Goal: Task Accomplishment & Management: Manage account settings

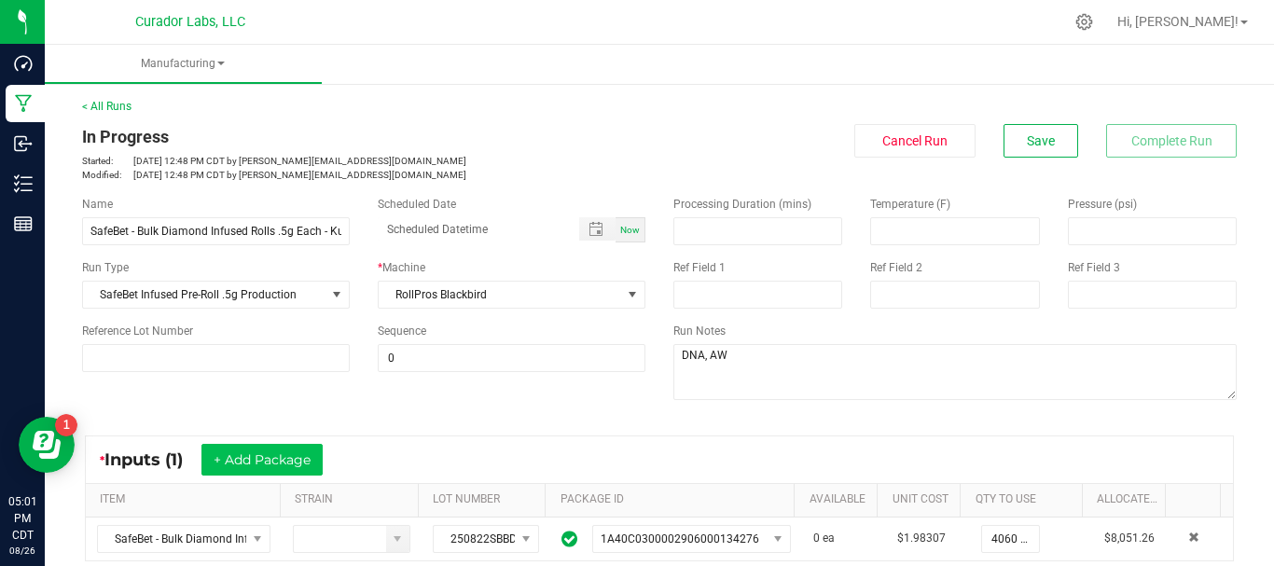
scroll to position [353, 0]
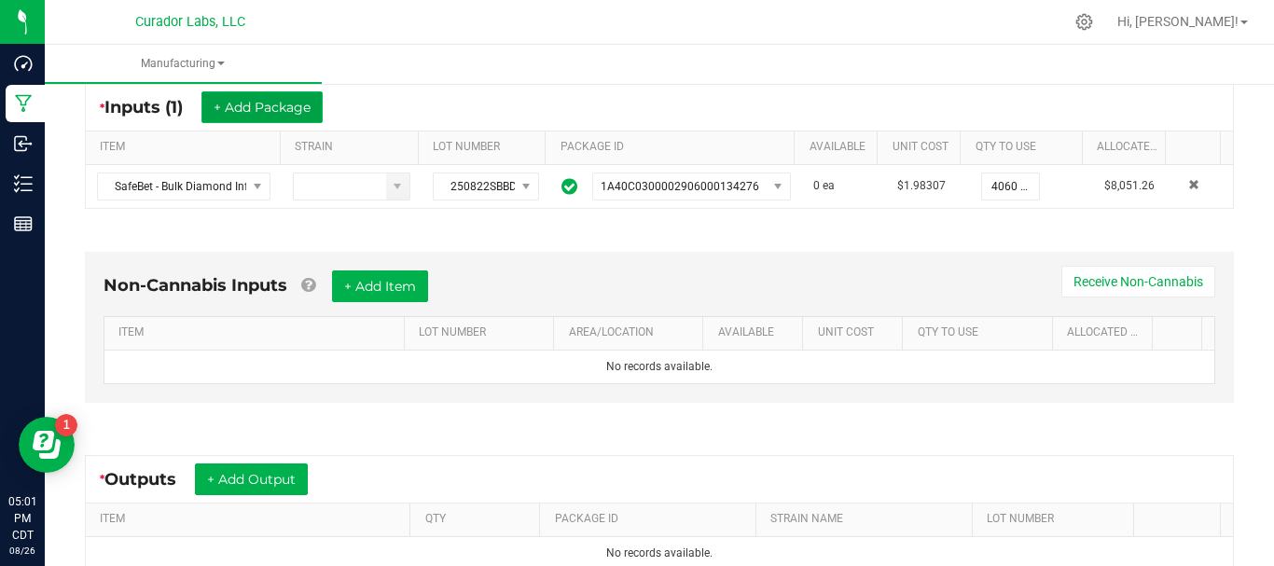
click at [253, 115] on button "+ Add Package" at bounding box center [262, 107] width 121 height 32
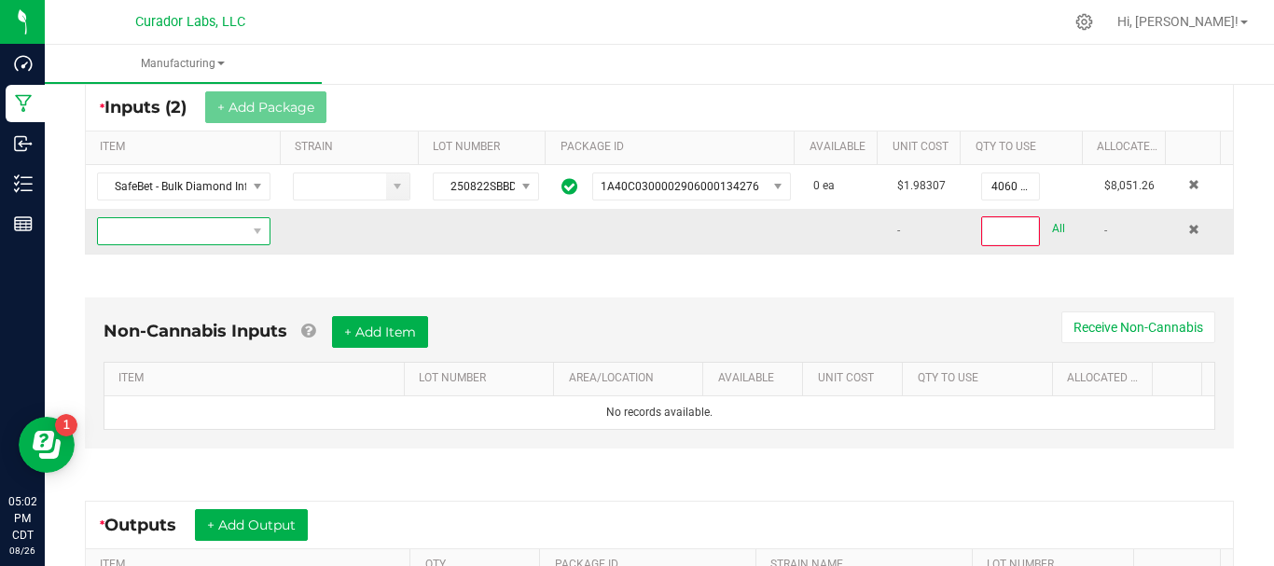
click at [229, 231] on span "NO DATA FOUND" at bounding box center [172, 231] width 148 height 26
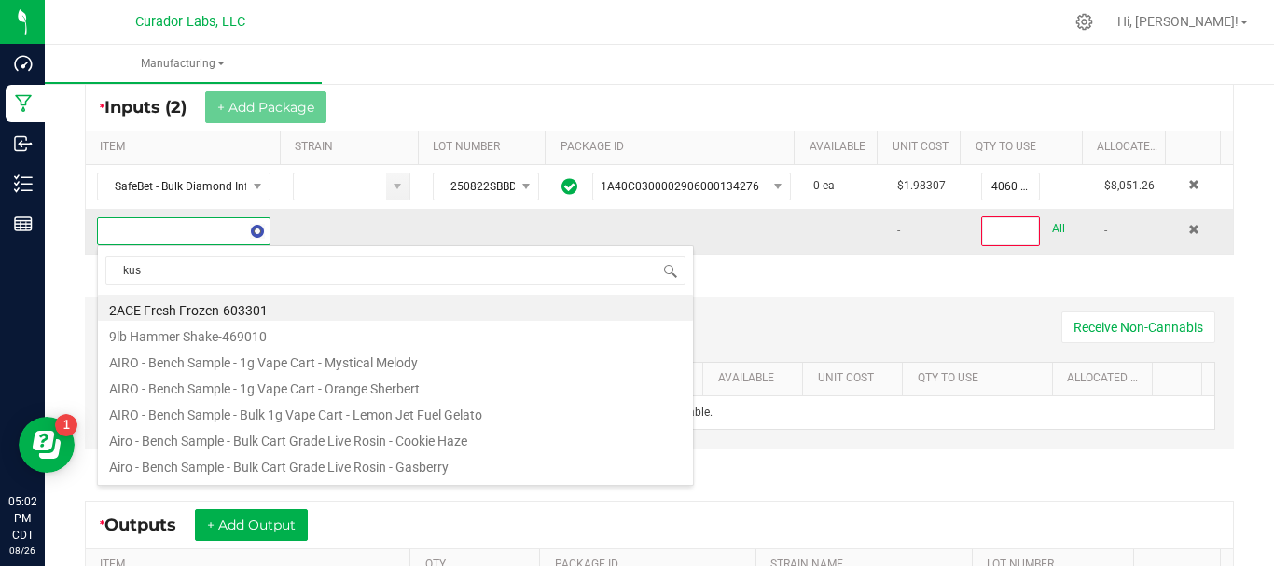
scroll to position [28, 167]
type input "kush kab"
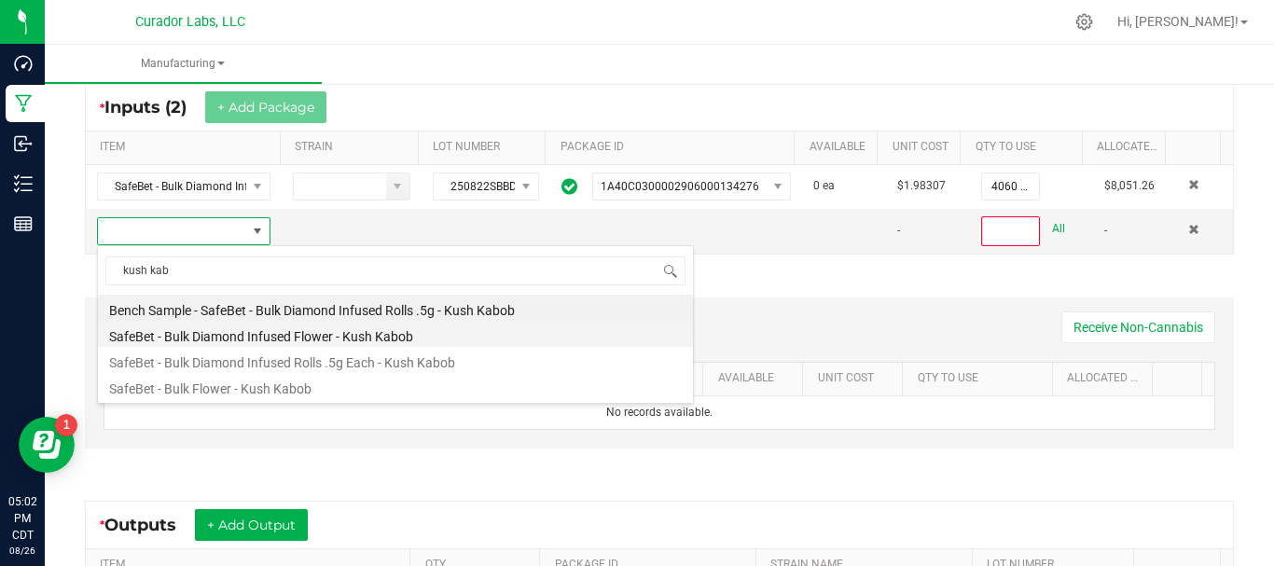
click at [235, 334] on li "SafeBet - Bulk Diamond Infused Flower - Kush Kabob" at bounding box center [395, 334] width 595 height 26
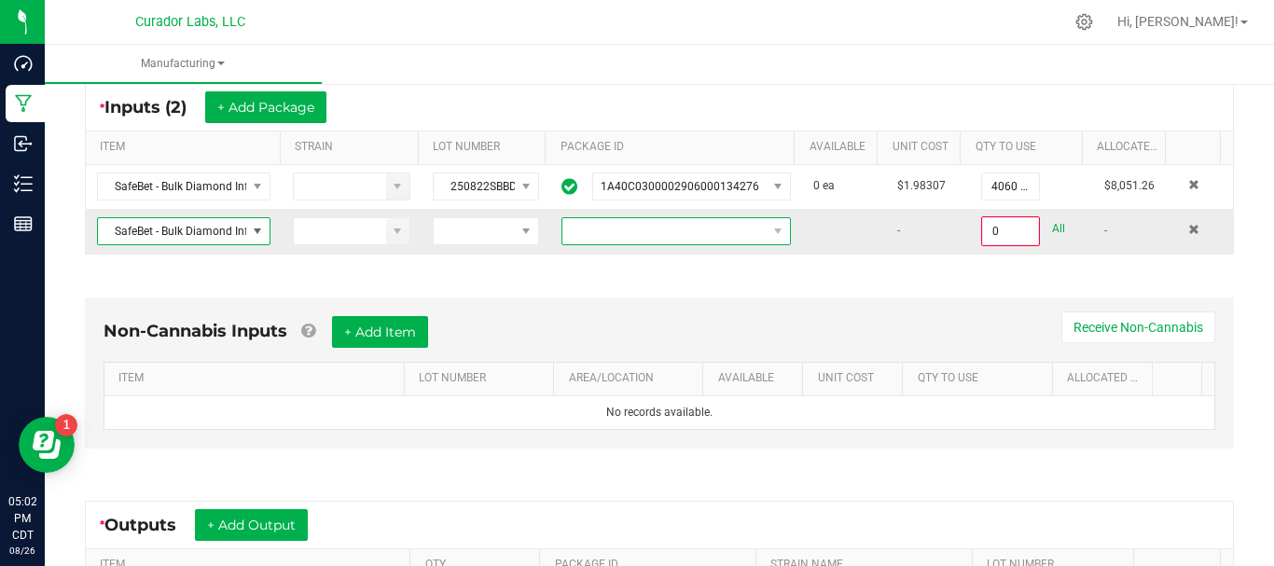
click at [652, 230] on span at bounding box center [665, 231] width 204 height 26
click at [635, 321] on li "1A40C0300002906000134272" at bounding box center [661, 311] width 221 height 32
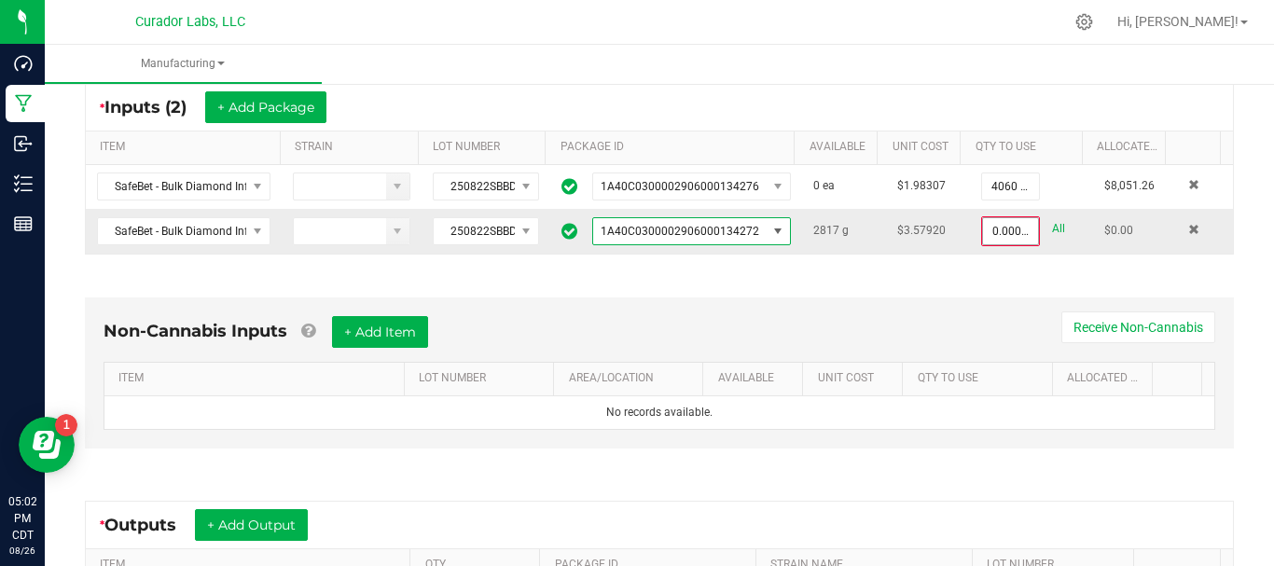
click at [983, 233] on input "0.0000 g" at bounding box center [1010, 231] width 55 height 26
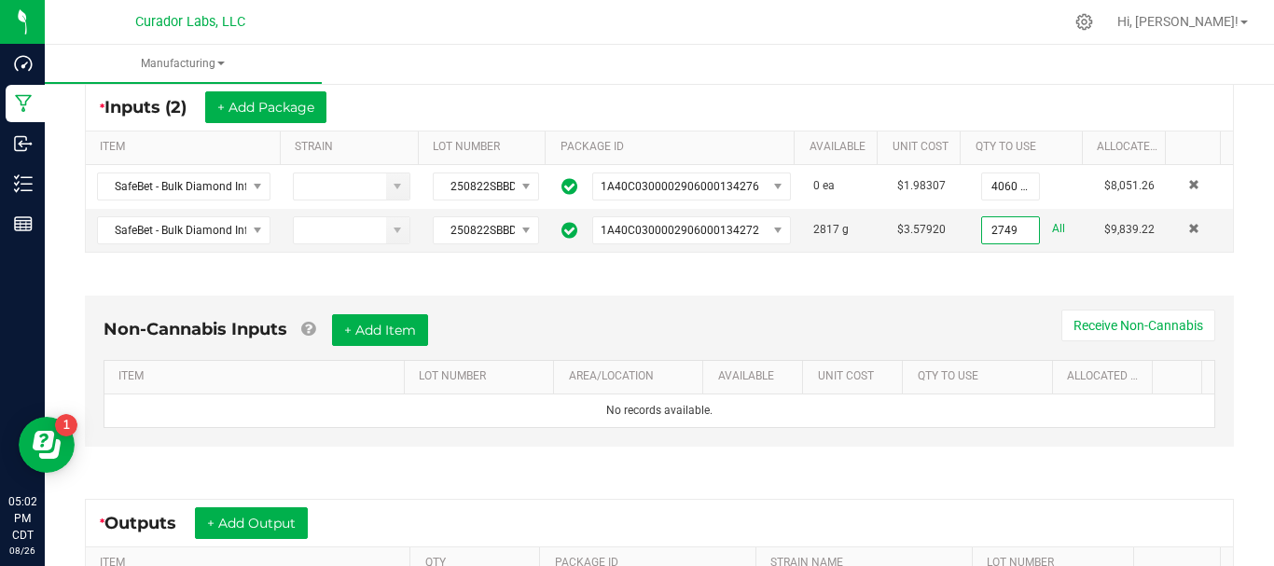
click at [981, 259] on div "* Inputs (2) + Add Package ITEM STRAIN LOT NUMBER PACKAGE ID AVAILABLE Unit Cos…" at bounding box center [659, 167] width 1183 height 203
type input "2749.0000 g"
click at [382, 319] on button "+ Add Item" at bounding box center [380, 330] width 96 height 32
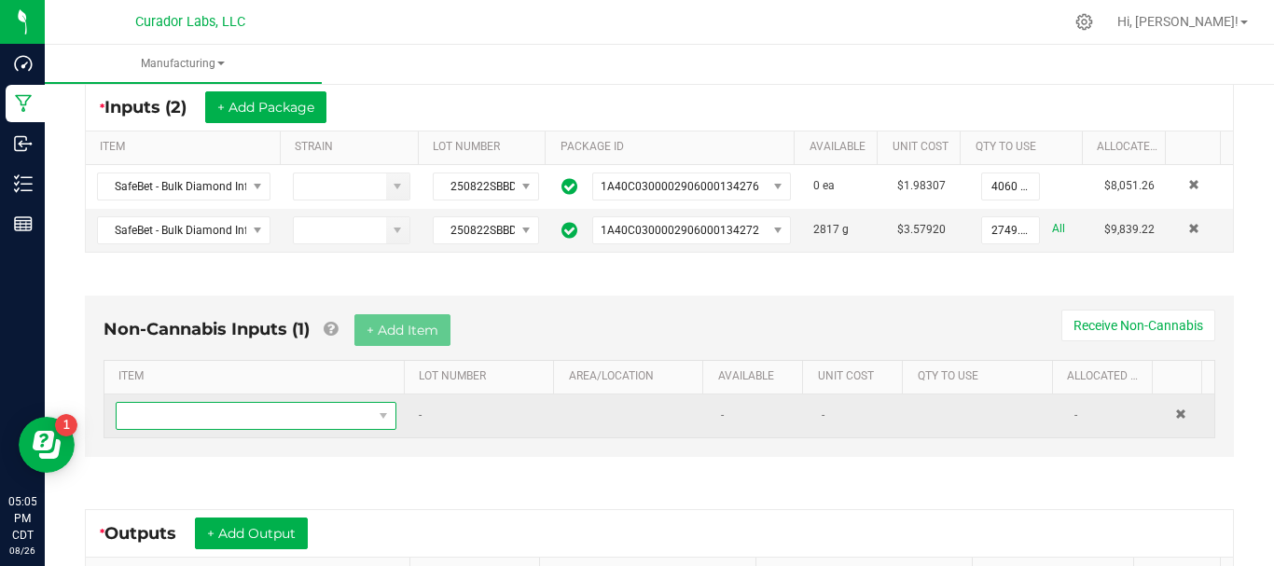
click at [320, 419] on span "NO DATA FOUND" at bounding box center [245, 416] width 256 height 26
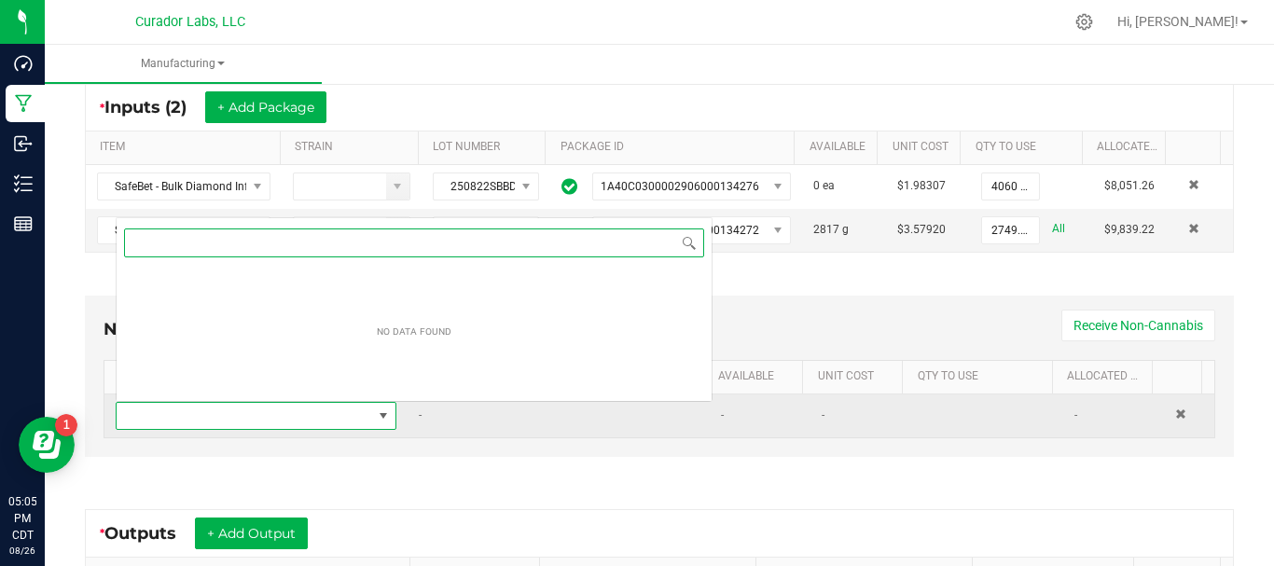
scroll to position [28, 270]
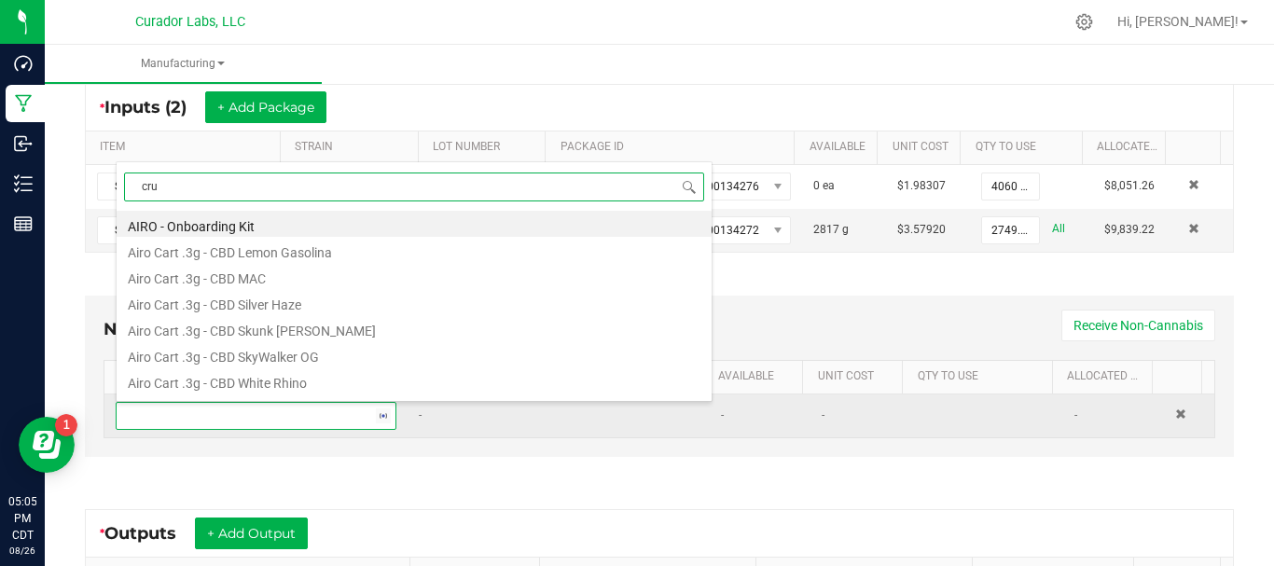
type input "crut"
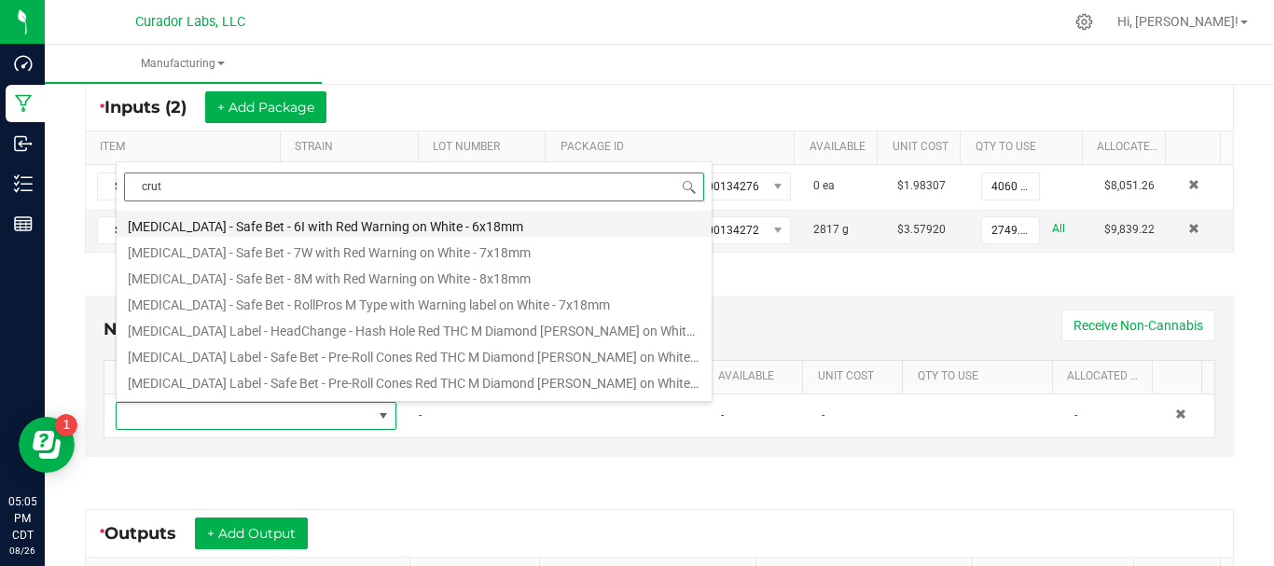
click at [282, 229] on li "Crutch - Safe Bet - 6I with Red Warning on White - 6x18mm" at bounding box center [414, 224] width 595 height 26
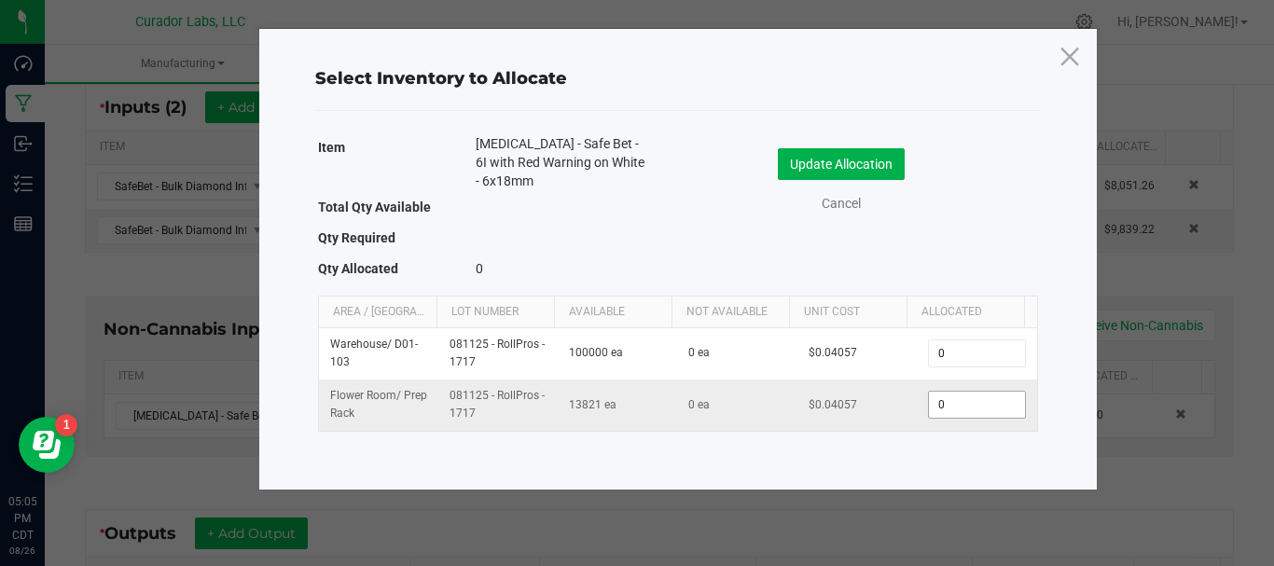
click at [962, 396] on input "0" at bounding box center [976, 405] width 95 height 26
type input "5432"
click at [869, 150] on button "Update Allocation" at bounding box center [841, 164] width 127 height 32
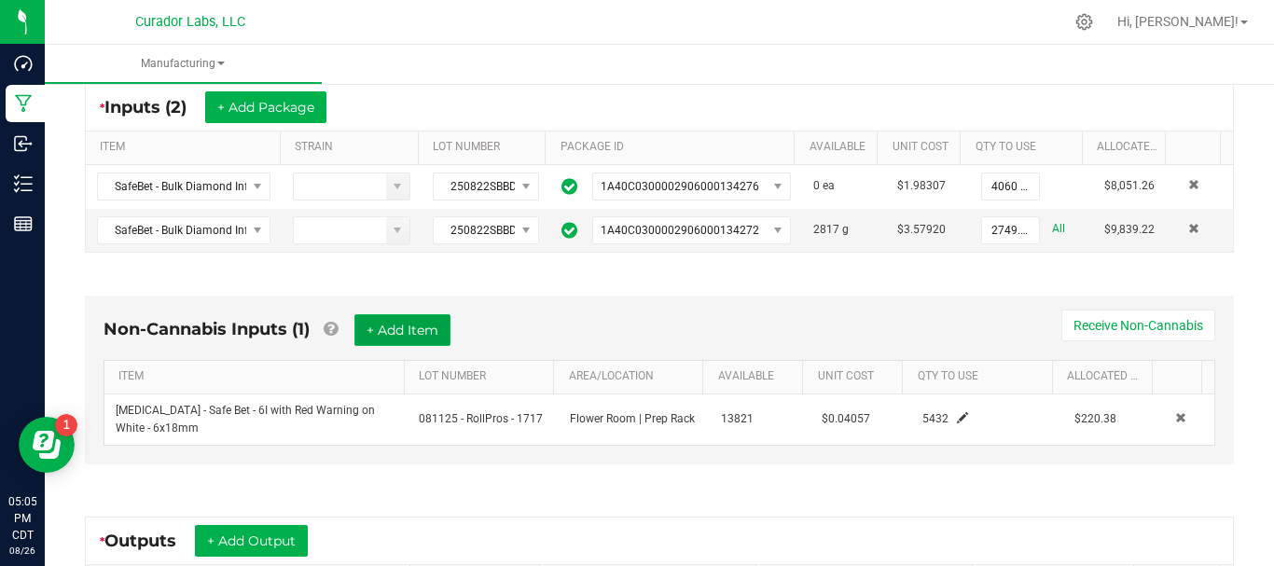
click at [400, 340] on button "+ Add Item" at bounding box center [403, 330] width 96 height 32
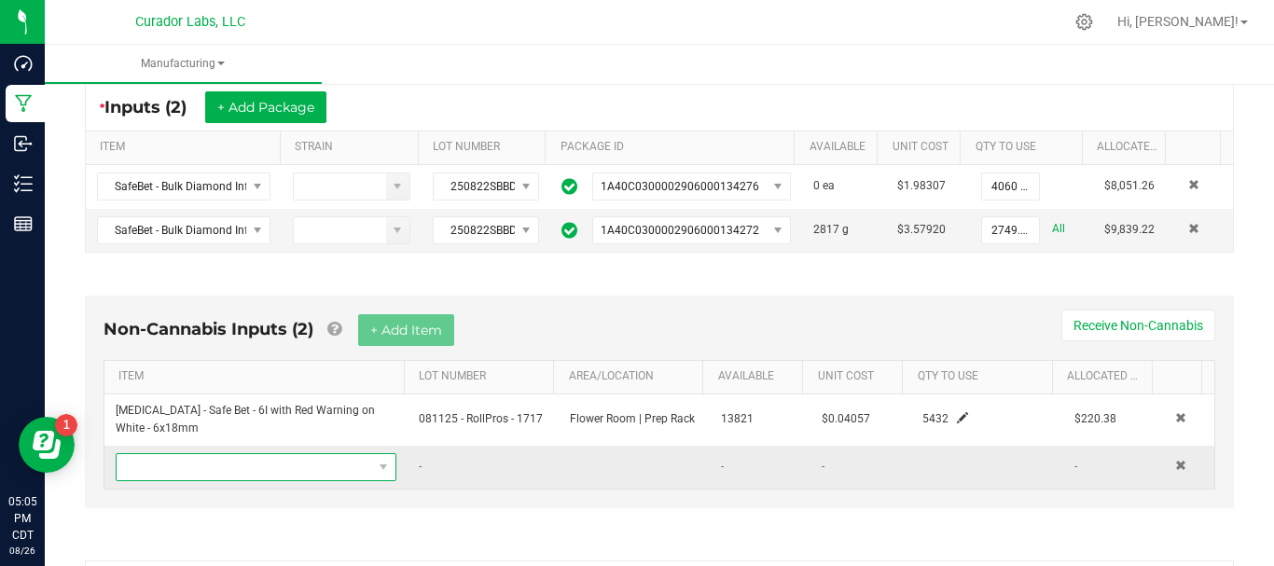
click at [220, 473] on span "NO DATA FOUND" at bounding box center [245, 467] width 256 height 26
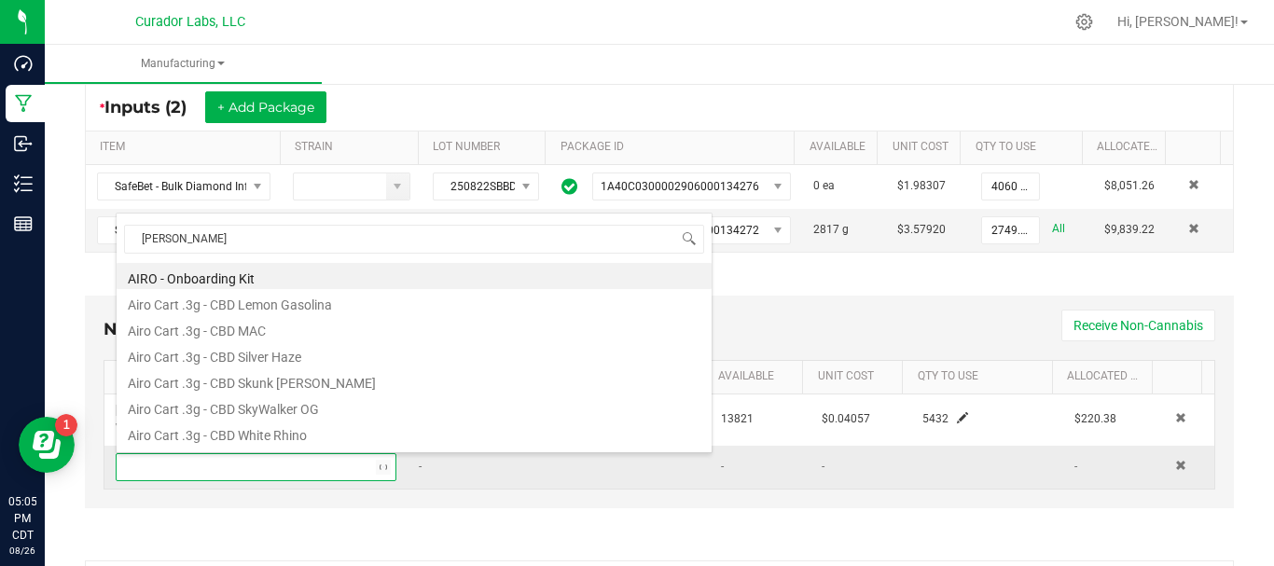
type input "bobbin"
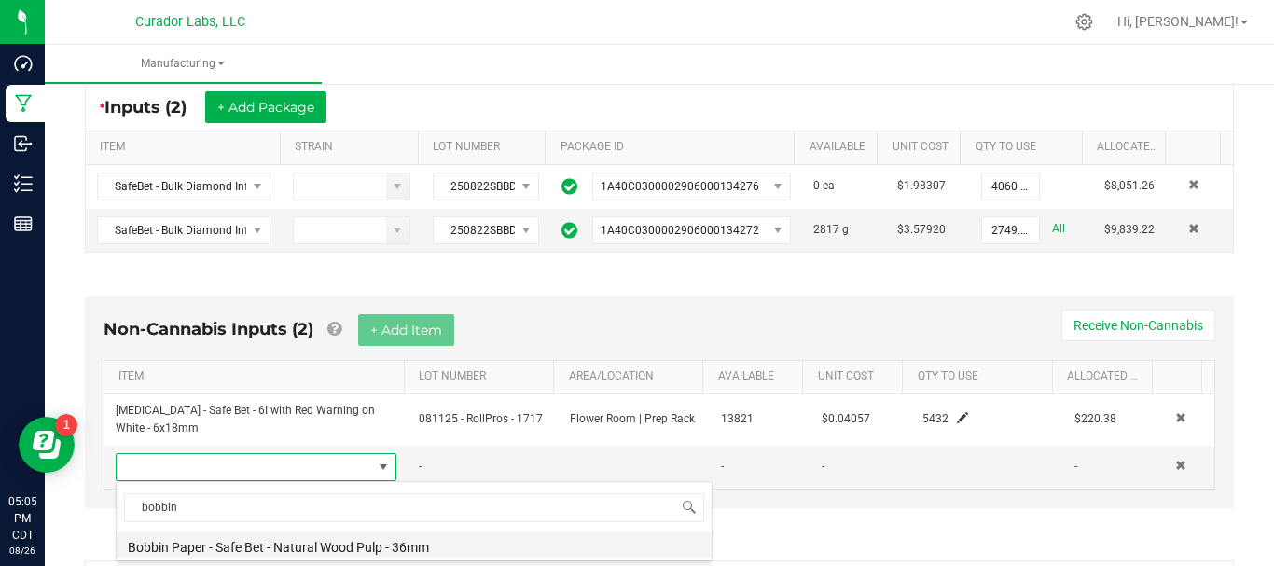
click at [215, 548] on li "Bobbin Paper - Safe Bet - Natural Wood Pulp - 36mm" at bounding box center [414, 545] width 595 height 26
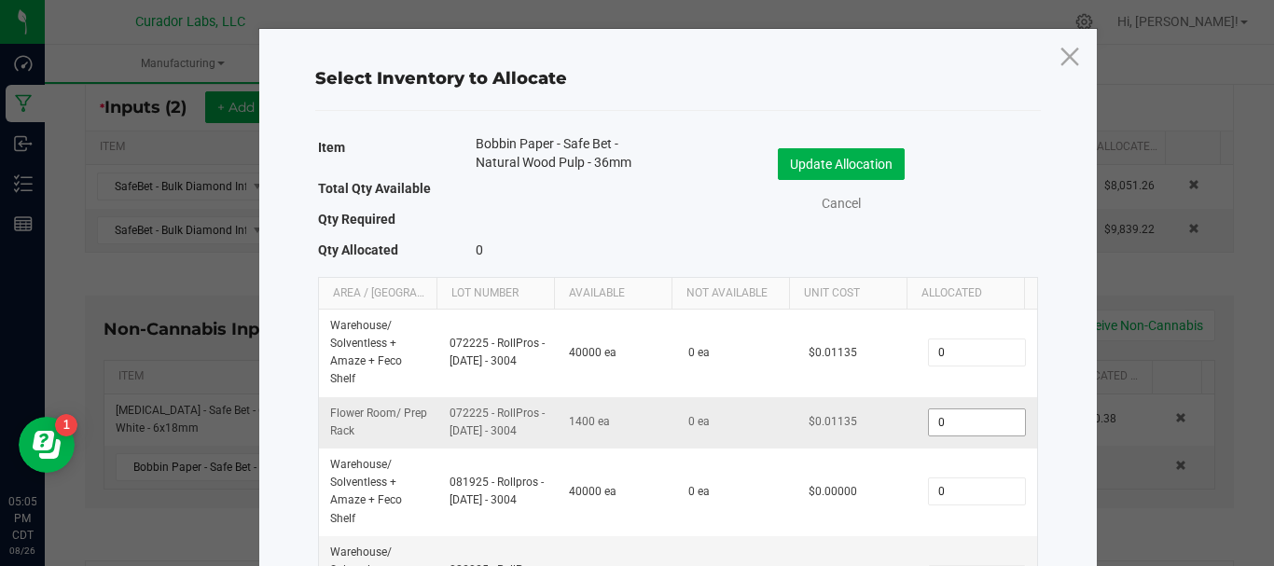
click at [943, 426] on input "0" at bounding box center [976, 423] width 95 height 26
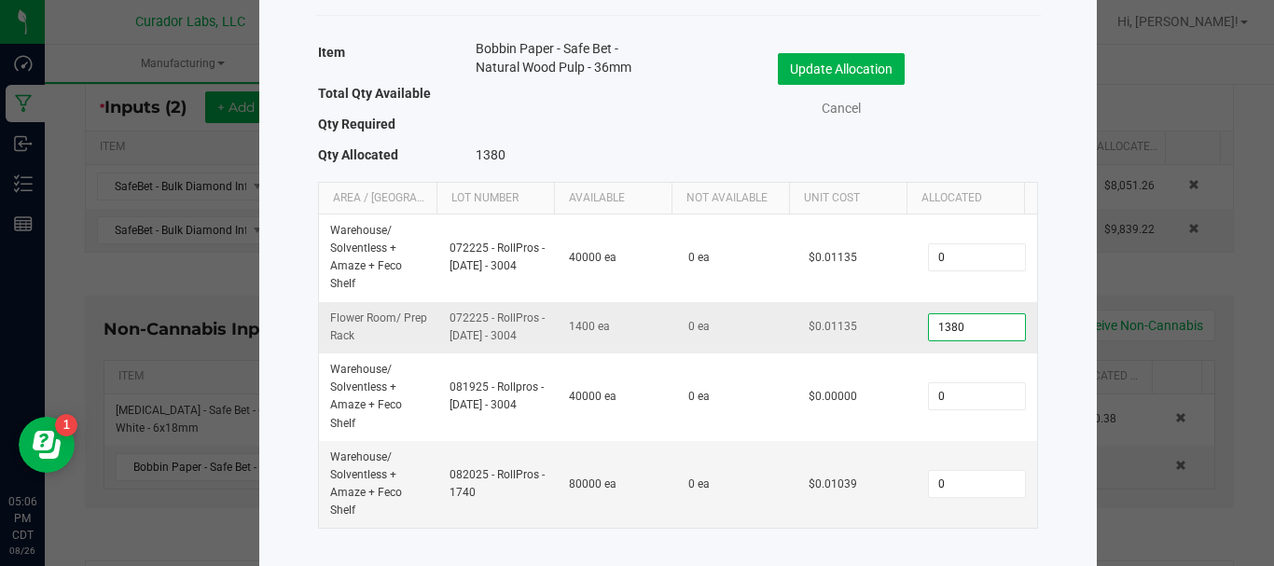
scroll to position [116, 0]
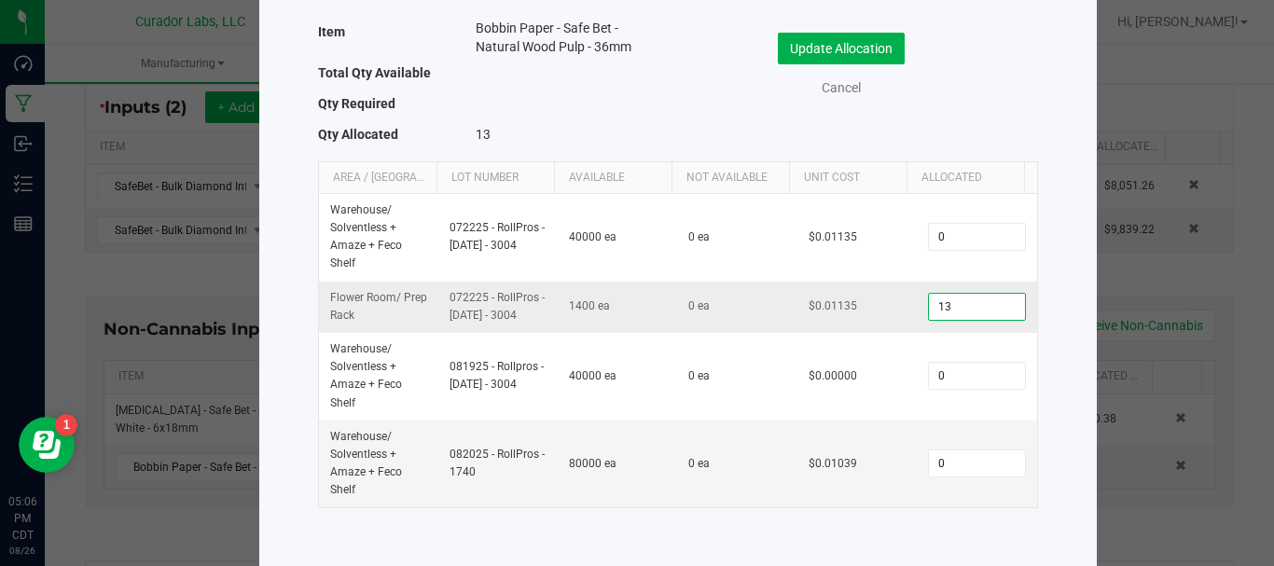
type input "1"
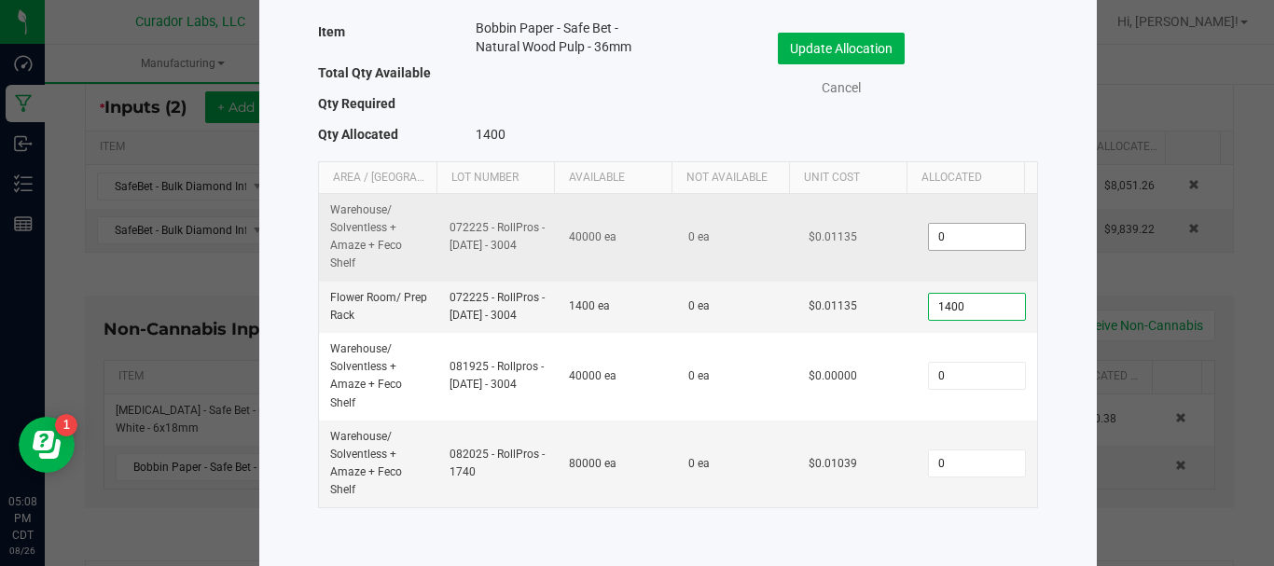
click at [948, 244] on input "0" at bounding box center [976, 237] width 95 height 26
type input "1,400"
type input "4032"
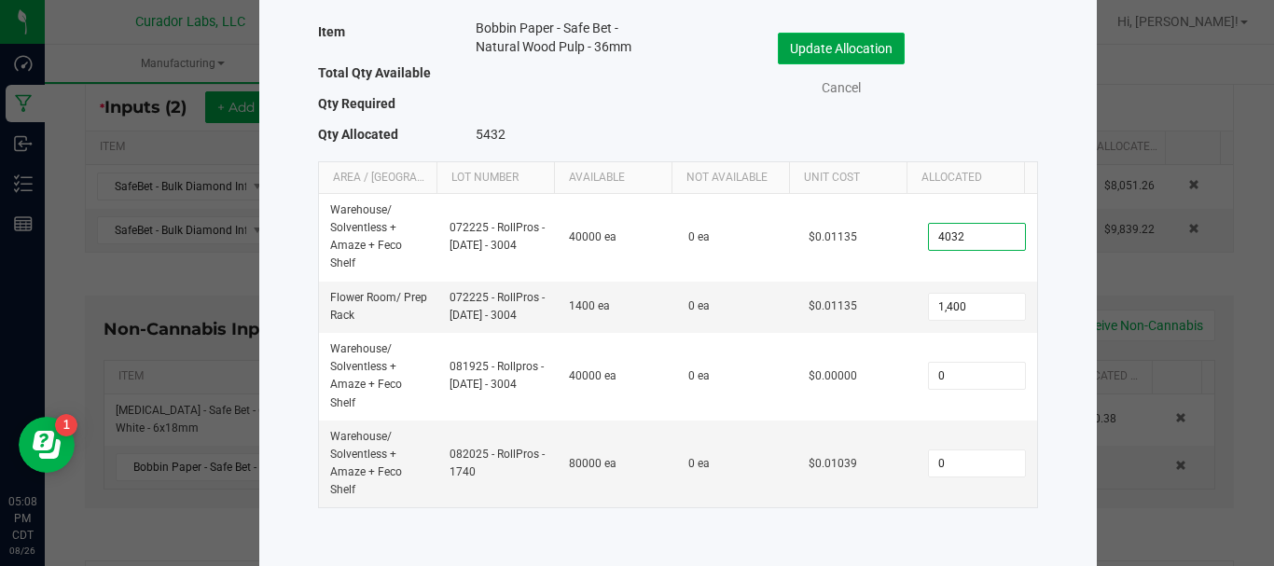
click at [861, 41] on button "Update Allocation" at bounding box center [841, 49] width 127 height 32
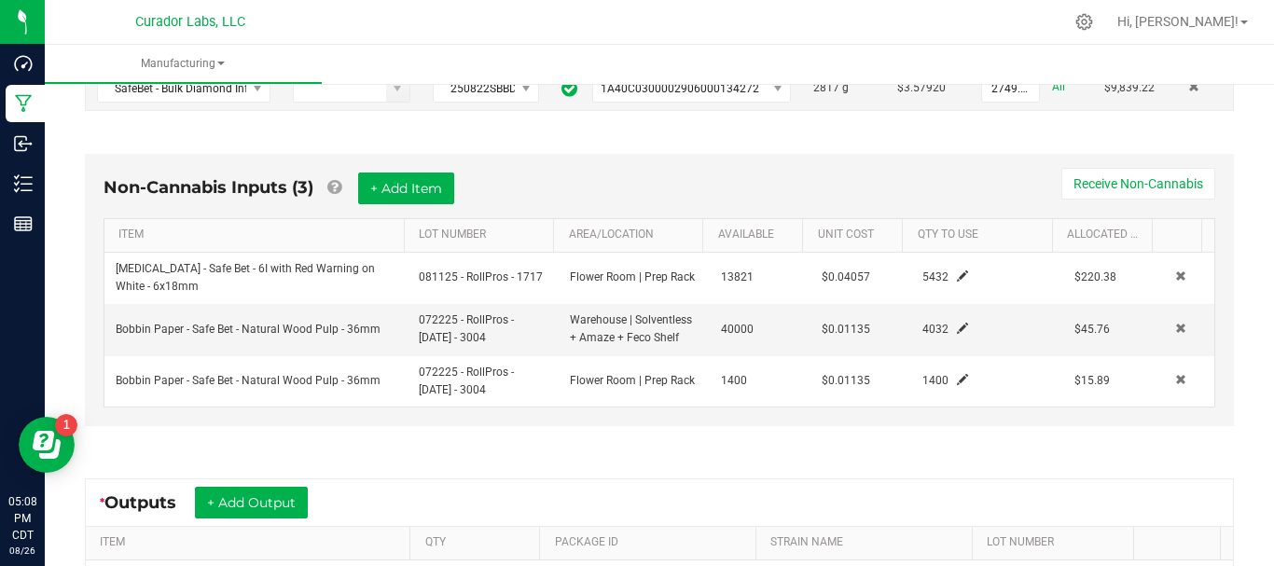
scroll to position [539, 0]
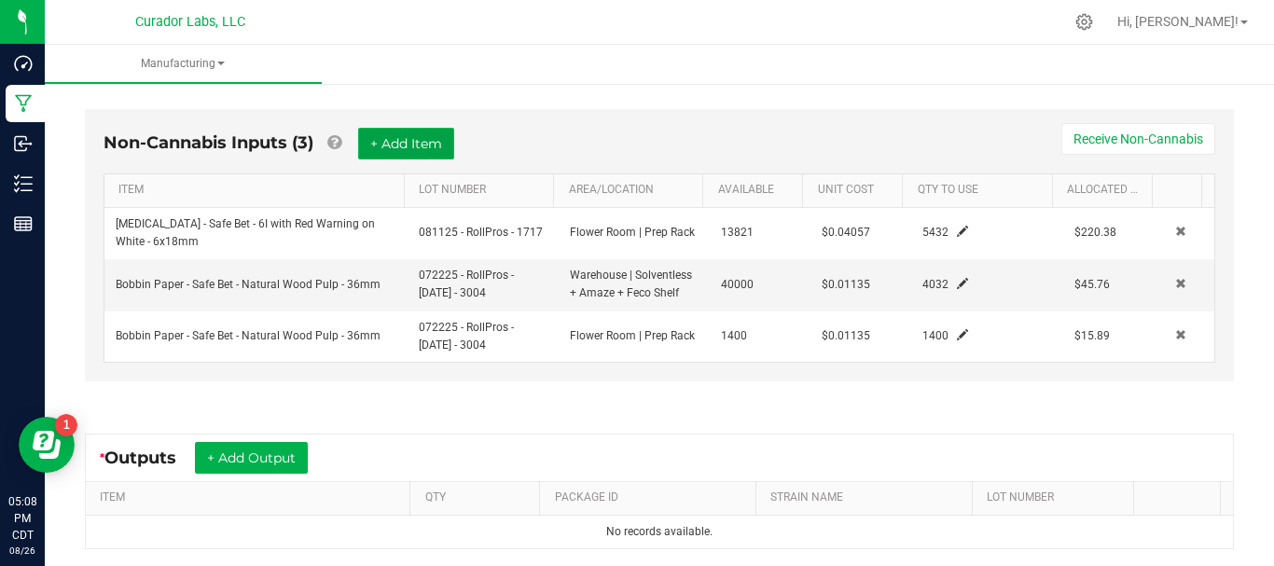
click at [391, 149] on button "+ Add Item" at bounding box center [406, 144] width 96 height 32
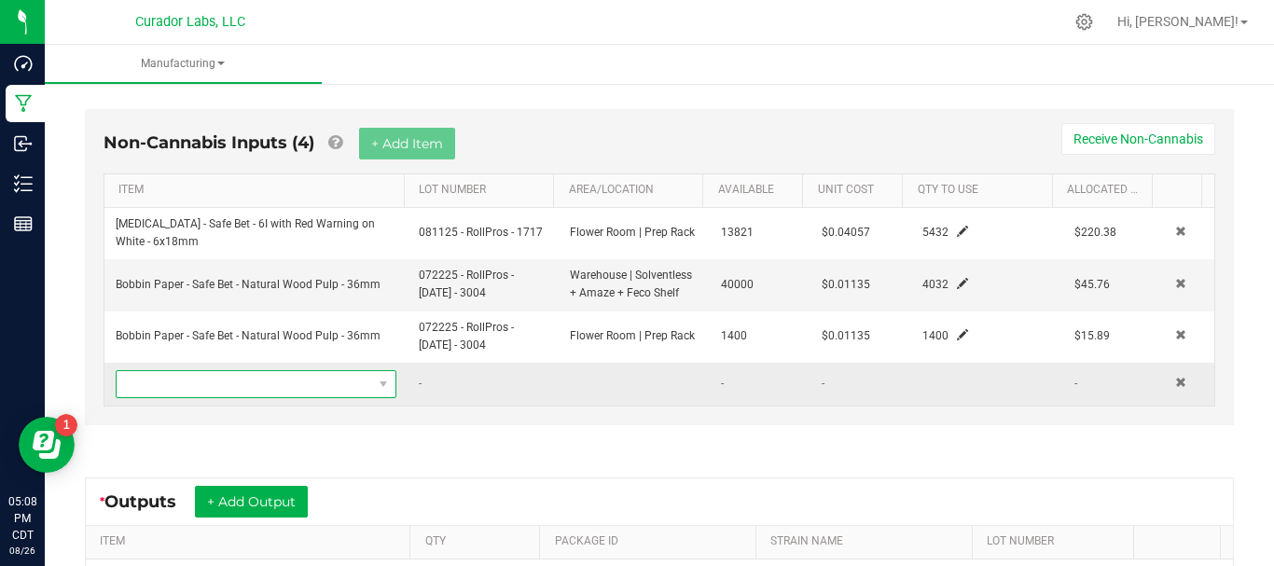
click at [320, 381] on span "NO DATA FOUND" at bounding box center [245, 384] width 256 height 26
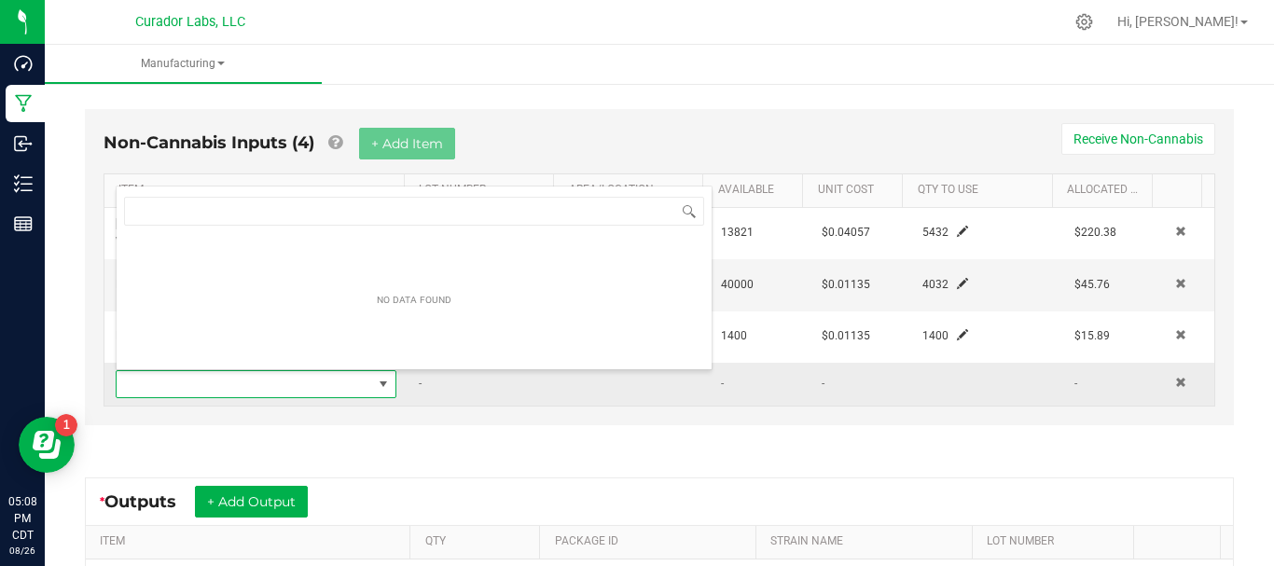
scroll to position [28, 270]
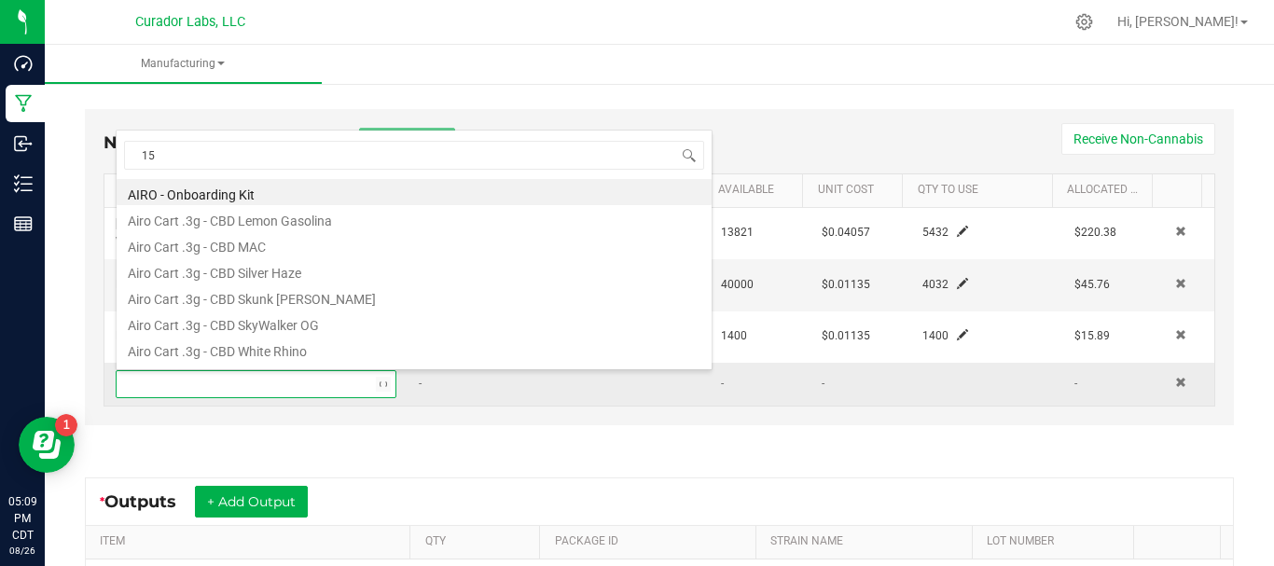
type input "15p"
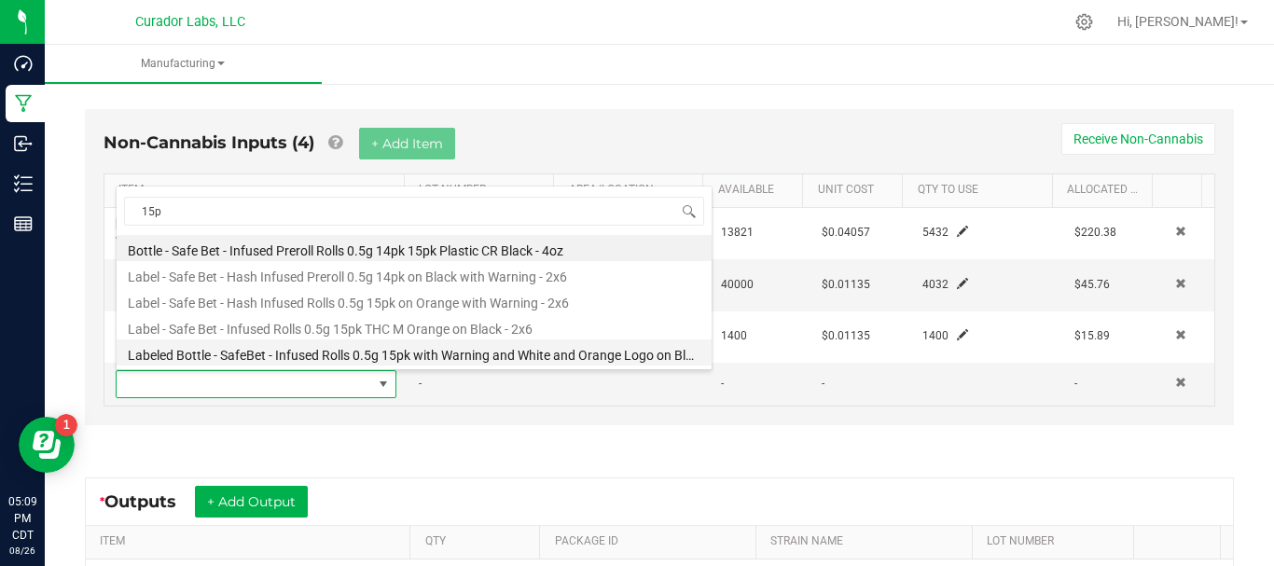
click at [298, 365] on li "Labeled Bottle - SafeBet - Infused Rolls 0.5g 15pk with Warning and White and O…" at bounding box center [414, 353] width 595 height 26
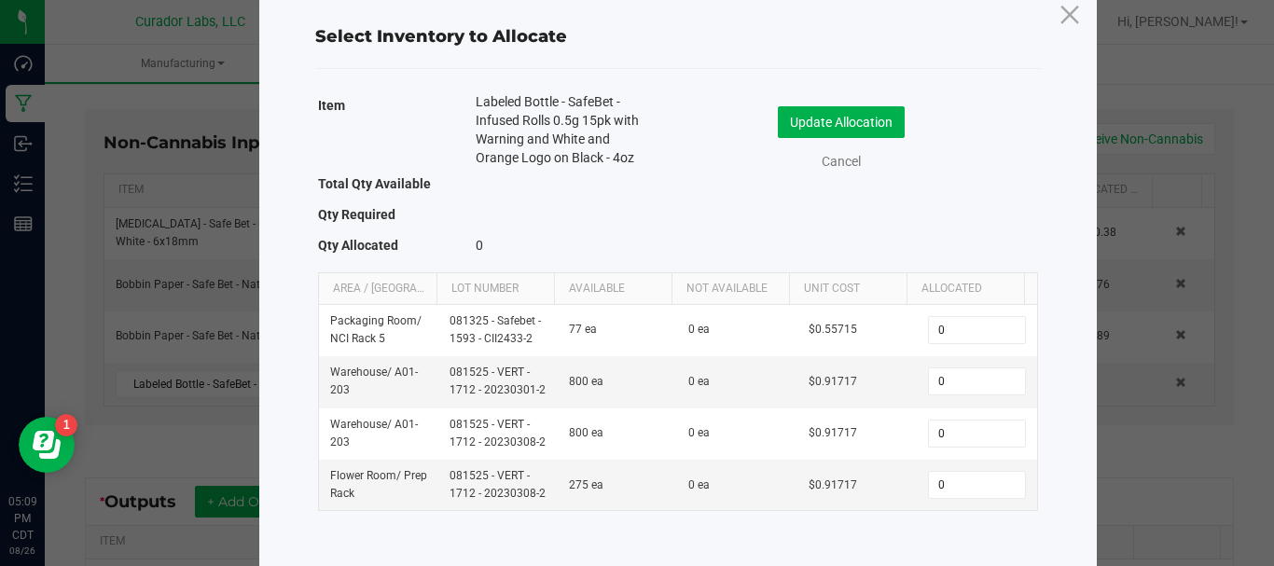
scroll to position [45, 0]
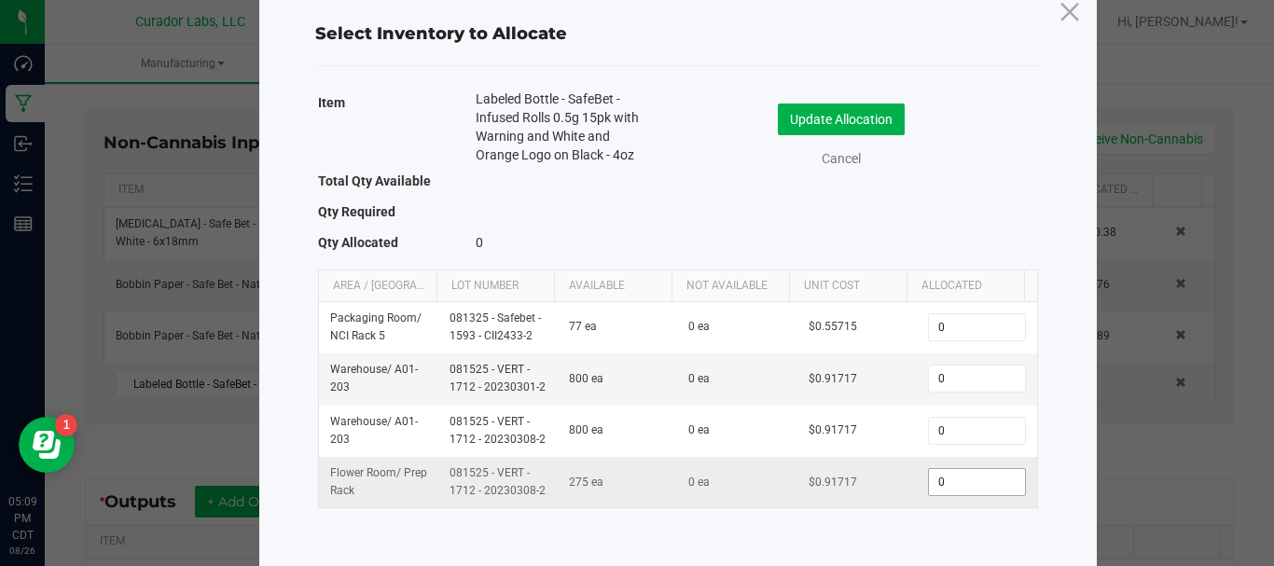
click at [937, 486] on input "0" at bounding box center [976, 482] width 95 height 26
type input "120"
click at [818, 116] on button "Update Allocation" at bounding box center [841, 120] width 127 height 32
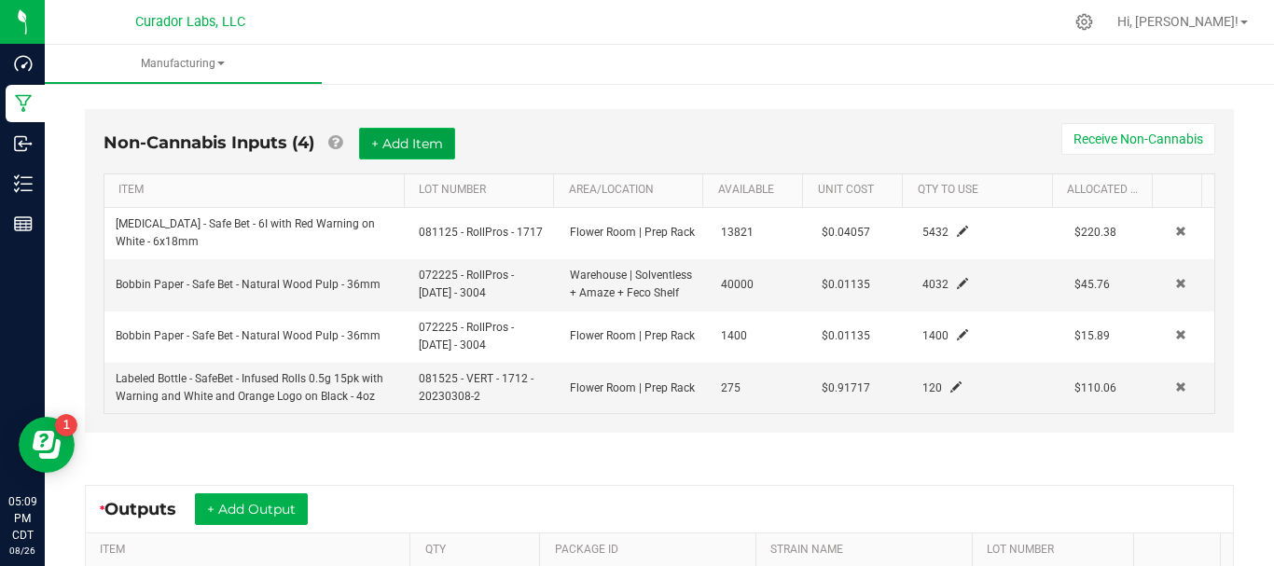
click at [423, 149] on button "+ Add Item" at bounding box center [407, 144] width 96 height 32
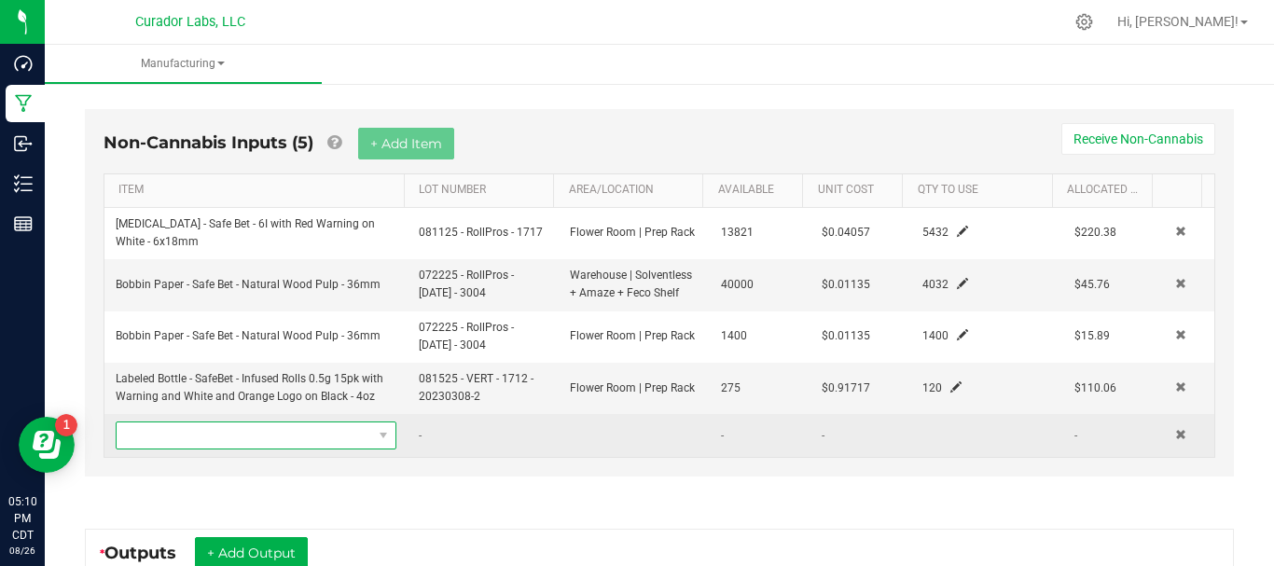
click at [244, 438] on span "NO DATA FOUND" at bounding box center [245, 436] width 256 height 26
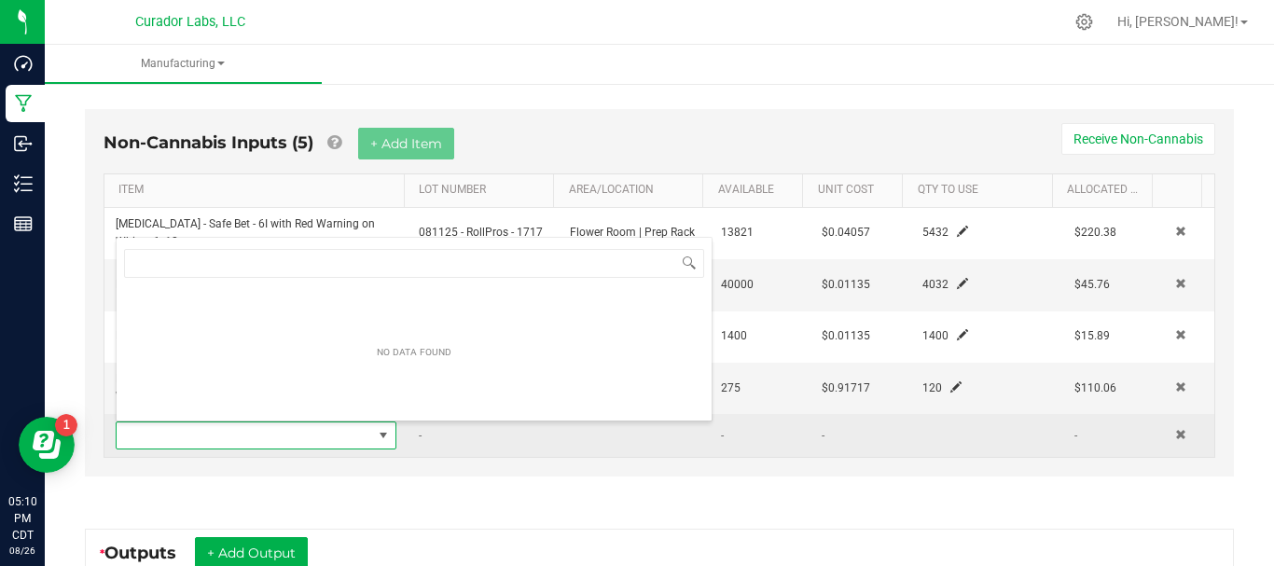
scroll to position [28, 270]
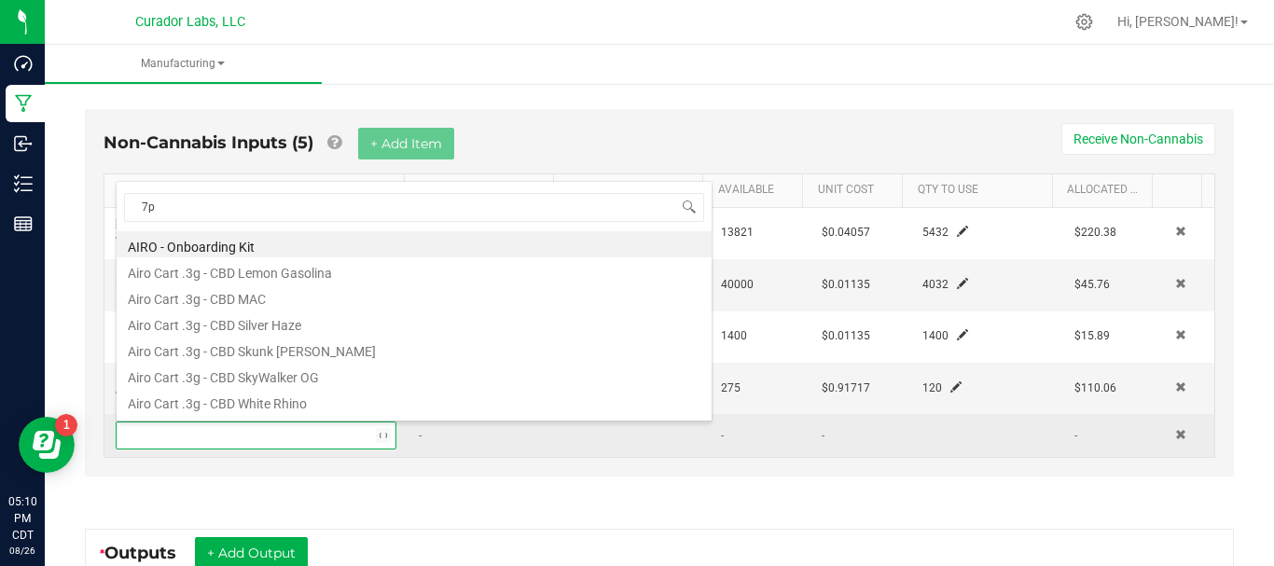
type input "7pk"
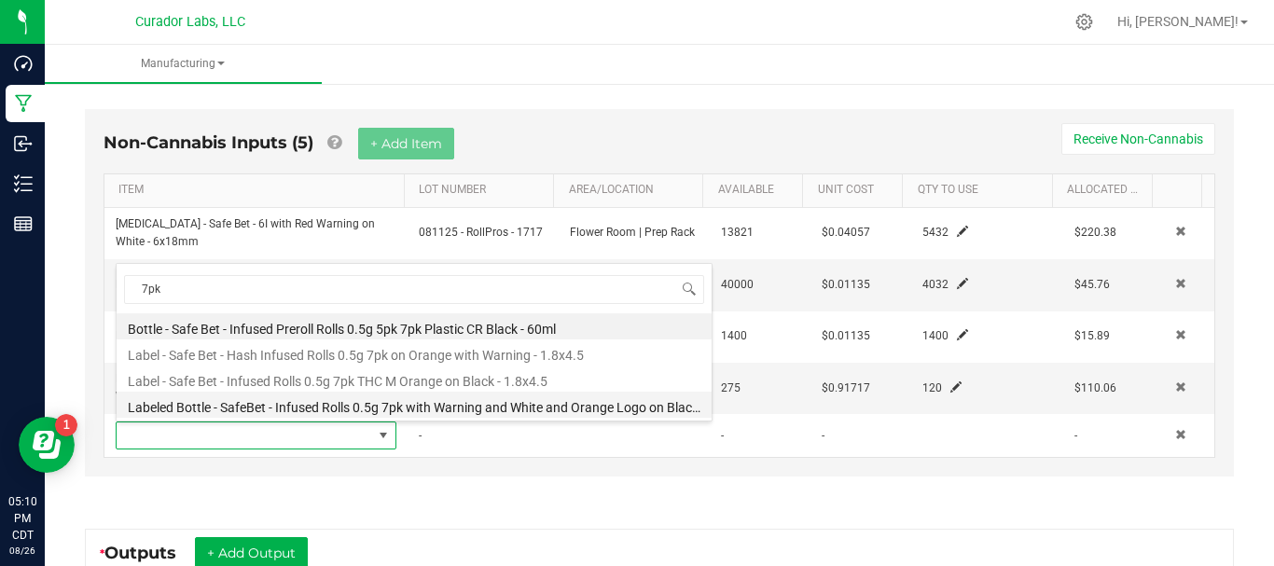
click at [236, 405] on li "Labeled Bottle - SafeBet - Infused Rolls 0.5g 7pk with Warning and White and Or…" at bounding box center [414, 405] width 595 height 26
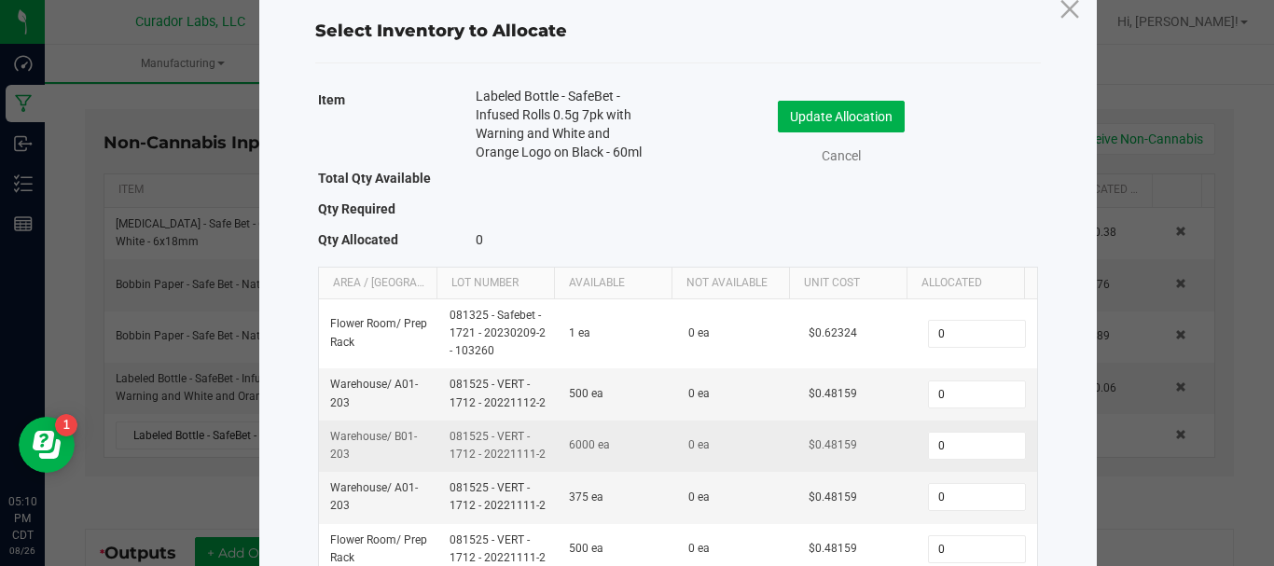
scroll to position [115, 0]
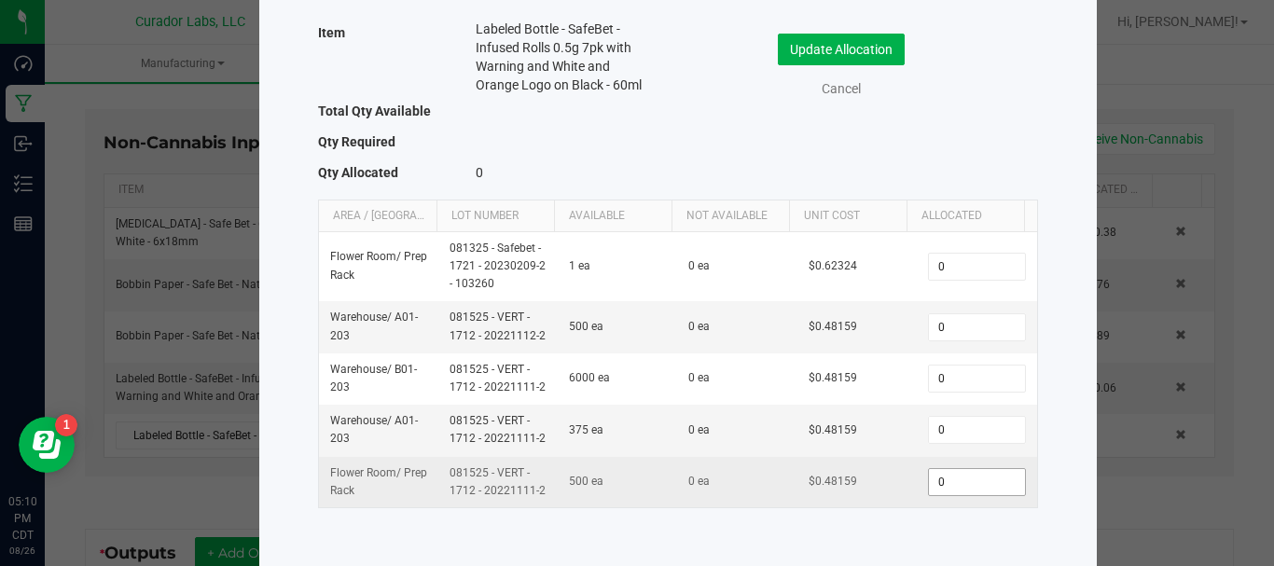
click at [976, 481] on input "0" at bounding box center [976, 482] width 95 height 26
type input "404"
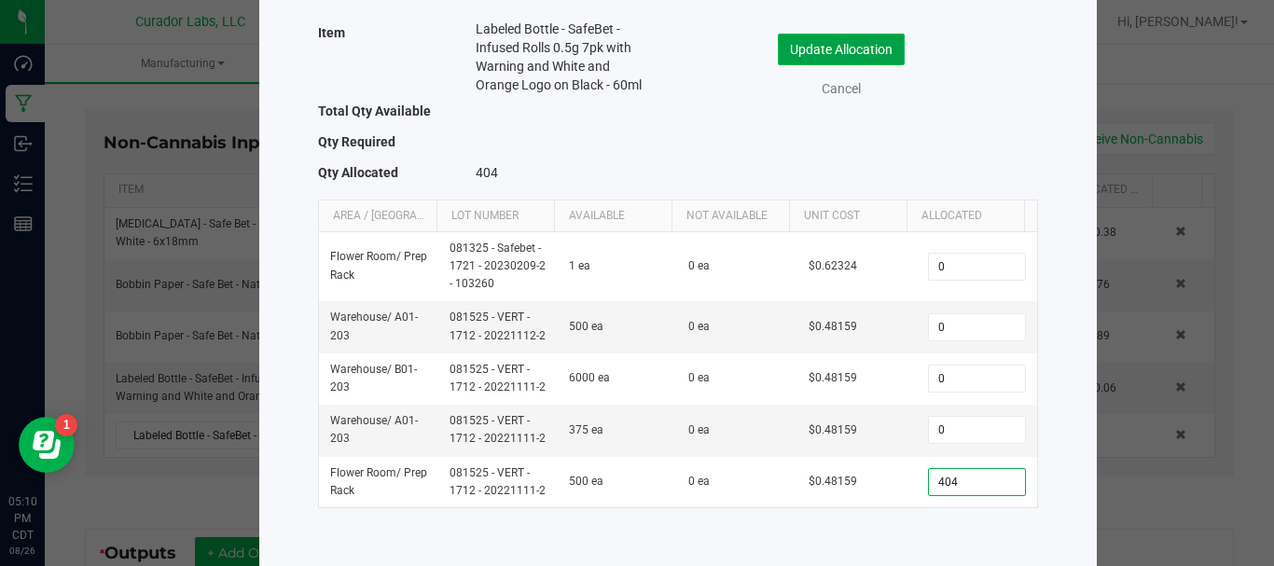
click at [876, 44] on button "Update Allocation" at bounding box center [841, 50] width 127 height 32
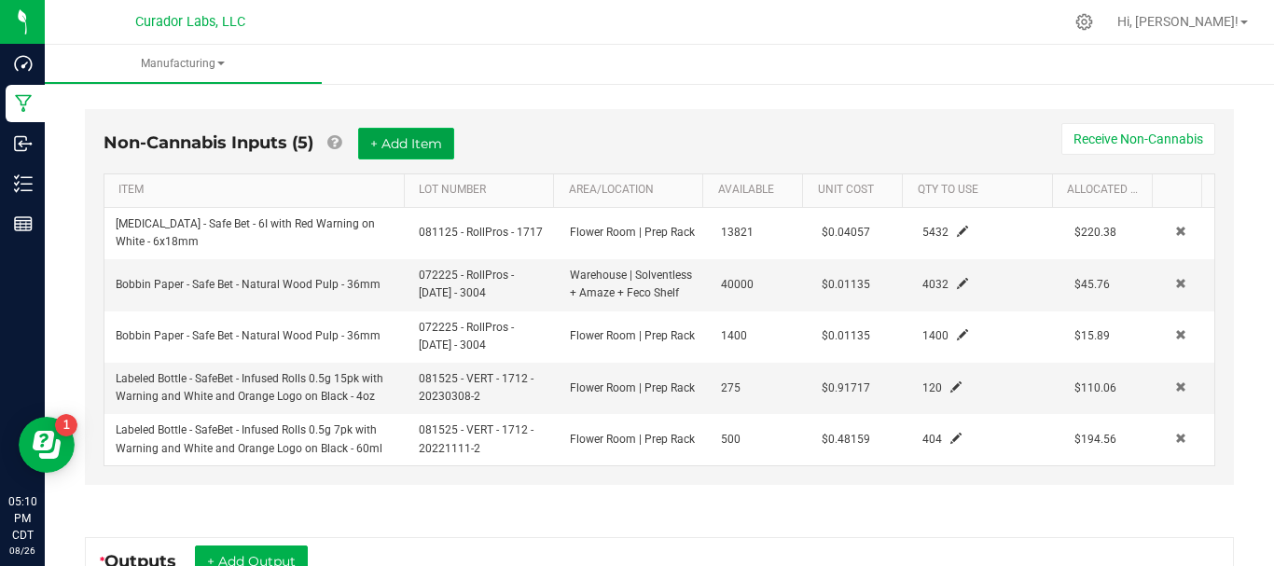
click at [423, 139] on button "+ Add Item" at bounding box center [406, 144] width 96 height 32
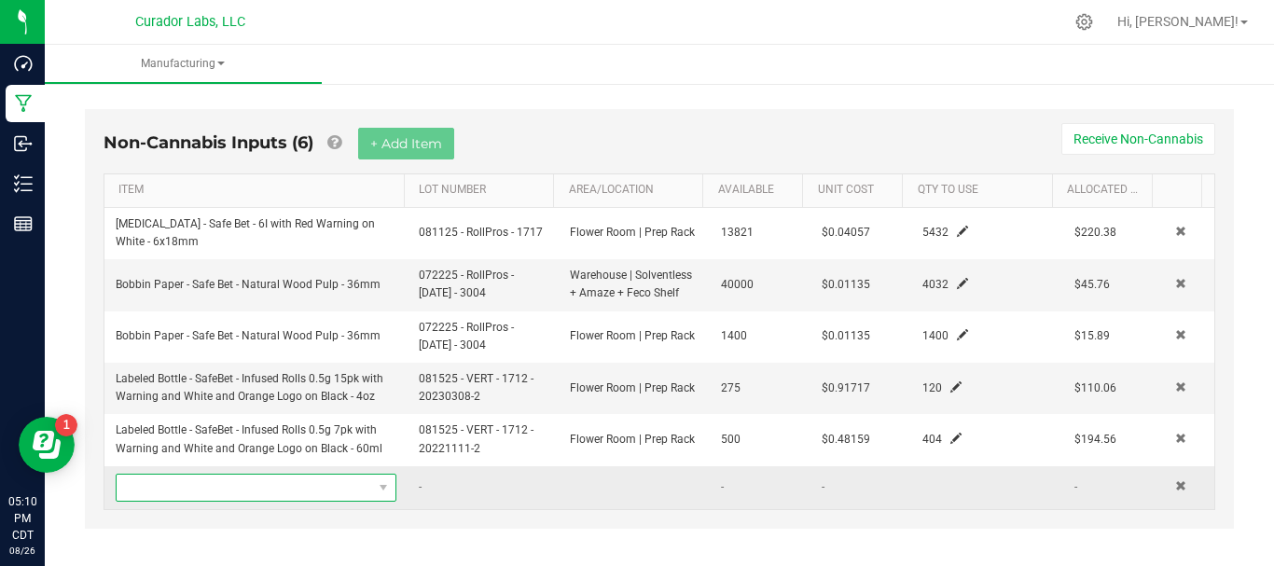
click at [286, 495] on span "NO DATA FOUND" at bounding box center [245, 488] width 256 height 26
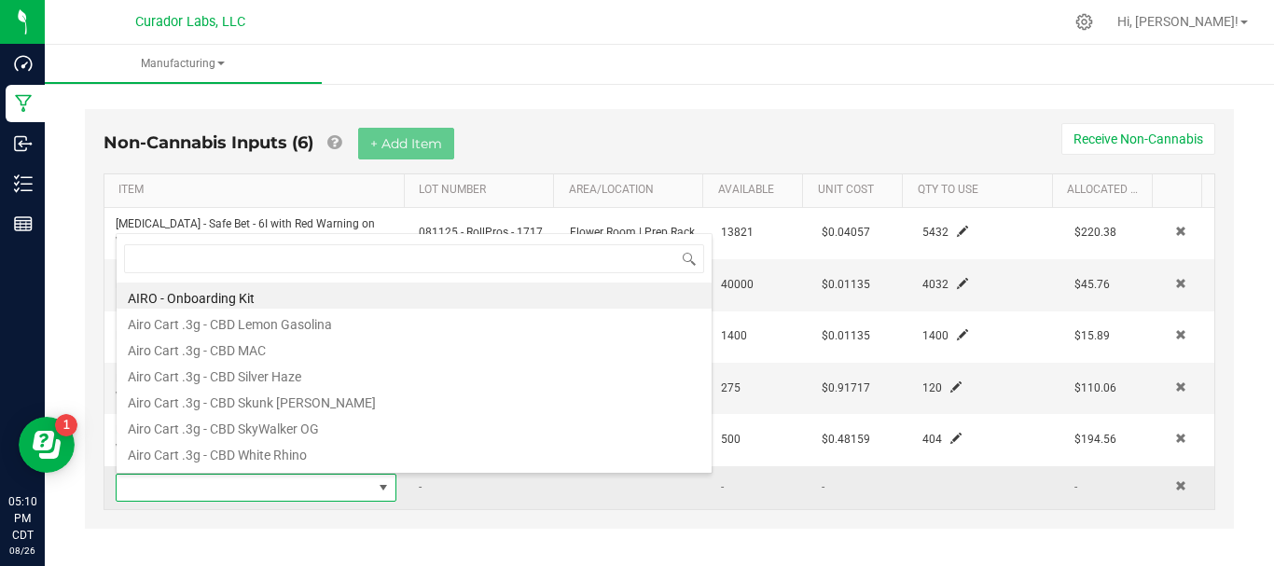
scroll to position [28, 270]
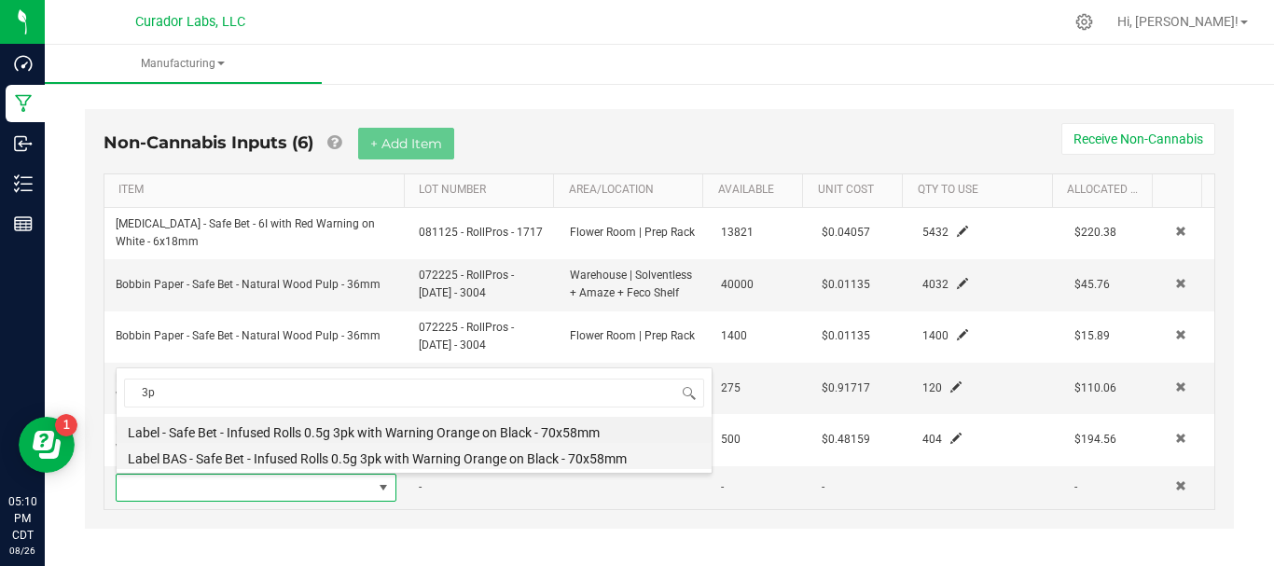
type input "3"
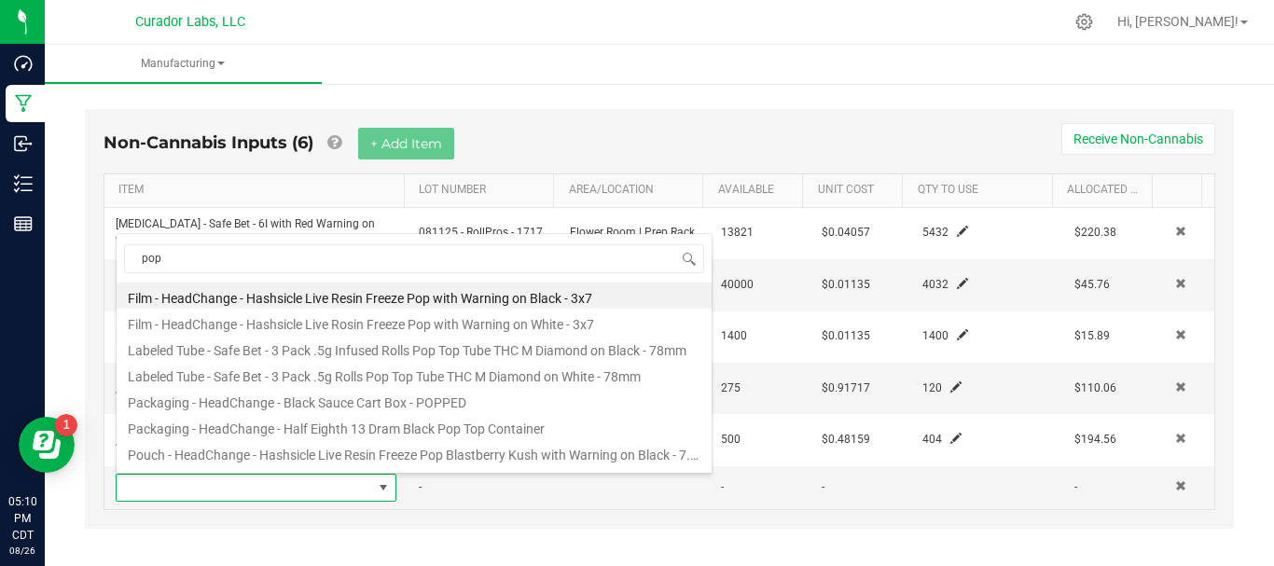
type input "pop"
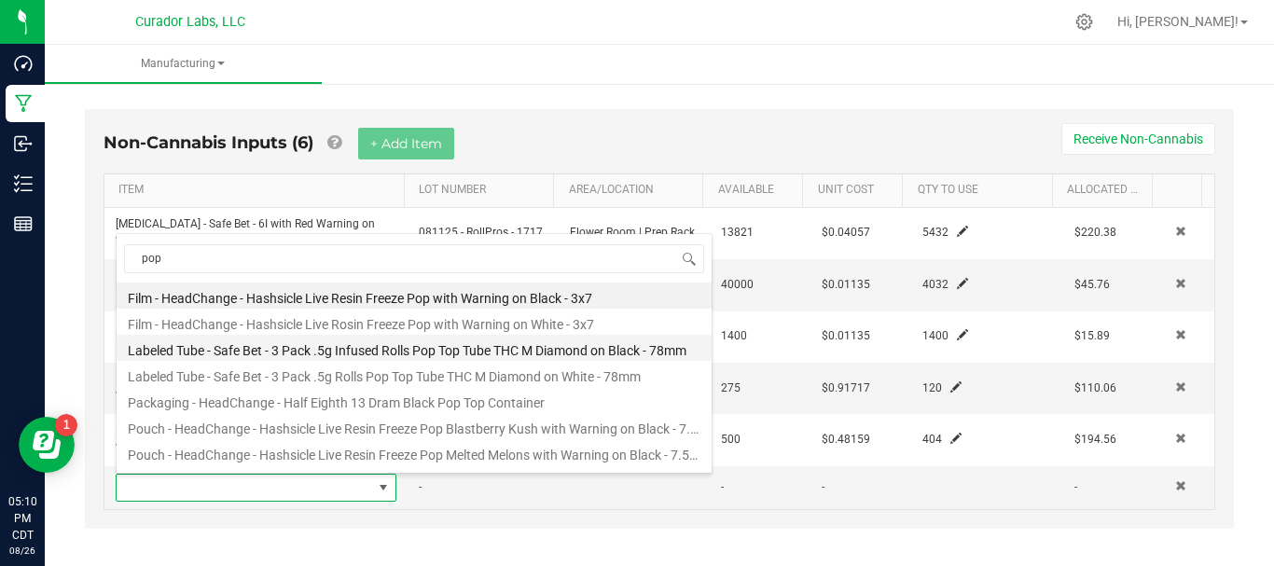
click at [252, 355] on li "Labeled Tube - Safe Bet - 3 Pack .5g Infused Rolls Pop Top Tube THC M Diamond o…" at bounding box center [414, 348] width 595 height 26
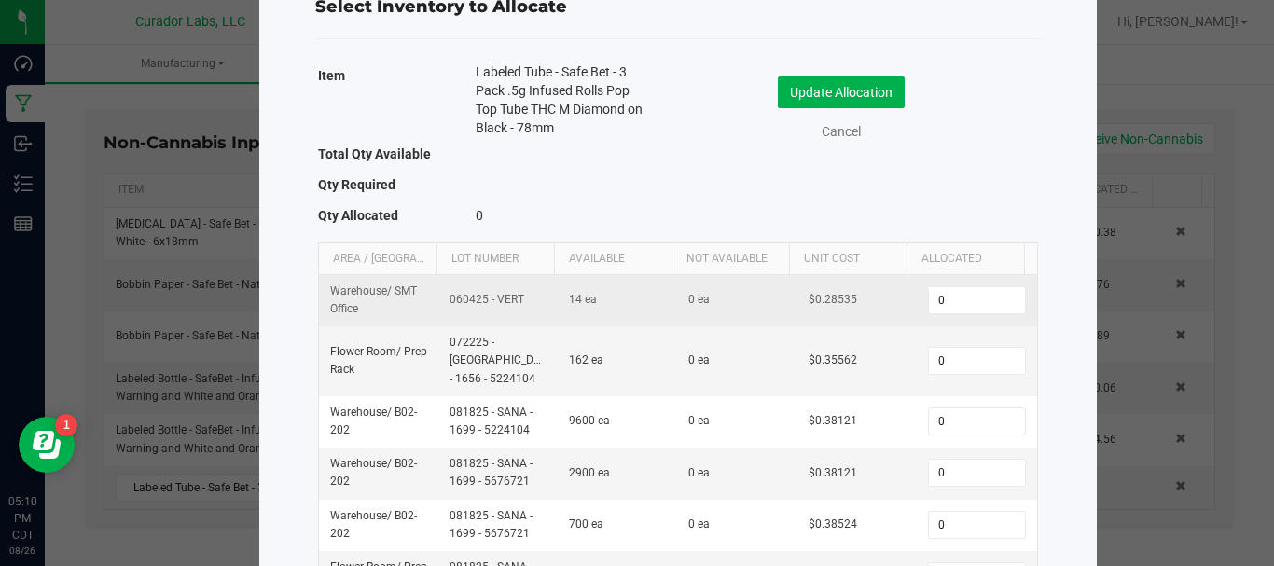
scroll to position [201, 0]
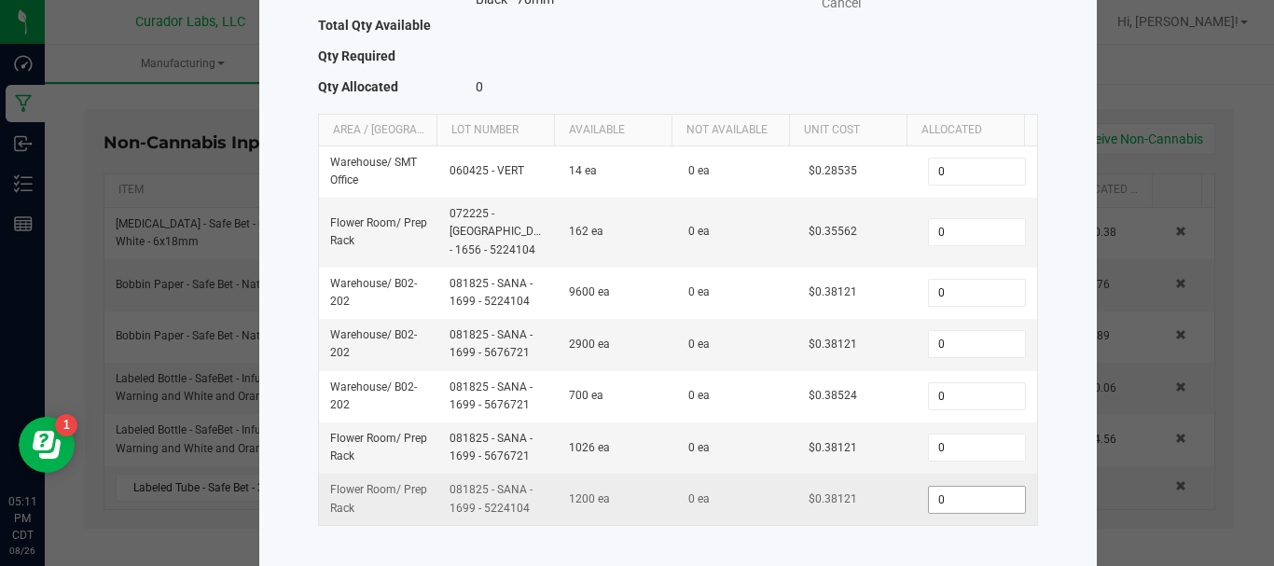
click at [952, 487] on input "0" at bounding box center [976, 500] width 95 height 26
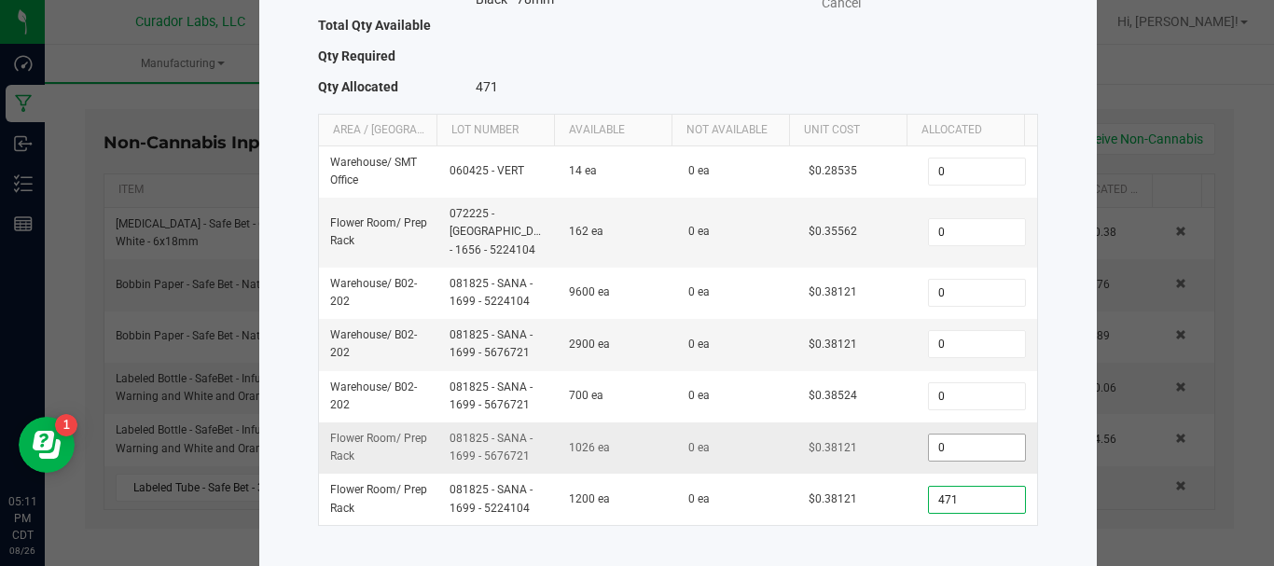
type input "471"
click at [934, 435] on input "0" at bounding box center [976, 448] width 95 height 26
click at [947, 224] on input "0" at bounding box center [976, 232] width 95 height 26
type input "1,026"
type input "5"
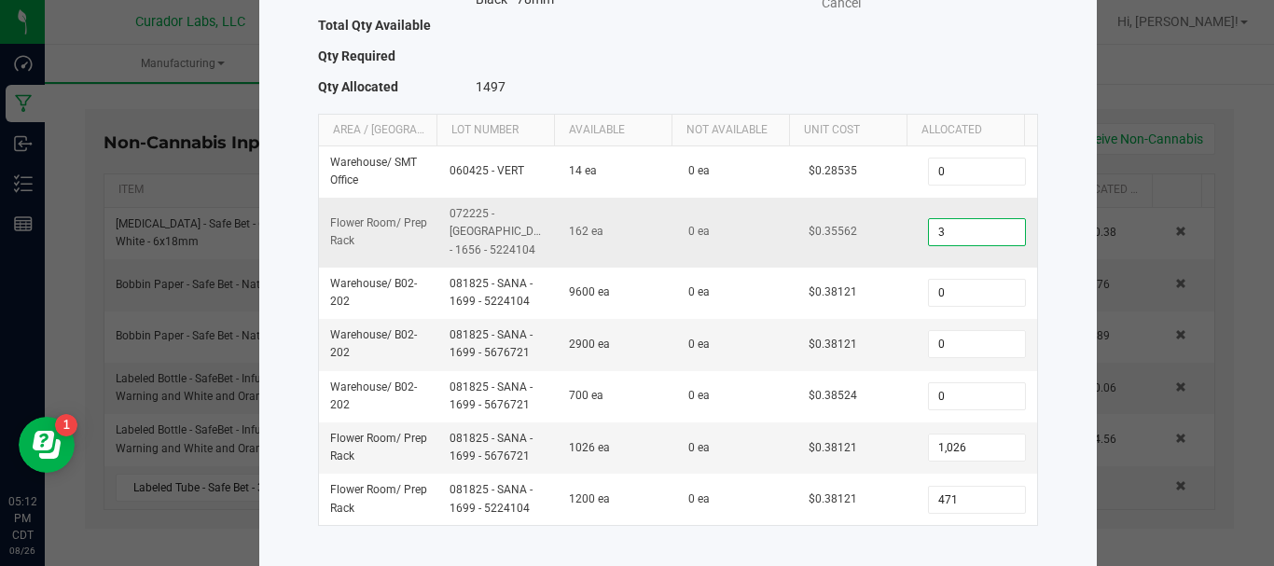
type input "33"
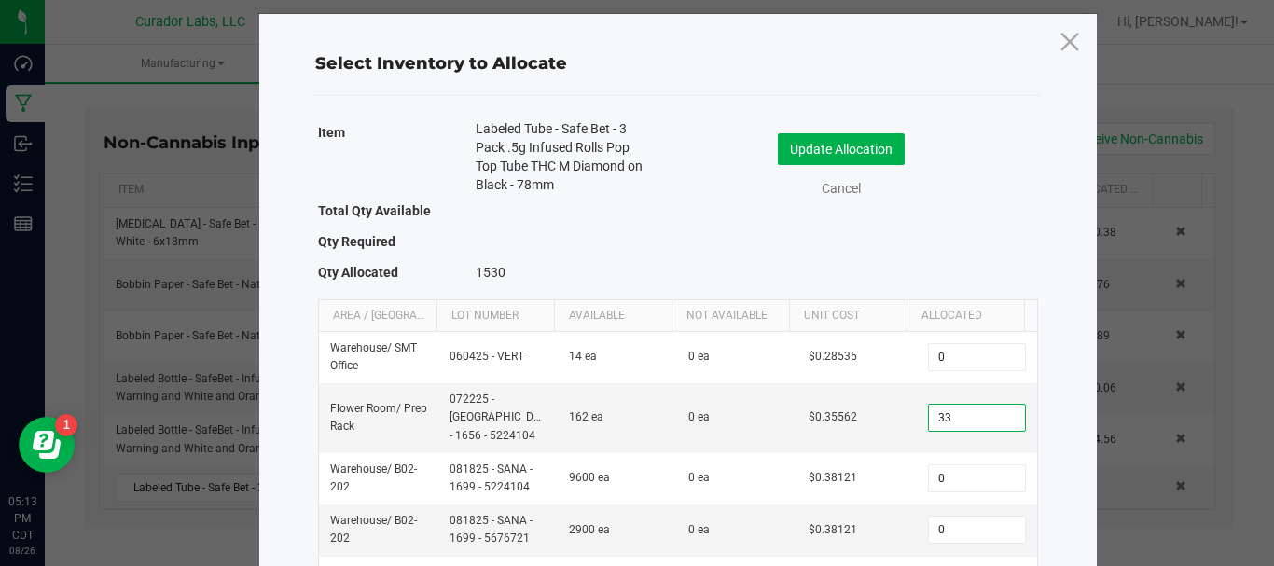
scroll to position [0, 0]
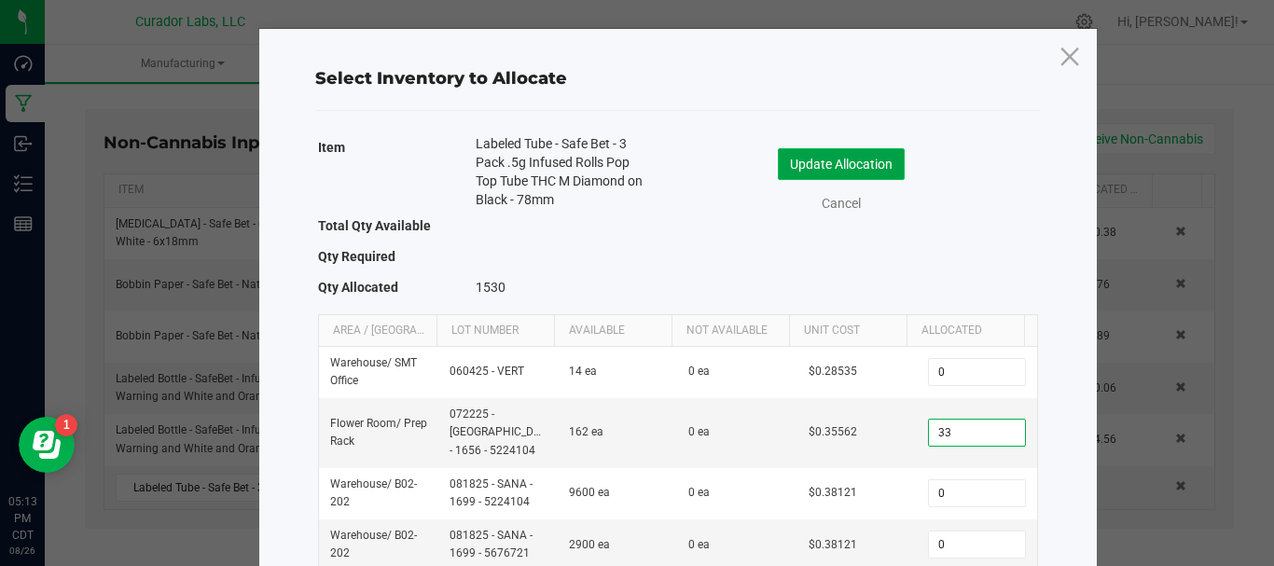
click at [869, 158] on button "Update Allocation" at bounding box center [841, 164] width 127 height 32
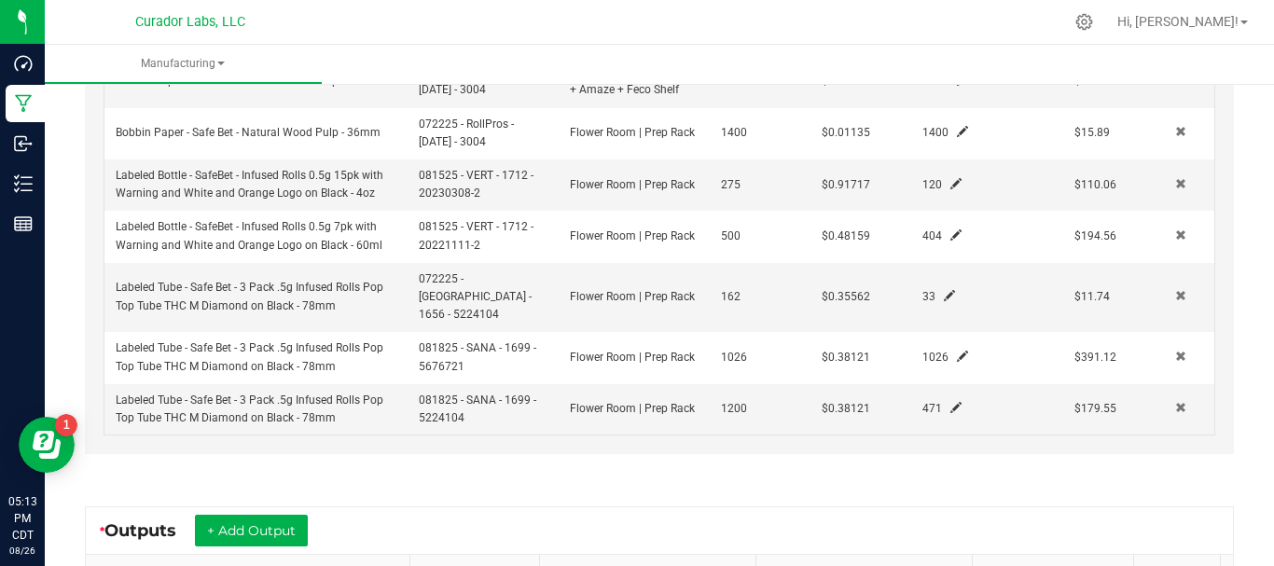
scroll to position [834, 0]
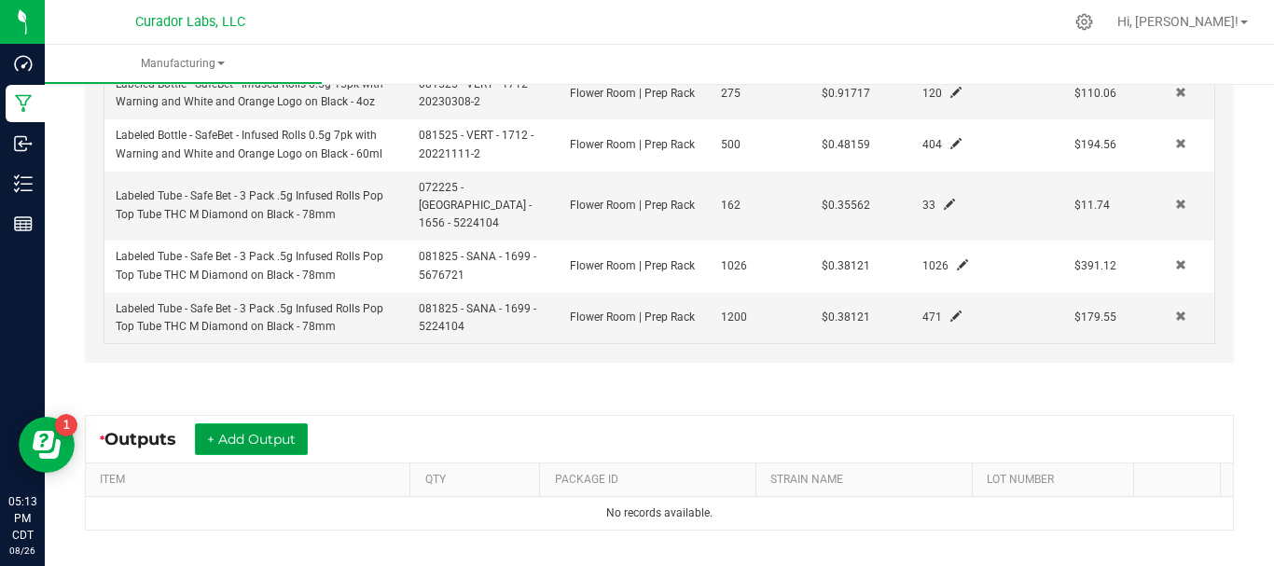
click at [213, 427] on button "+ Add Output" at bounding box center [251, 440] width 113 height 32
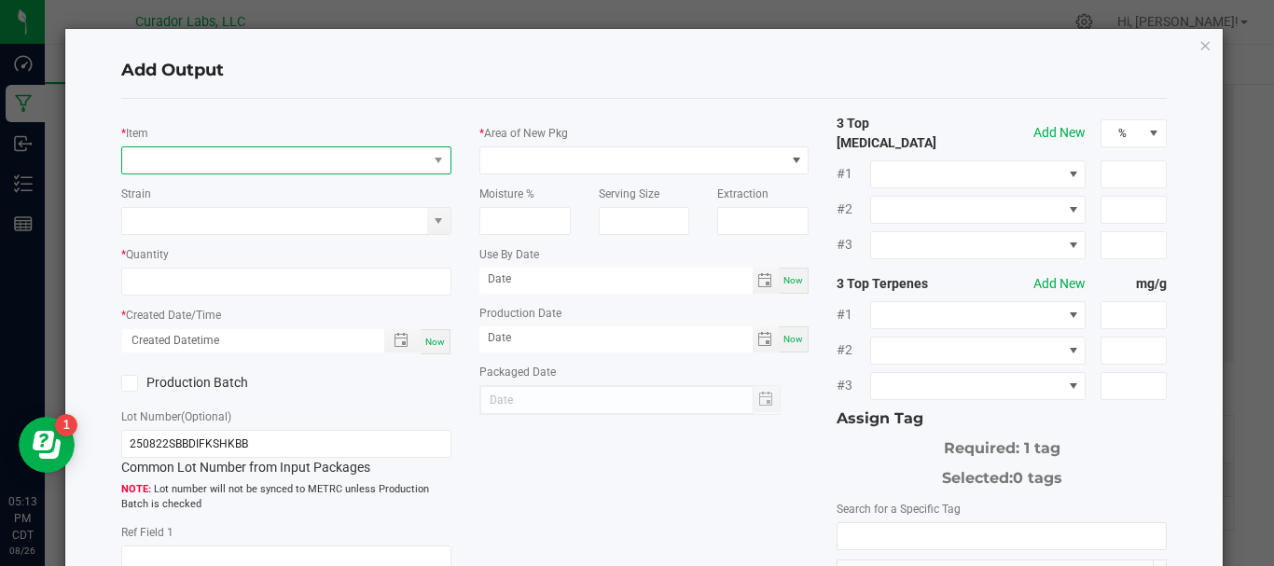
click at [211, 150] on span "NO DATA FOUND" at bounding box center [274, 160] width 305 height 26
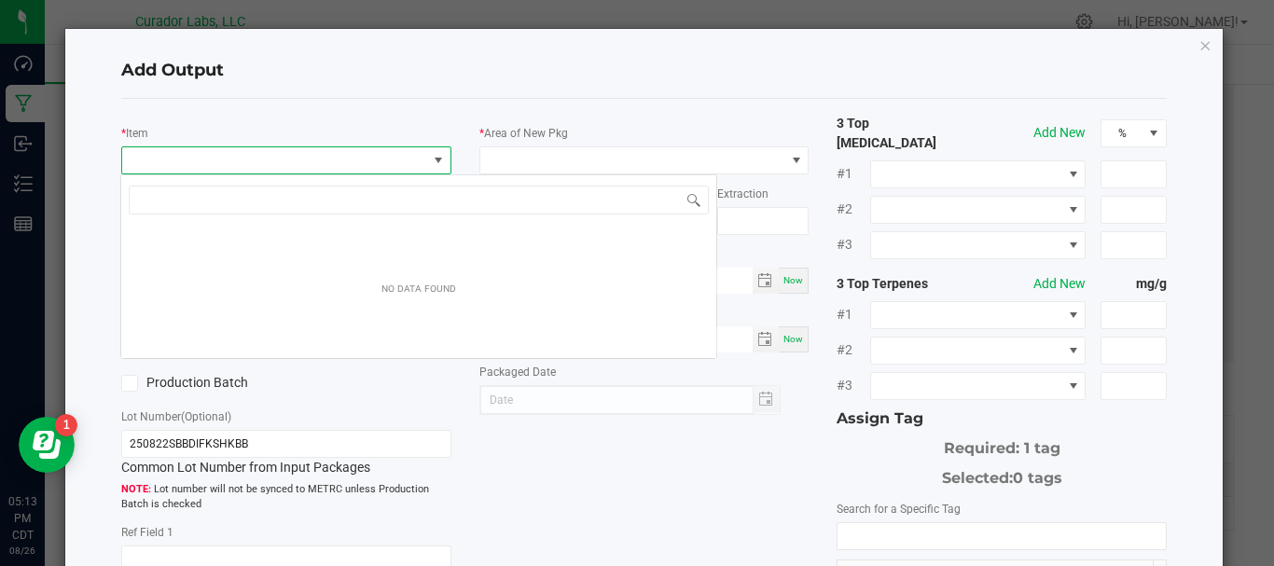
scroll to position [28, 326]
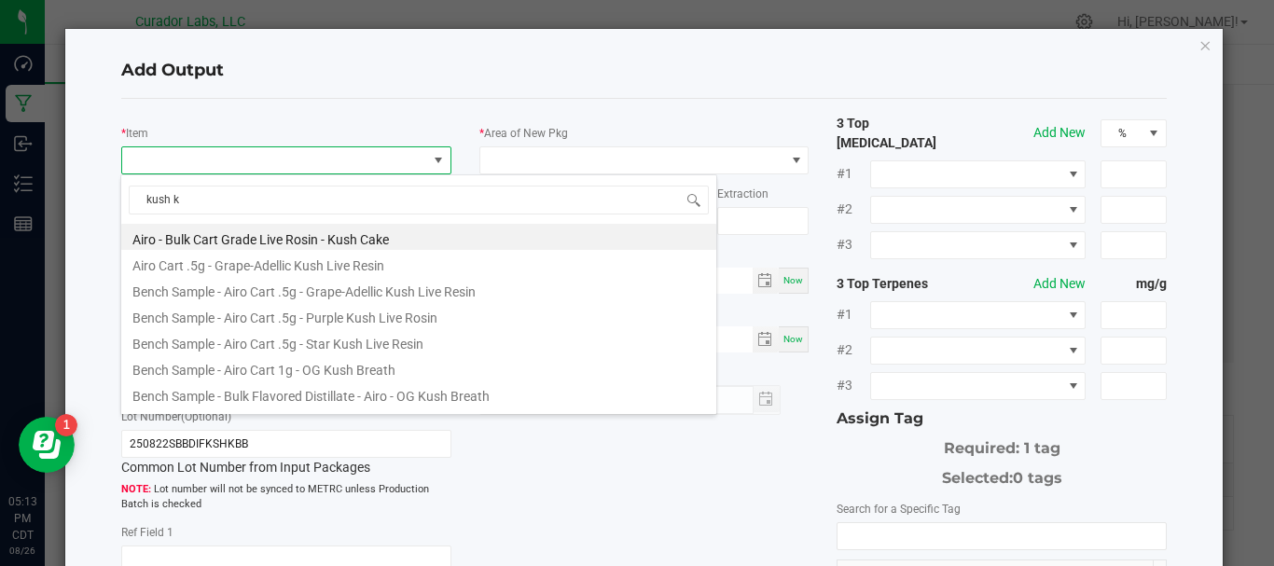
type input "kush ka"
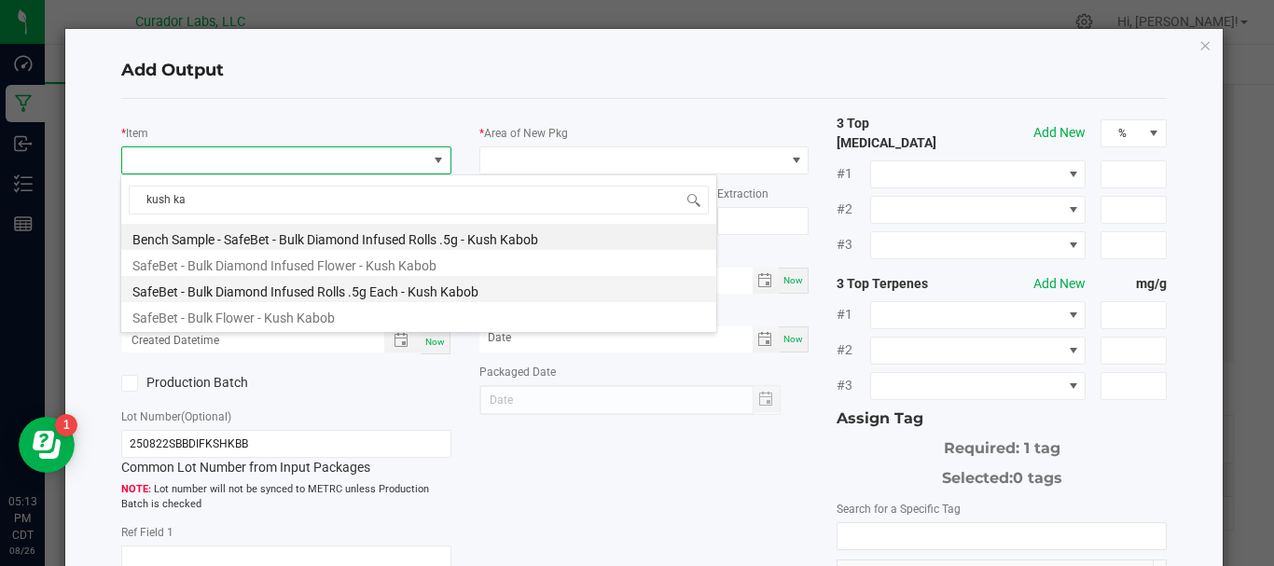
click at [239, 295] on li "SafeBet - Bulk Diamond Infused Rolls .5g Each - Kush Kabob" at bounding box center [418, 289] width 595 height 26
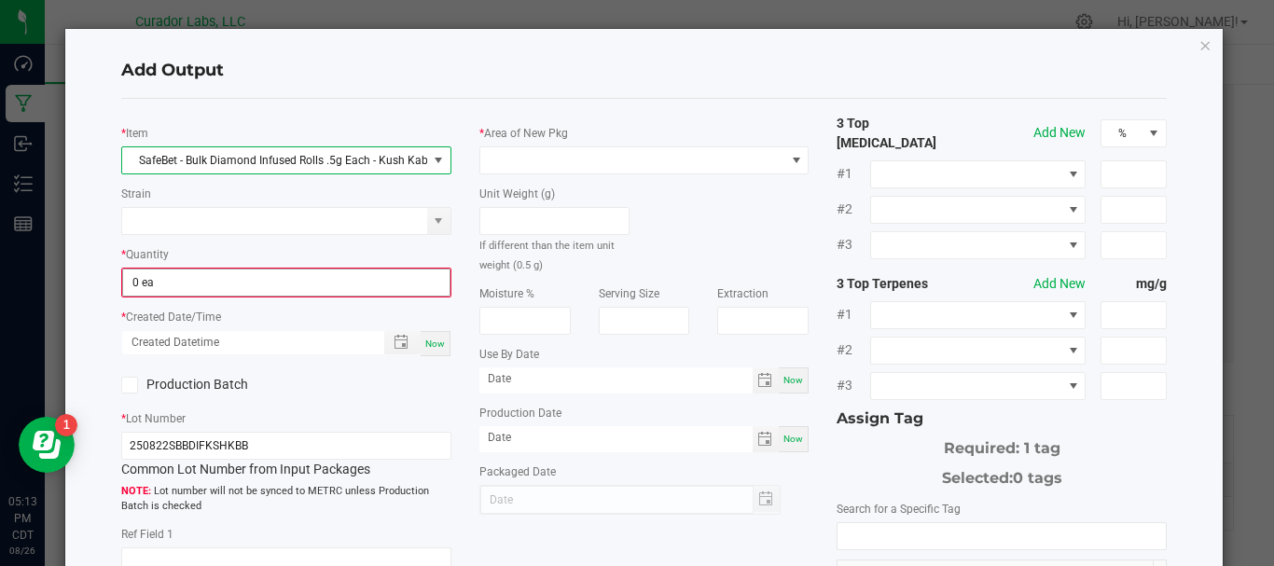
click at [235, 279] on input "0 ea" at bounding box center [286, 283] width 327 height 26
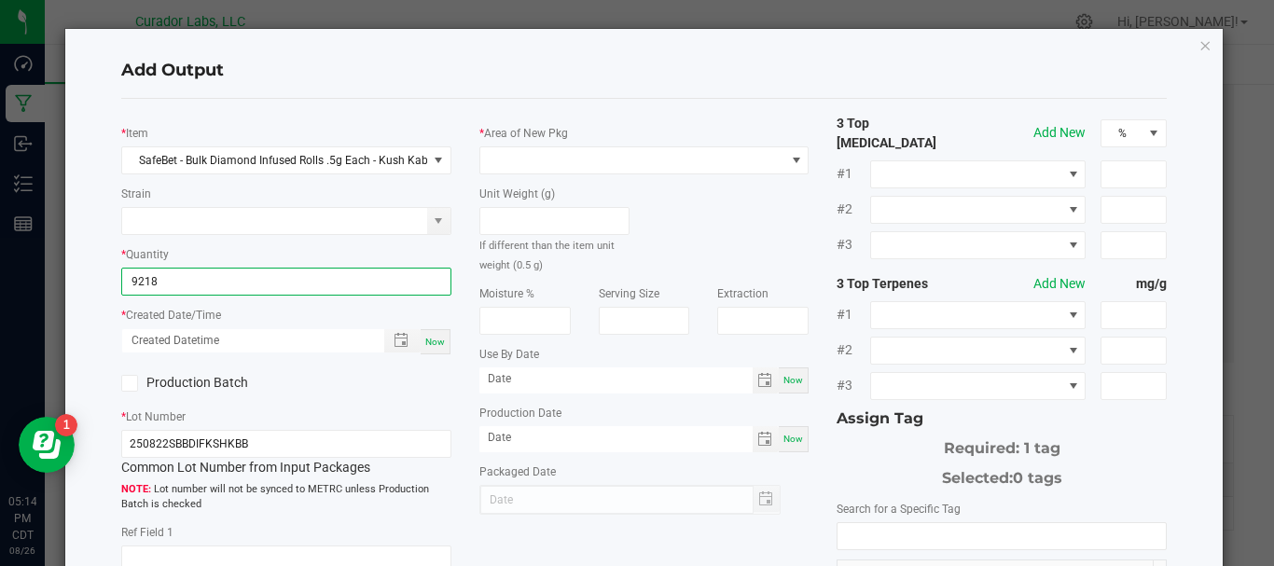
click at [425, 340] on span "Now" at bounding box center [435, 342] width 20 height 10
type input "9218 ea"
type input "08/26/2025 5:14 PM"
type input "[DATE]"
click at [129, 383] on icon at bounding box center [130, 383] width 12 height 0
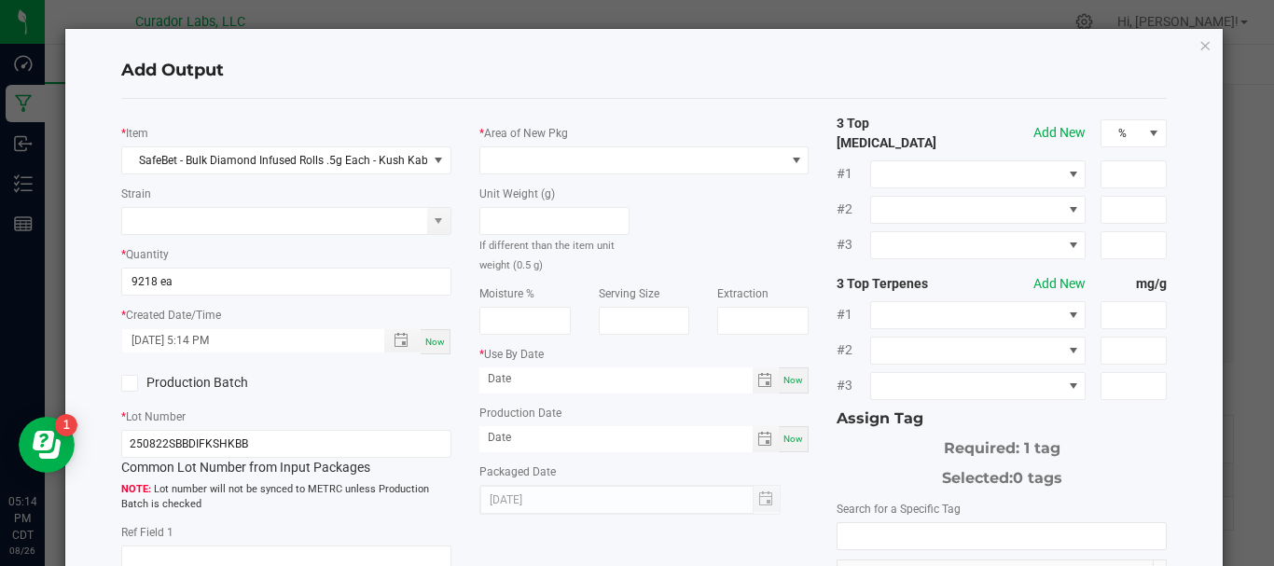
click at [0, 0] on input "Production Batch" at bounding box center [0, 0] width 0 height 0
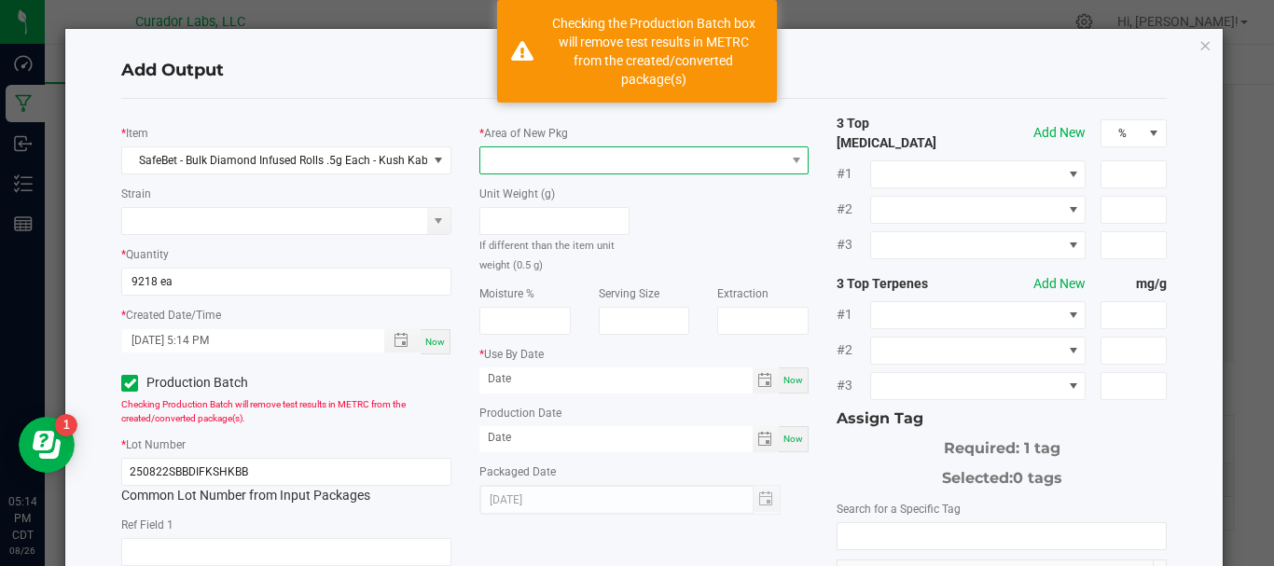
click at [559, 160] on span at bounding box center [632, 160] width 305 height 26
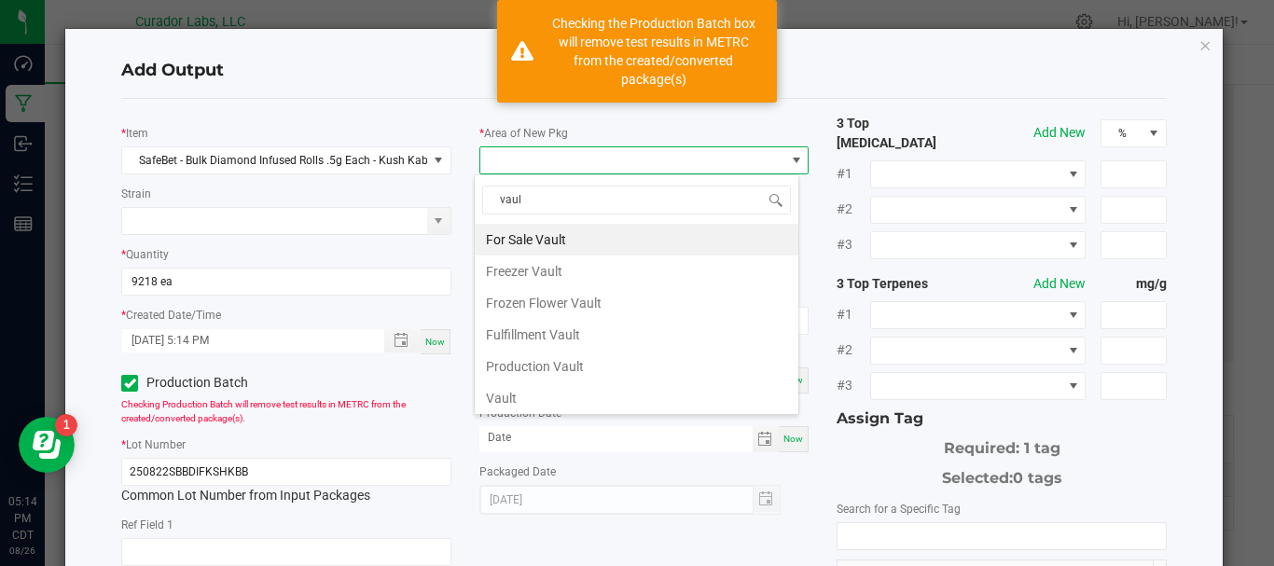
type input "vault"
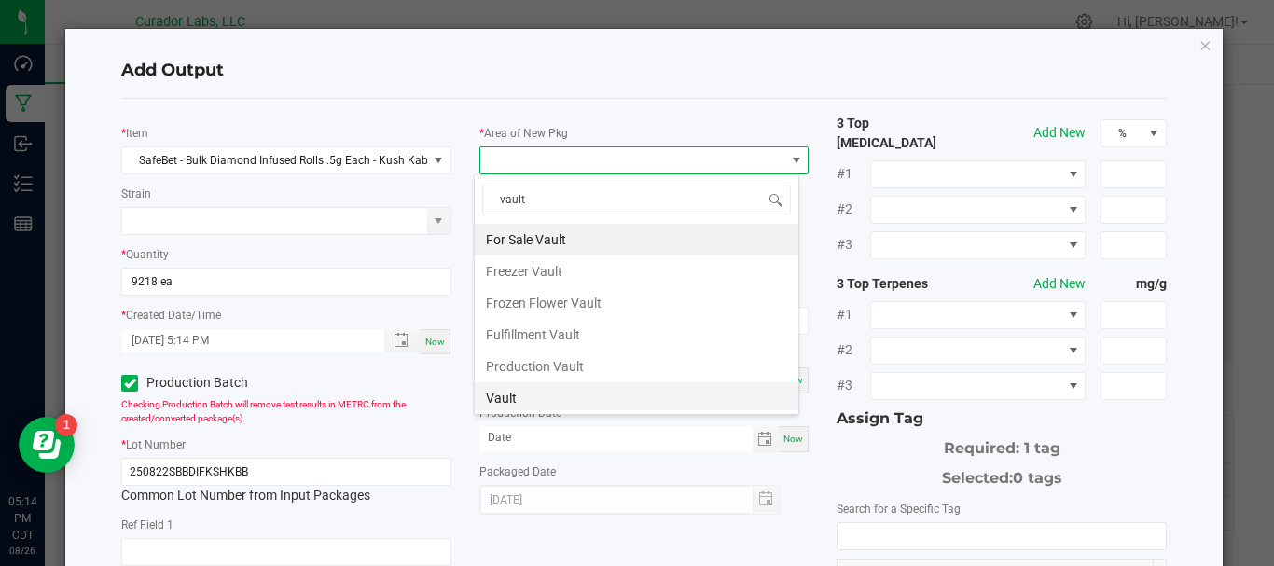
click at [531, 396] on li "Vault" at bounding box center [637, 399] width 324 height 32
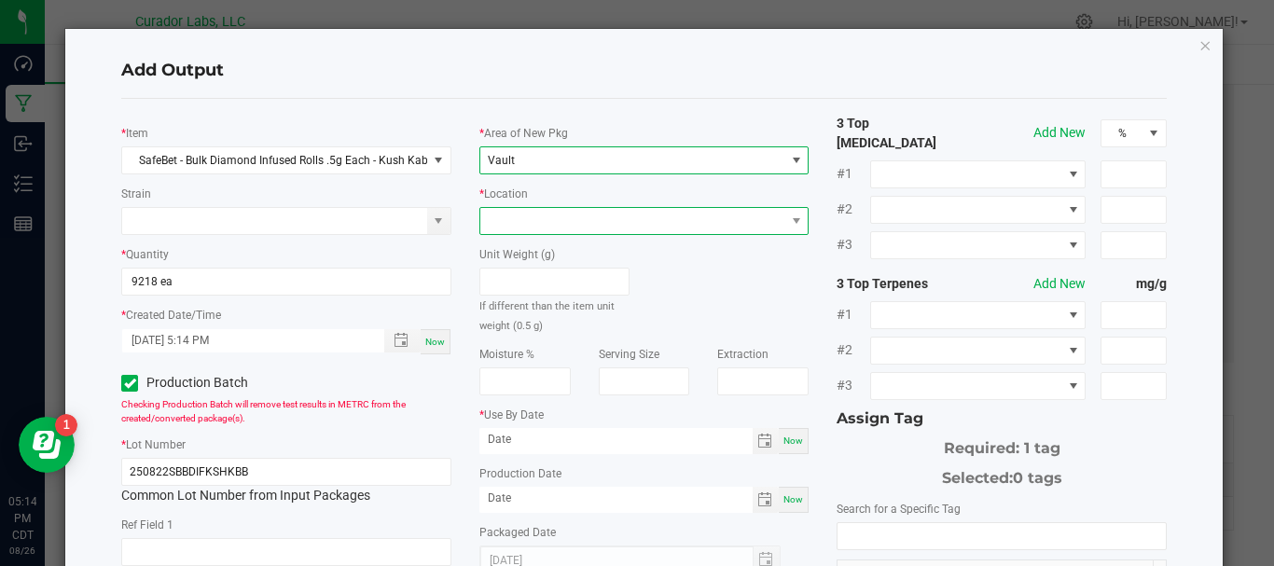
click at [536, 215] on span at bounding box center [632, 221] width 305 height 26
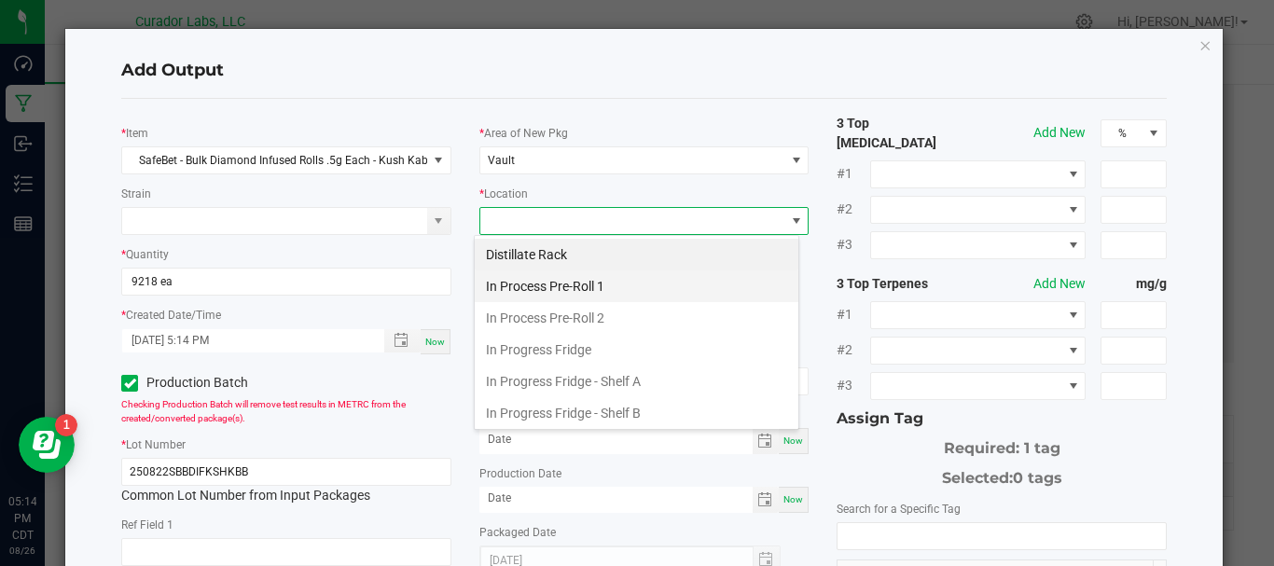
click at [533, 282] on li "In Process Pre-Roll 1" at bounding box center [637, 287] width 324 height 32
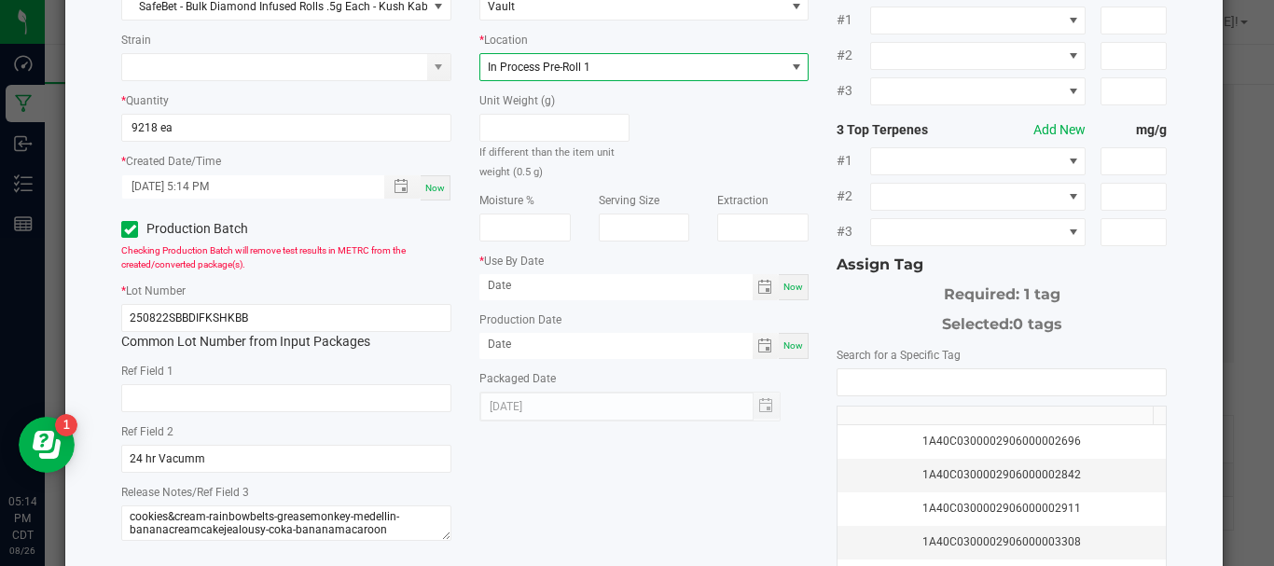
scroll to position [156, 0]
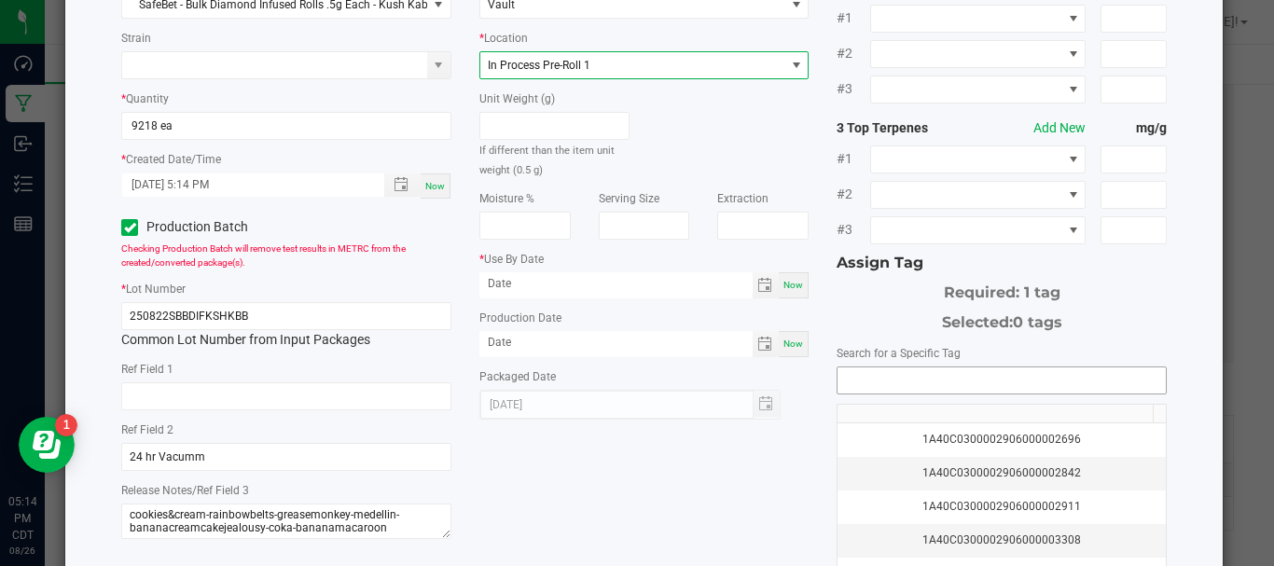
click at [944, 368] on input "NO DATA FOUND" at bounding box center [1002, 381] width 328 height 26
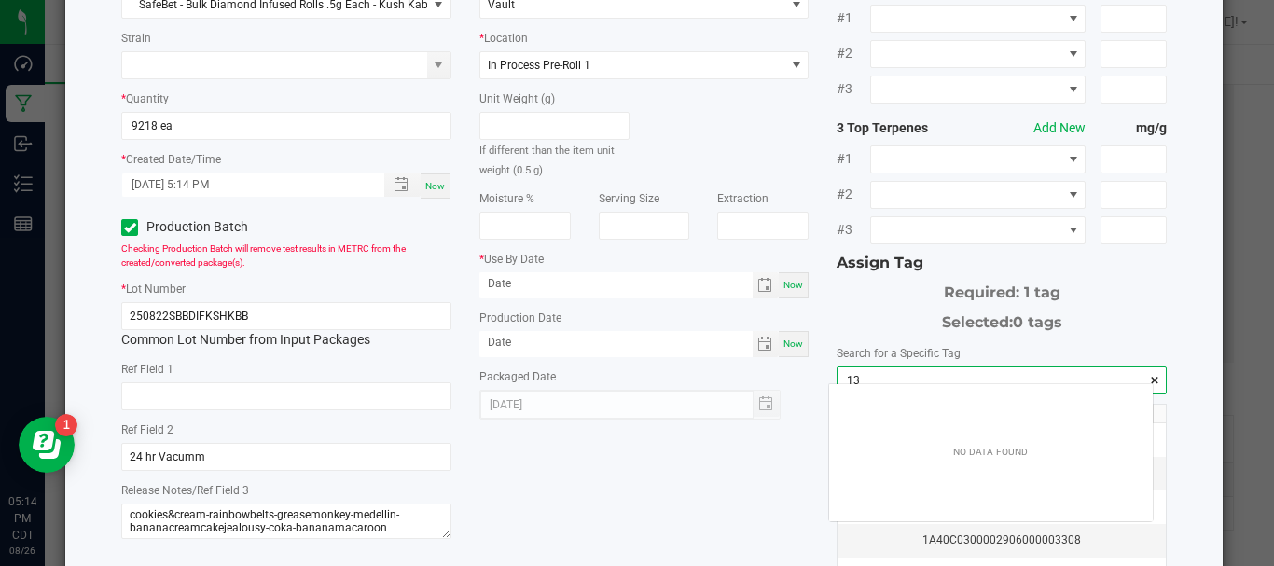
scroll to position [26, 324]
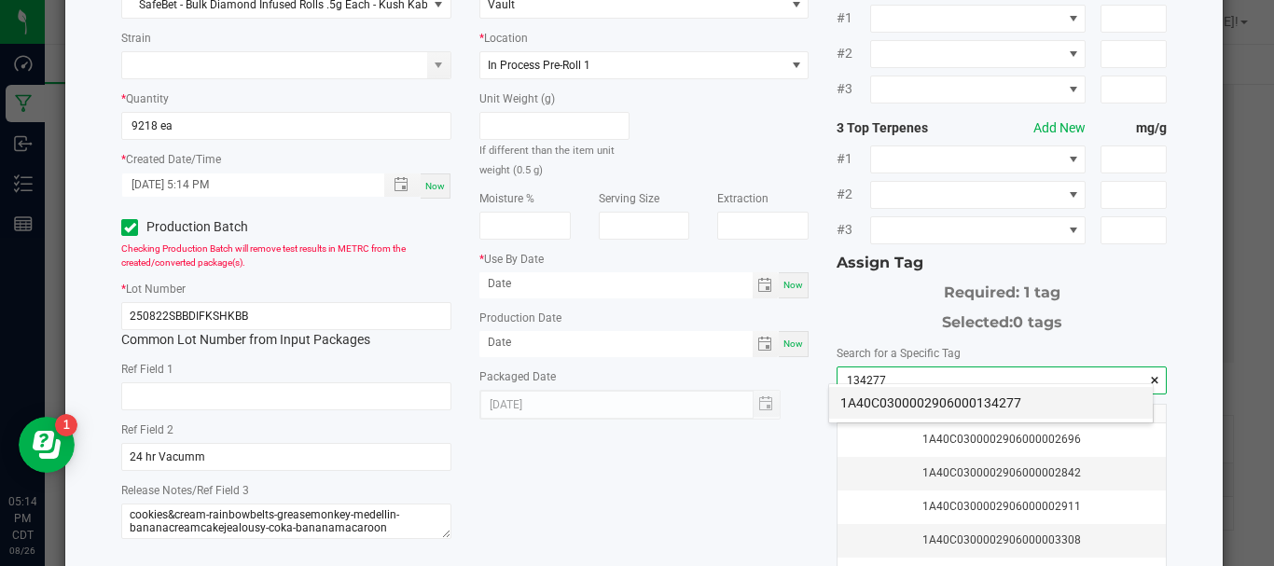
click at [941, 407] on li "1A40C0300002906000134277" at bounding box center [991, 403] width 324 height 32
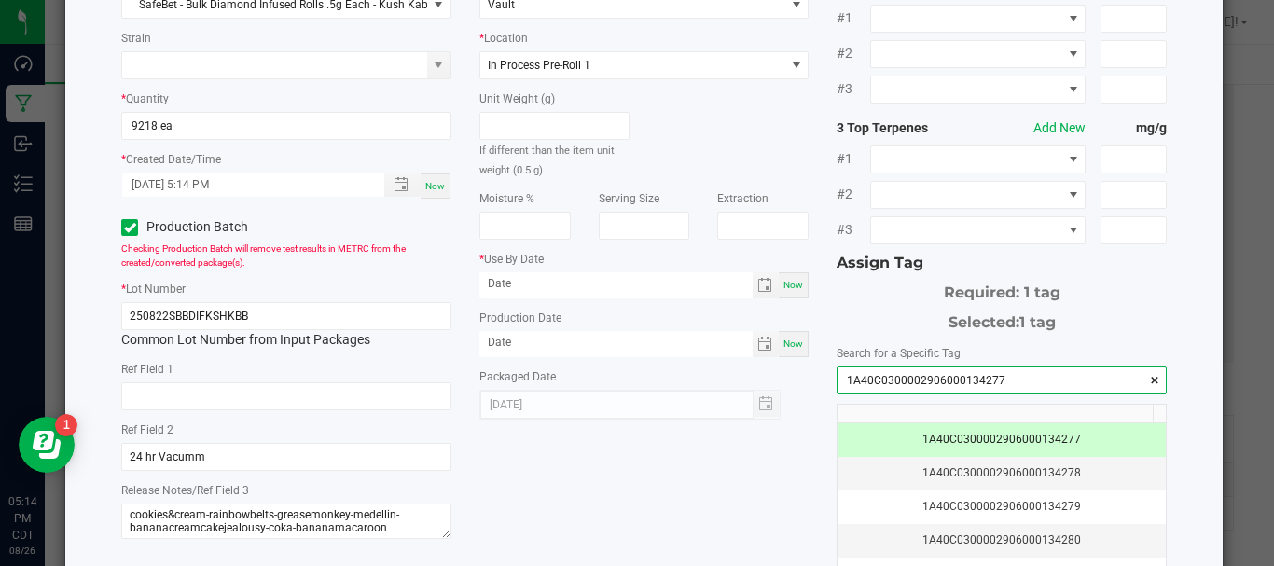
type input "1A40C0300002906000134277"
click at [771, 467] on div "* Item SafeBet - Bulk Diamond Infused Rolls .5g Each - Kush Kabob Strain * Quan…" at bounding box center [644, 298] width 1074 height 680
click at [786, 280] on span "Now" at bounding box center [794, 285] width 20 height 10
click at [653, 278] on input "[DATE]" at bounding box center [616, 283] width 273 height 23
type input "08/26/2026"
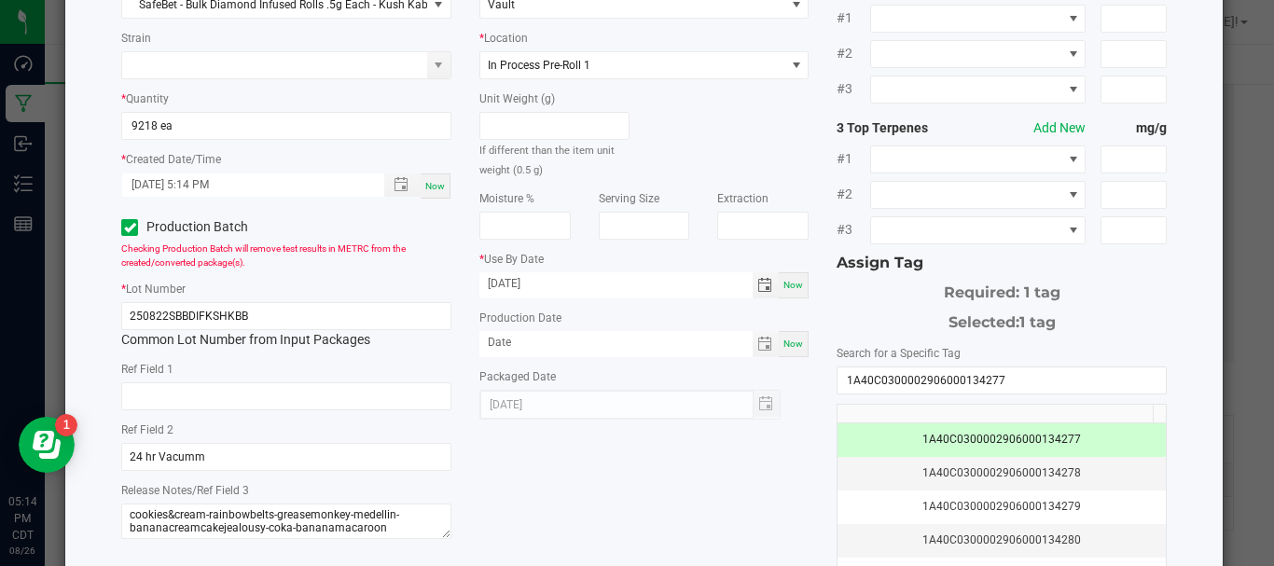
click at [652, 498] on div "* Item SafeBet - Bulk Diamond Infused Rolls .5g Each - Kush Kabob Strain * Quan…" at bounding box center [644, 298] width 1074 height 680
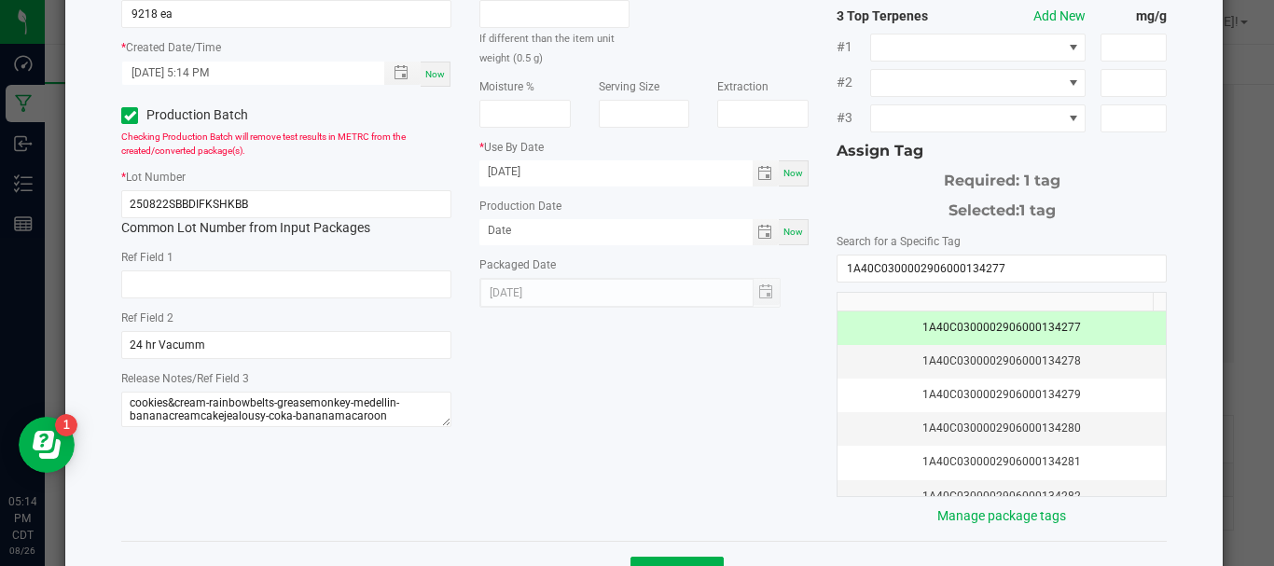
scroll to position [325, 0]
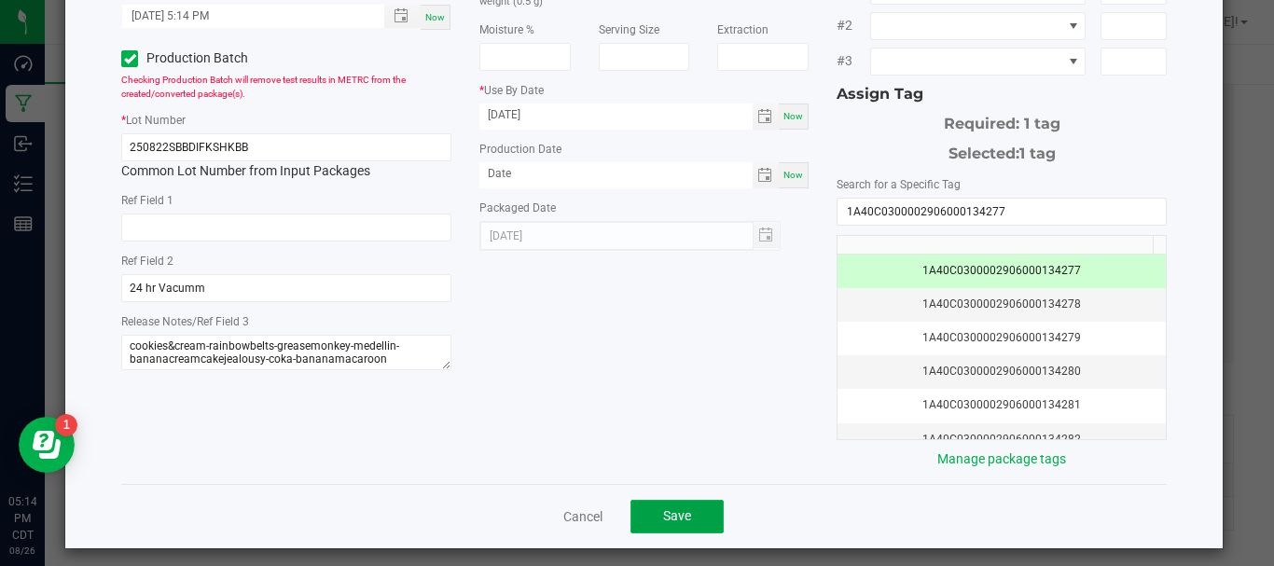
click at [677, 508] on span "Save" at bounding box center [677, 515] width 28 height 15
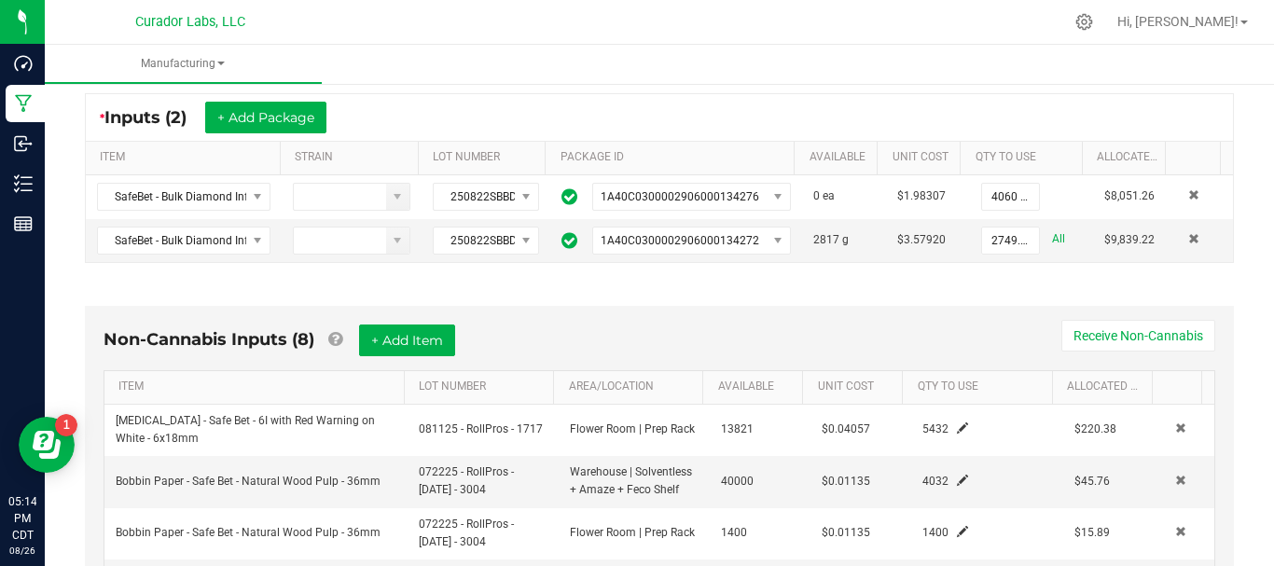
scroll to position [0, 0]
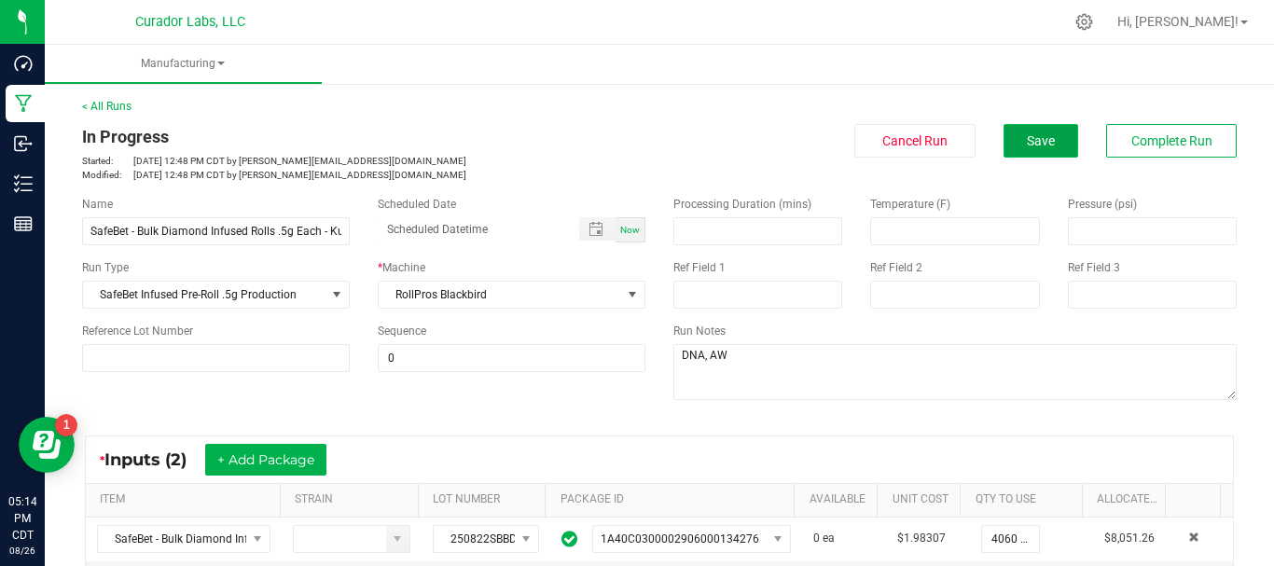
click at [1027, 139] on span "Save" at bounding box center [1041, 140] width 28 height 15
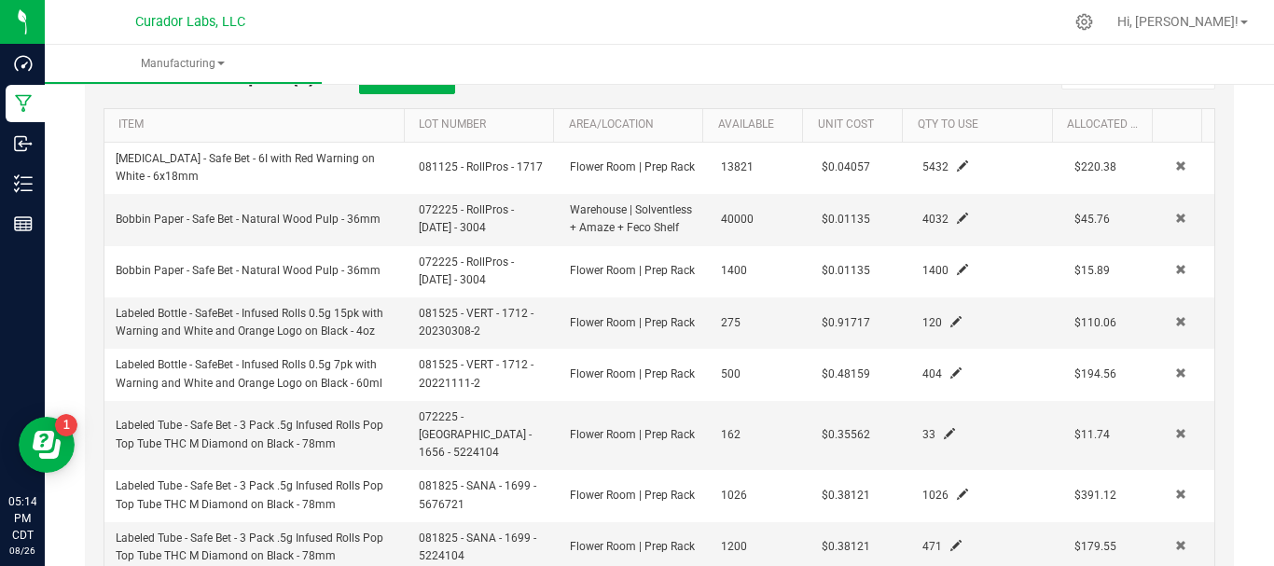
scroll to position [606, 0]
click at [1176, 216] on span at bounding box center [1181, 216] width 11 height 11
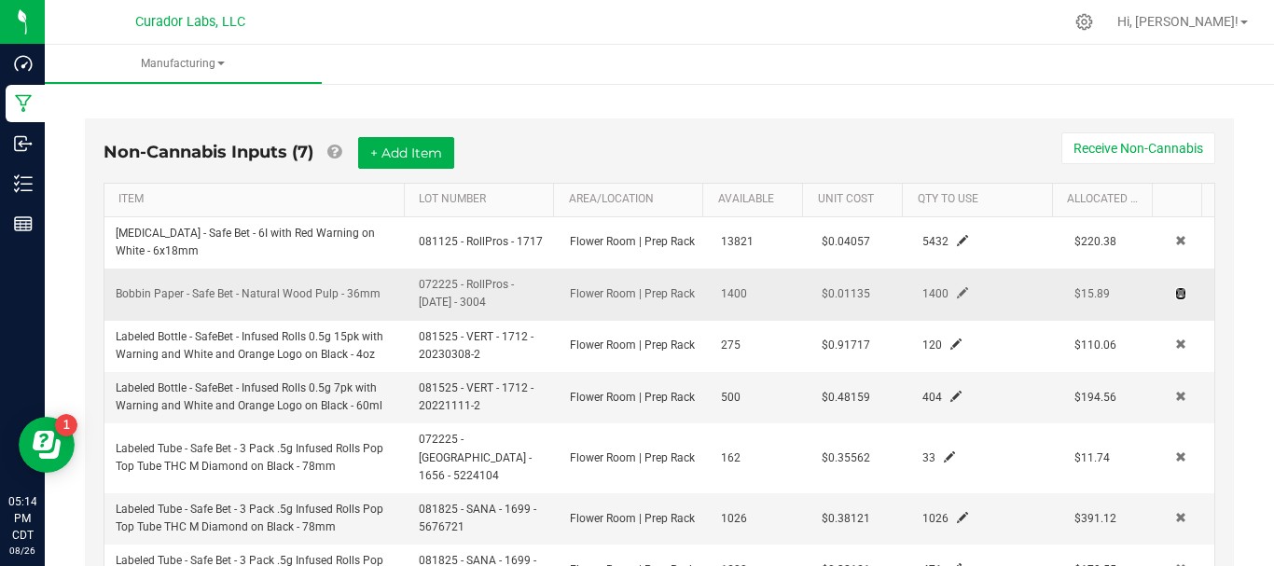
scroll to position [529, 0]
click at [1176, 292] on span at bounding box center [1181, 293] width 11 height 11
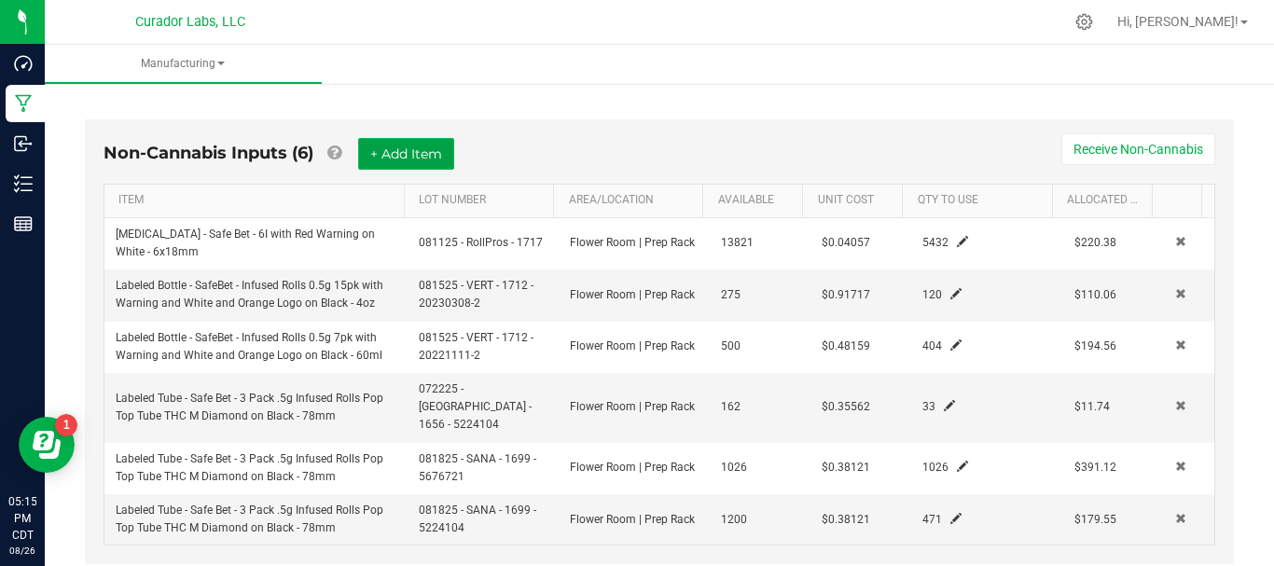
click at [419, 153] on button "+ Add Item" at bounding box center [406, 154] width 96 height 32
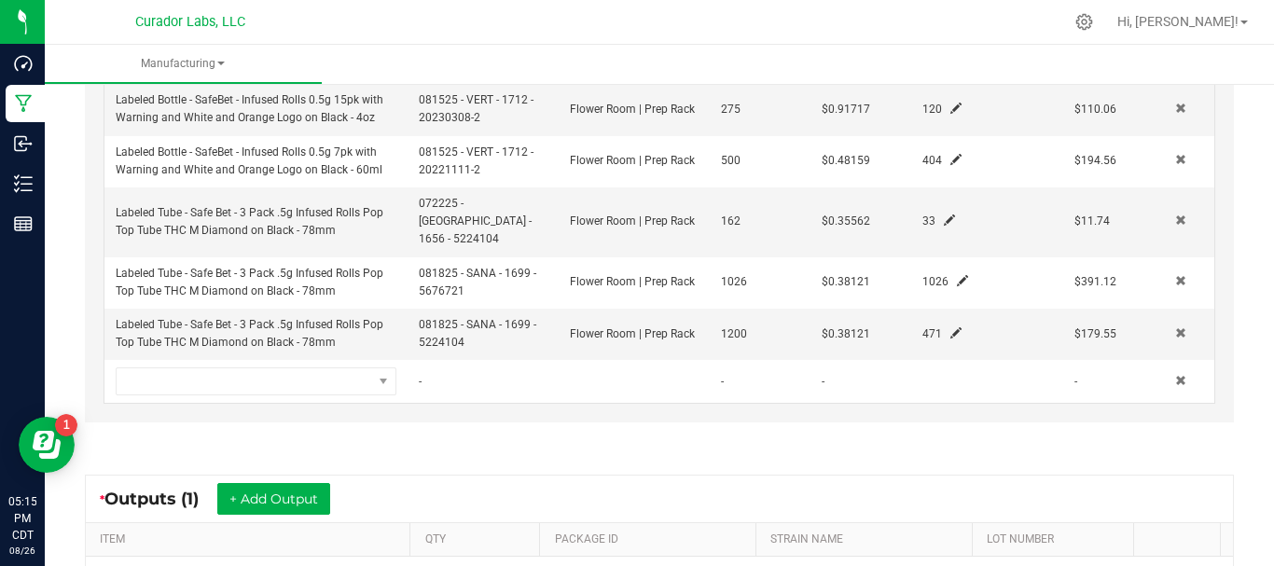
scroll to position [716, 0]
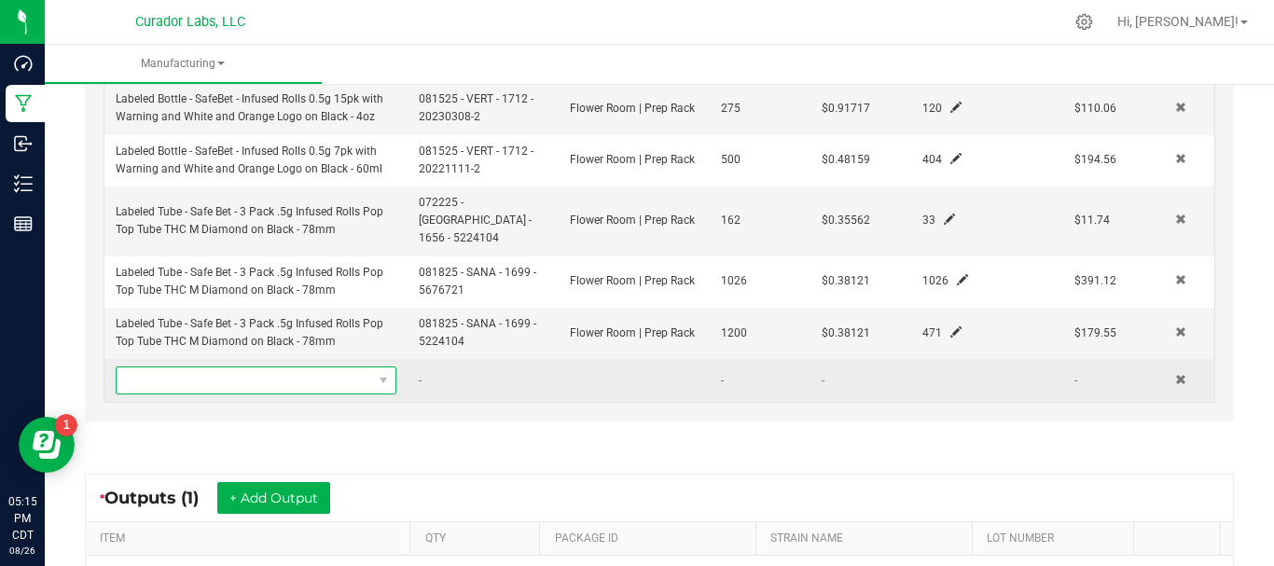
click at [230, 368] on span "NO DATA FOUND" at bounding box center [245, 381] width 256 height 26
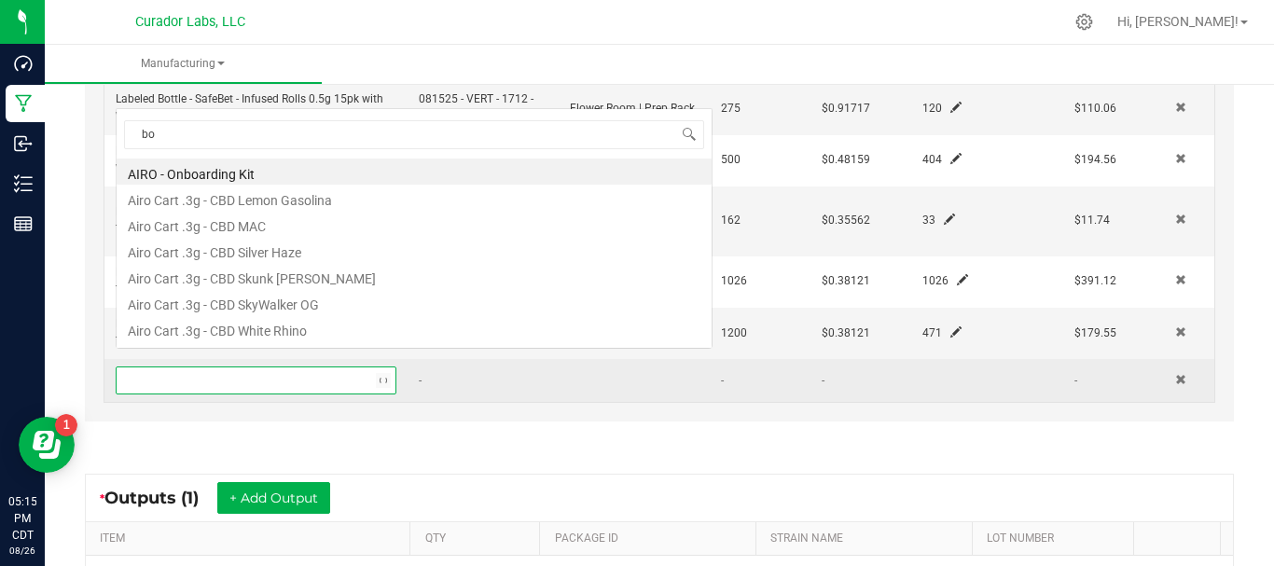
scroll to position [28, 270]
type input "bobb"
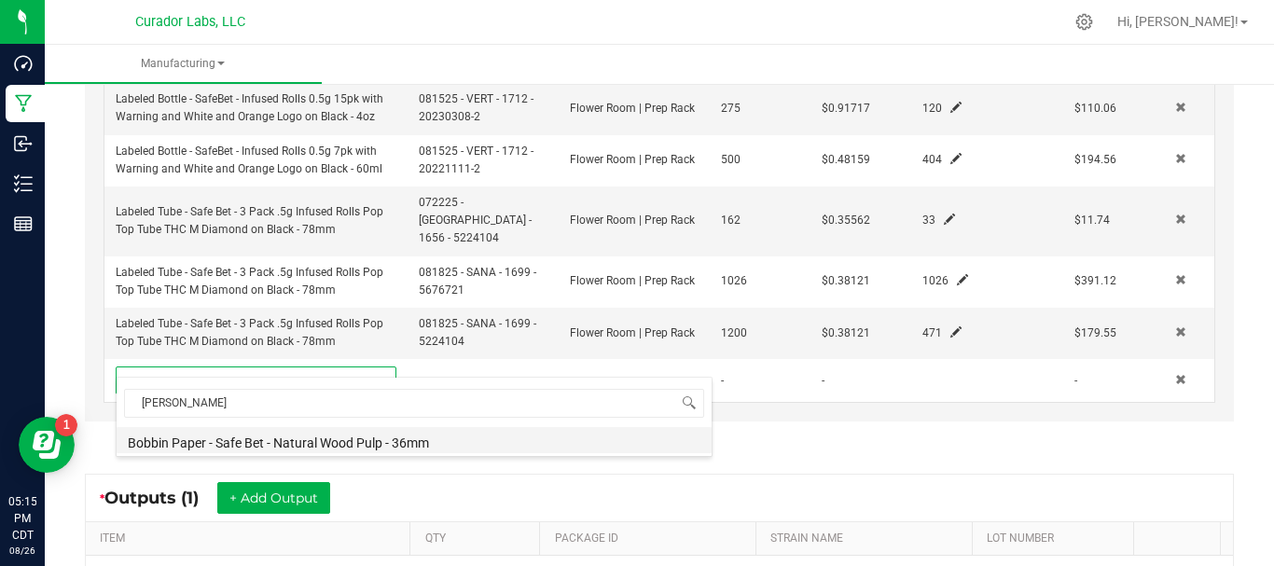
click at [240, 444] on li "Bobbin Paper - Safe Bet - Natural Wood Pulp - 36mm" at bounding box center [414, 440] width 595 height 26
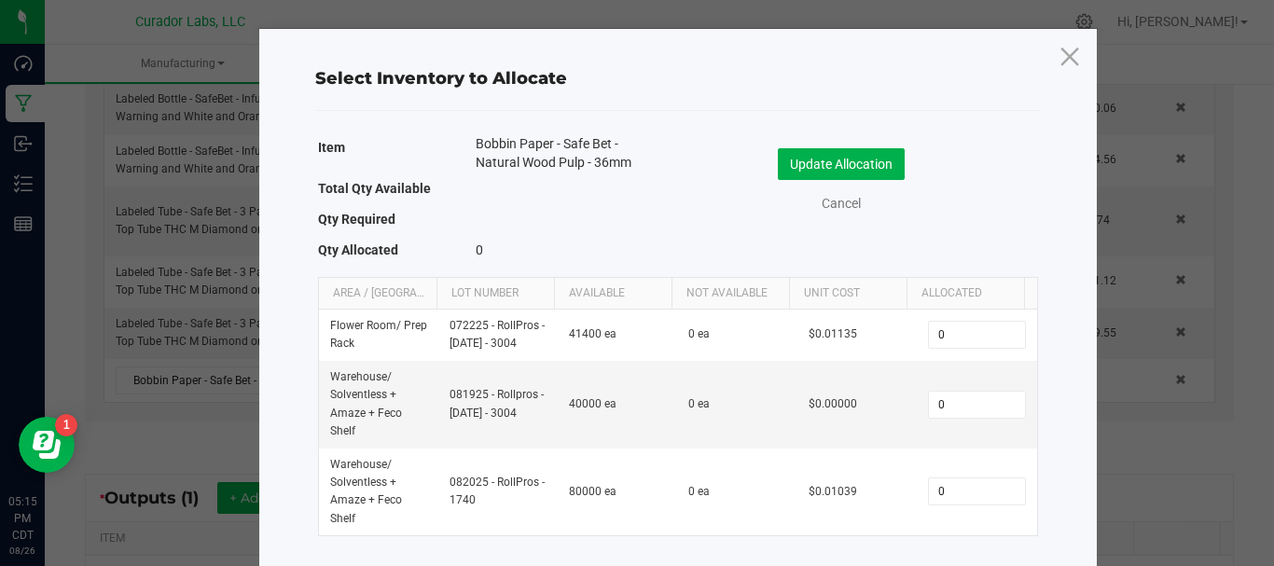
scroll to position [28, 0]
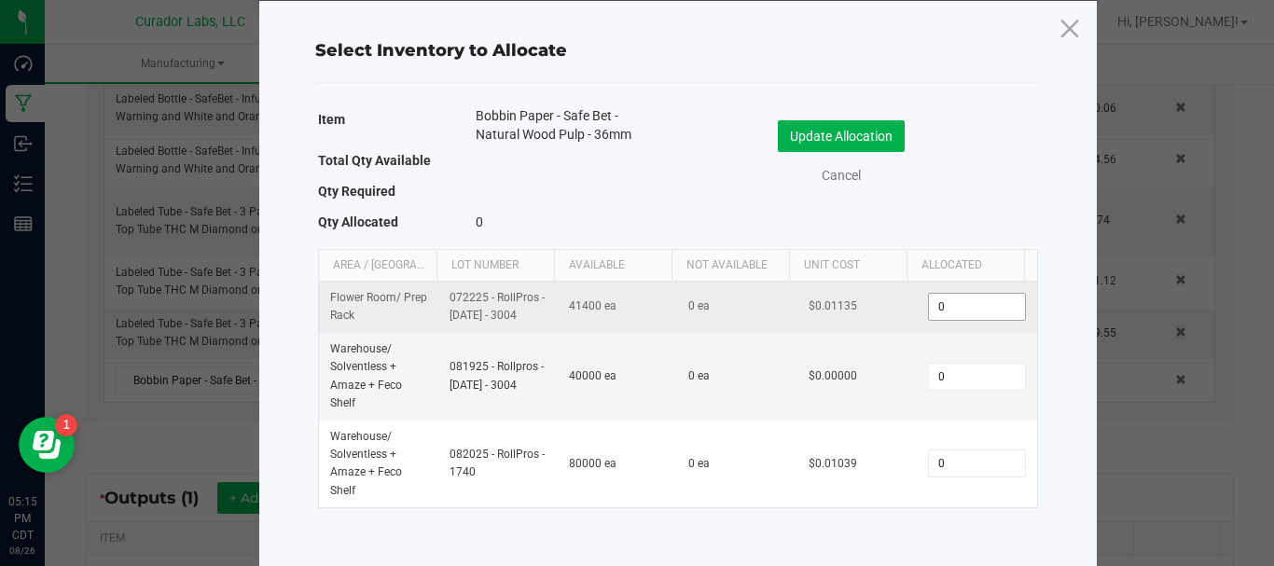
click at [942, 309] on input "0" at bounding box center [976, 307] width 95 height 26
type input "1"
type input "5432"
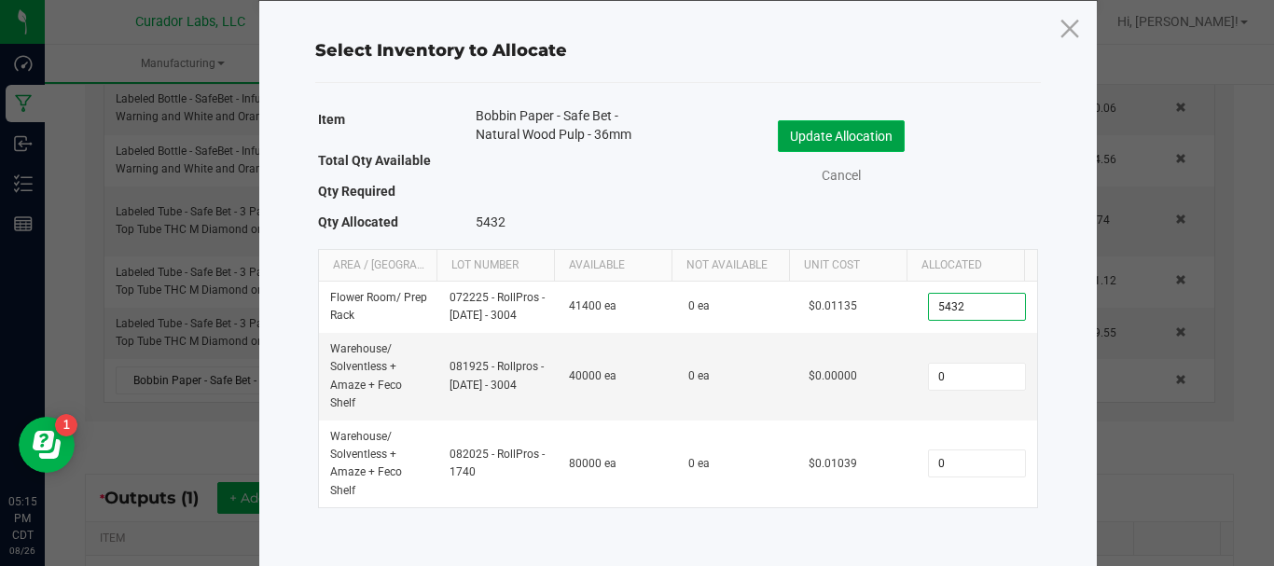
click at [851, 141] on button "Update Allocation" at bounding box center [841, 136] width 127 height 32
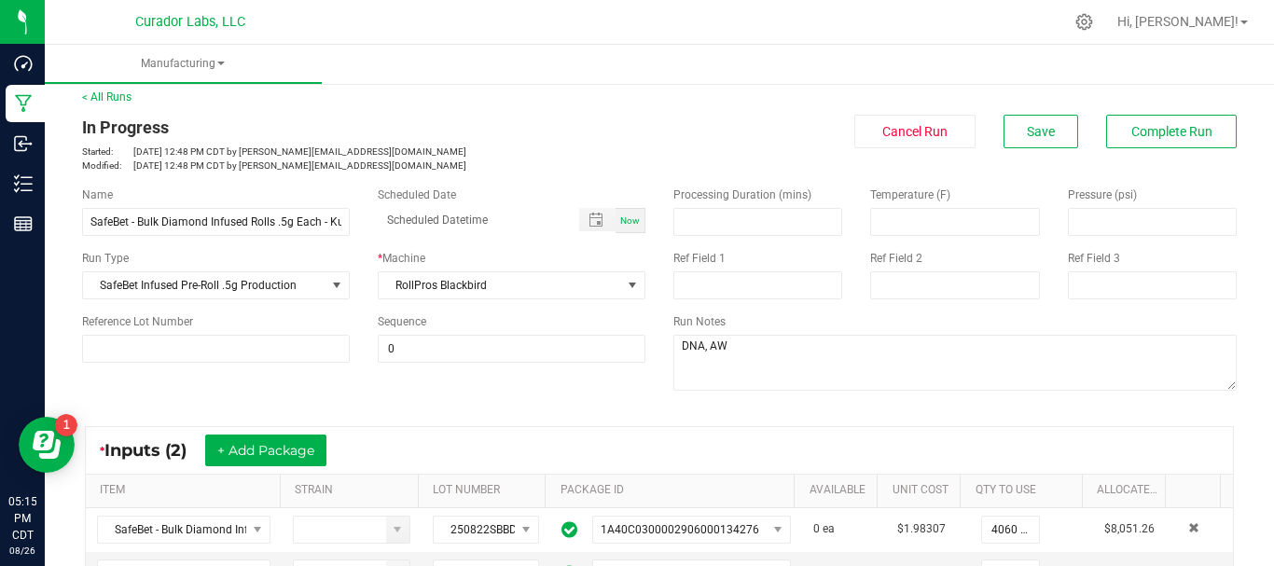
scroll to position [0, 0]
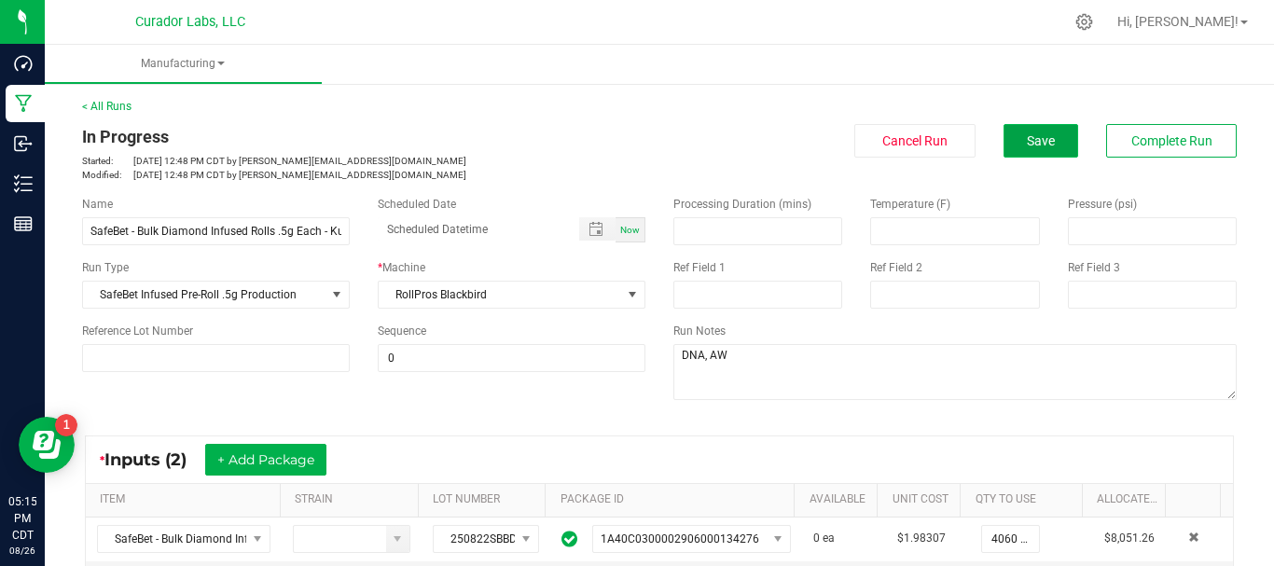
click at [1027, 142] on span "Save" at bounding box center [1041, 140] width 28 height 15
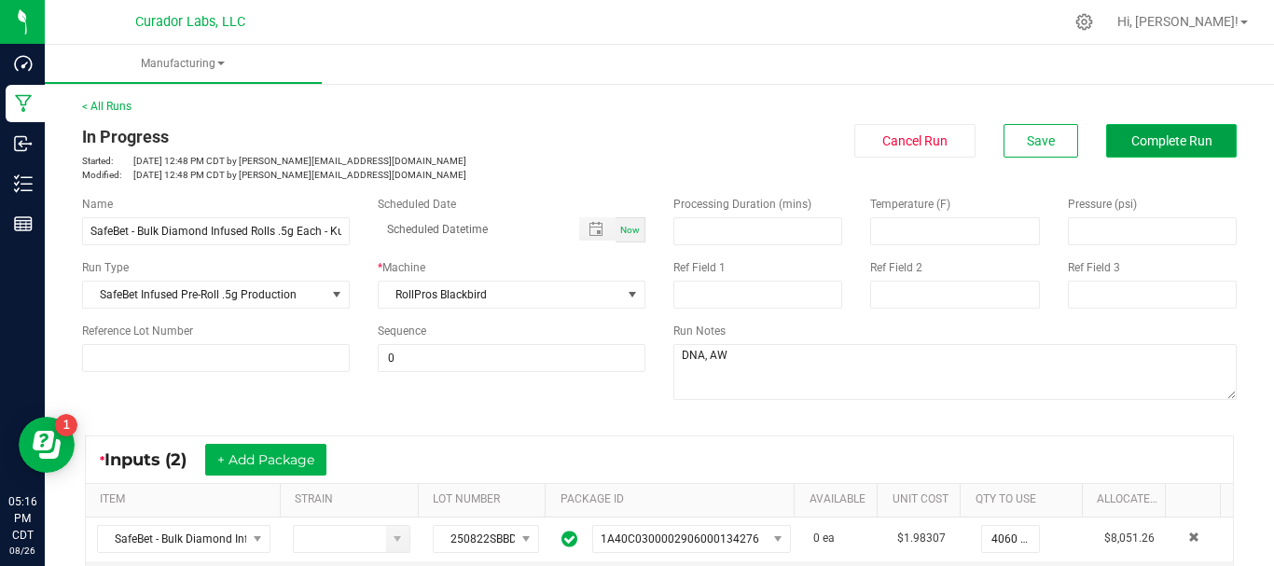
click at [1143, 138] on span "Complete Run" at bounding box center [1172, 140] width 81 height 15
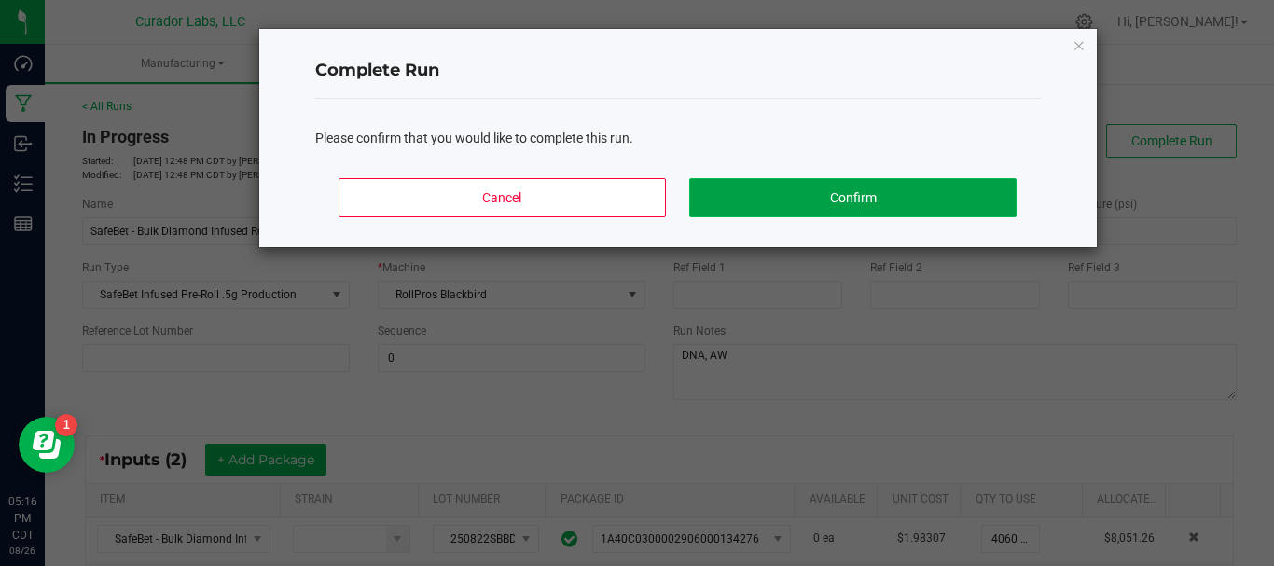
click at [981, 194] on button "Confirm" at bounding box center [852, 197] width 327 height 39
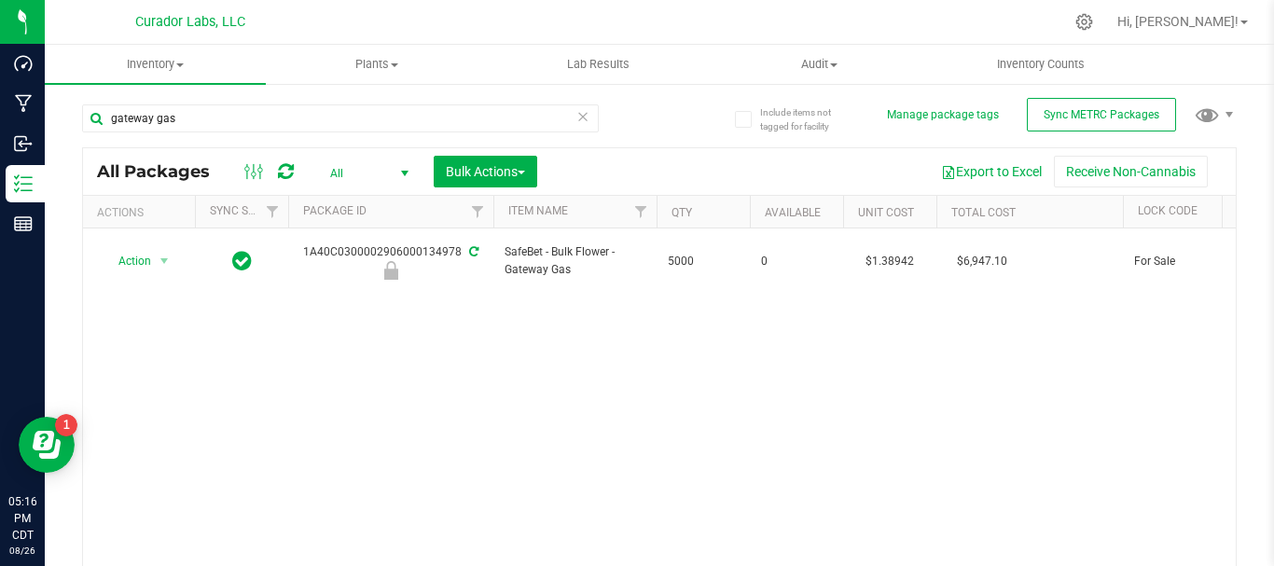
click at [577, 113] on icon at bounding box center [583, 115] width 13 height 22
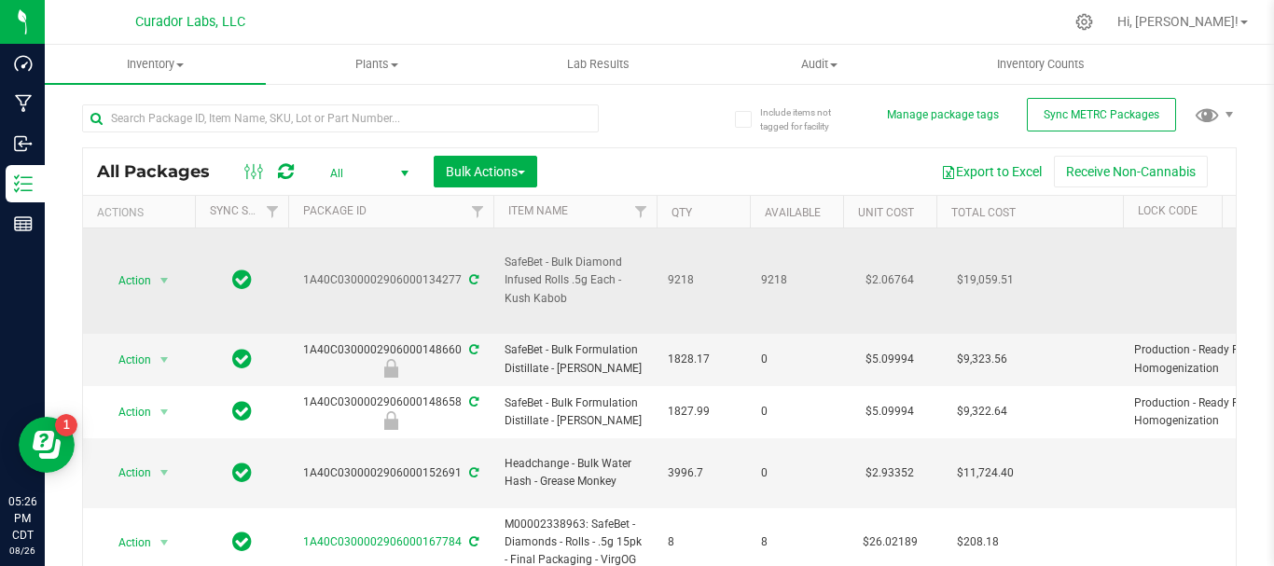
drag, startPoint x: 710, startPoint y: 274, endPoint x: 304, endPoint y: 276, distance: 405.8
copy tr "1A40C0300002906000134277 SafeBet - Bulk Diamond Infused Rolls .5g Each - Kush K…"
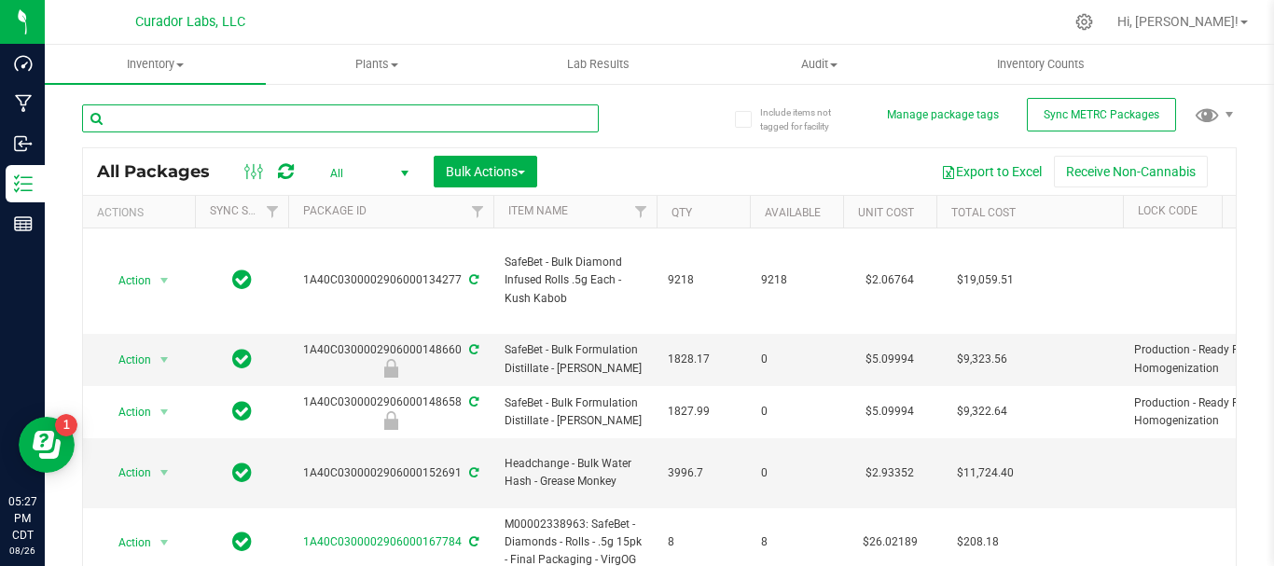
click at [166, 127] on input "text" at bounding box center [340, 118] width 517 height 28
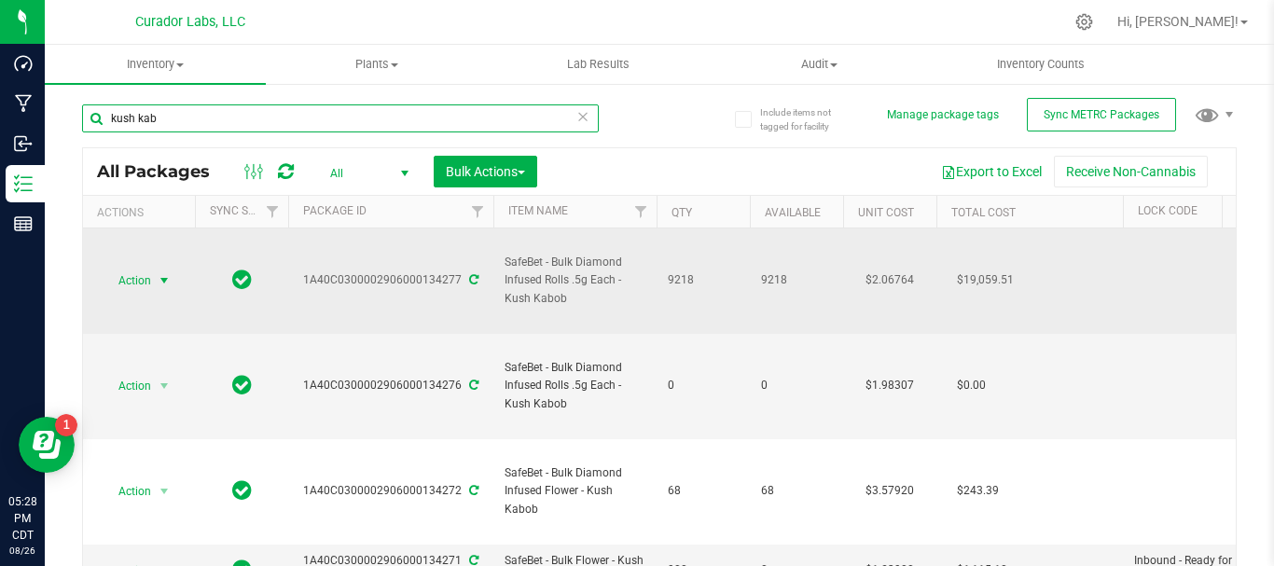
type input "kush kab"
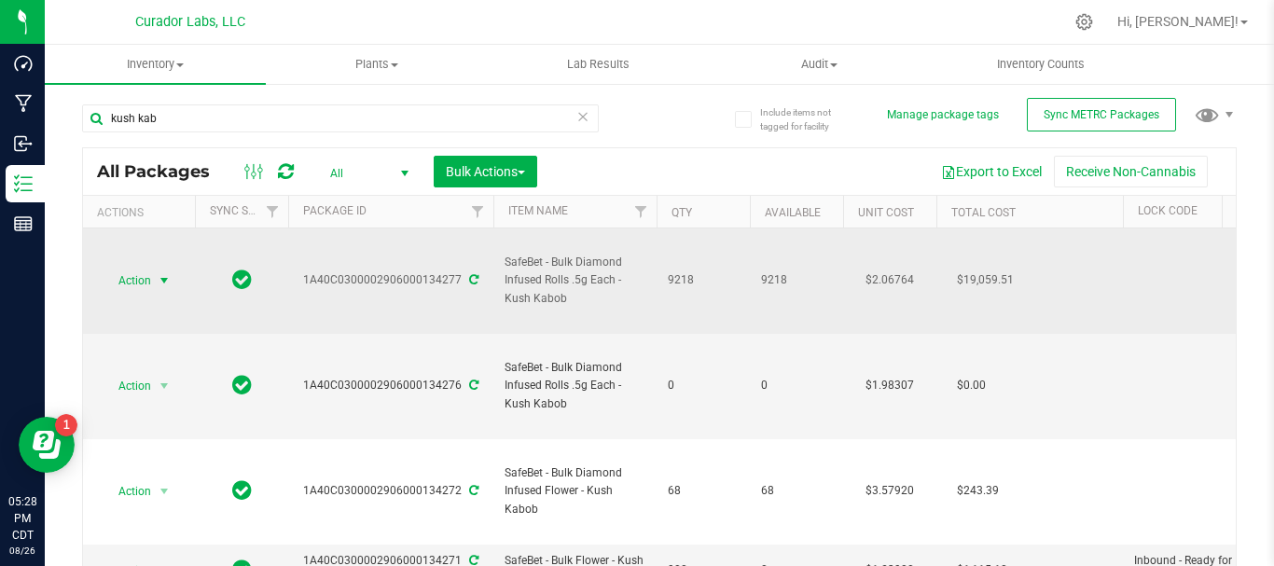
click at [133, 273] on span "Action" at bounding box center [127, 281] width 50 height 26
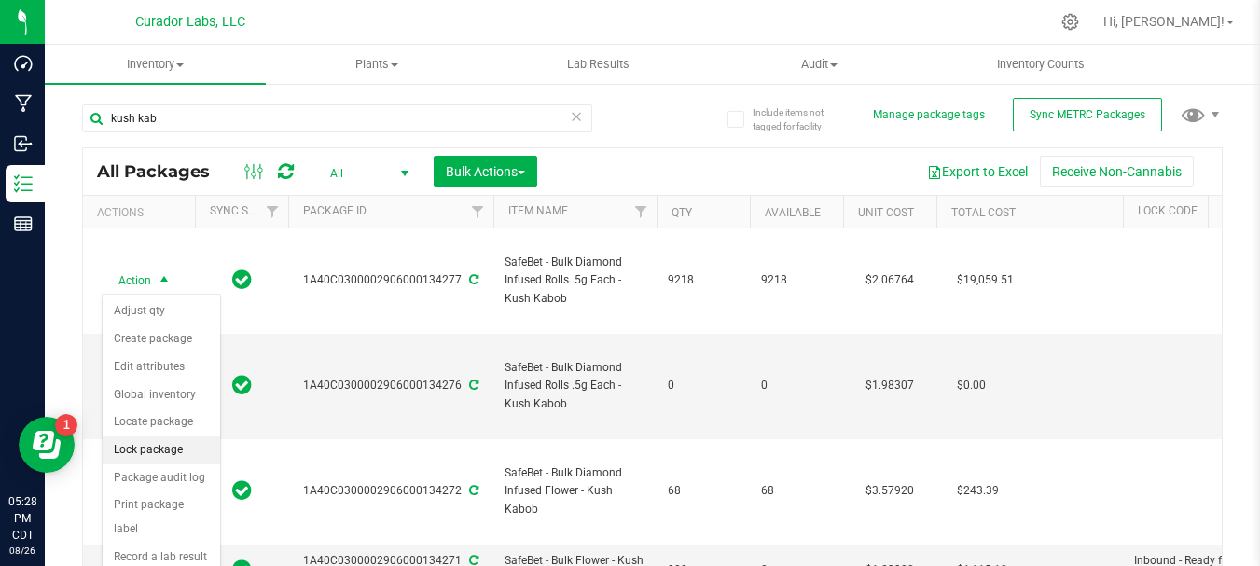
click at [146, 443] on li "Lock package" at bounding box center [162, 451] width 118 height 28
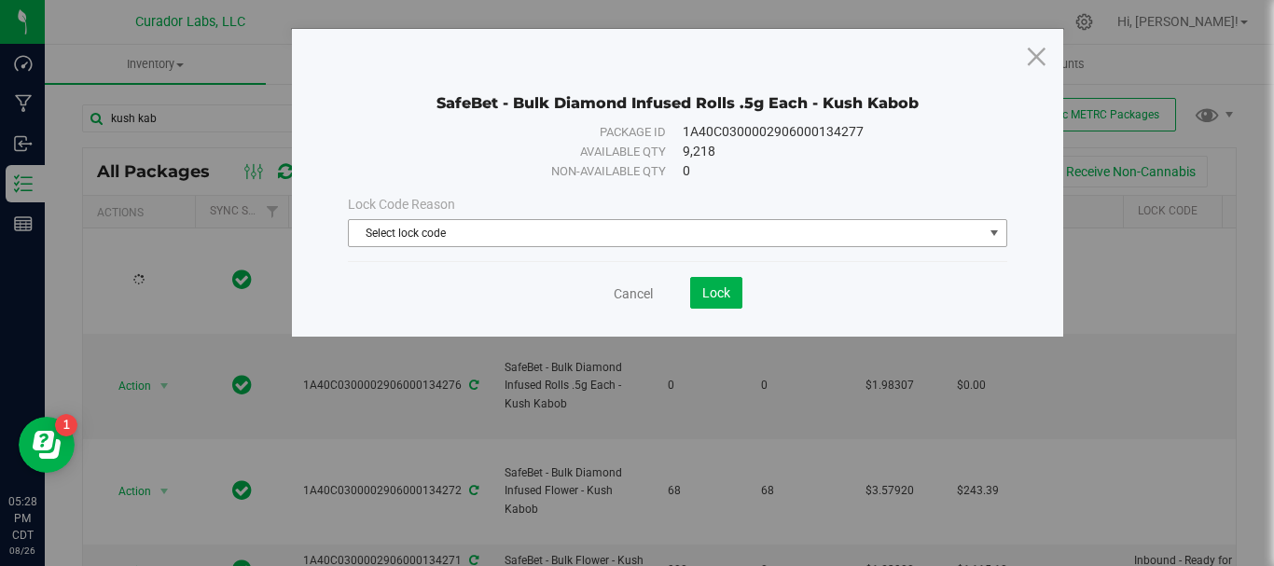
click at [452, 234] on span "Select lock code" at bounding box center [666, 233] width 634 height 26
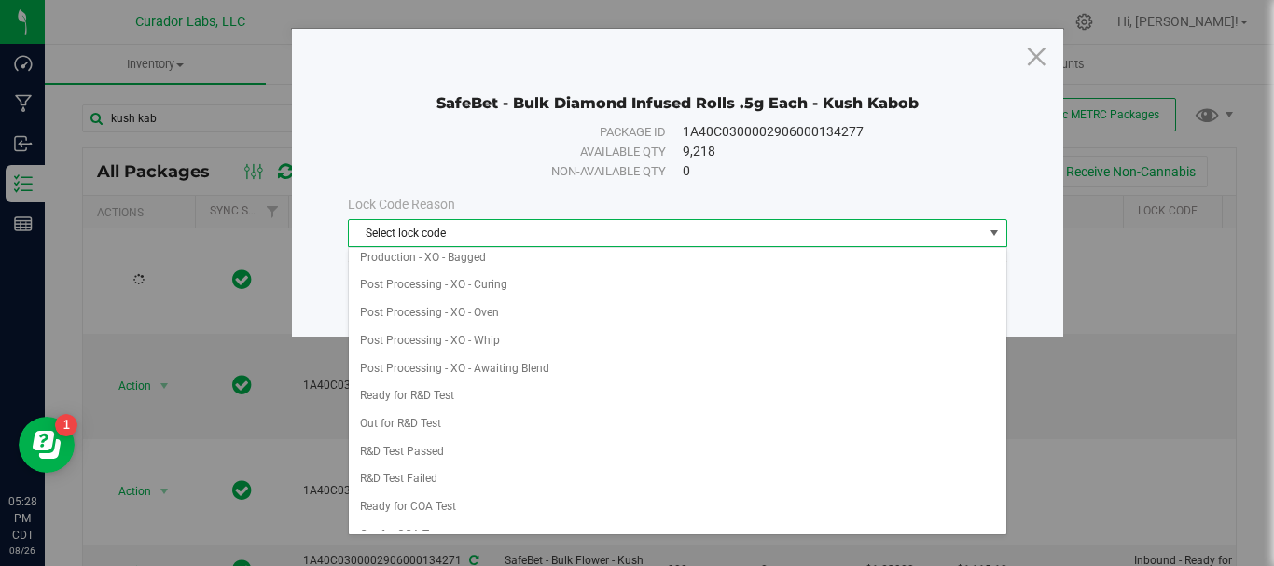
scroll to position [497, 0]
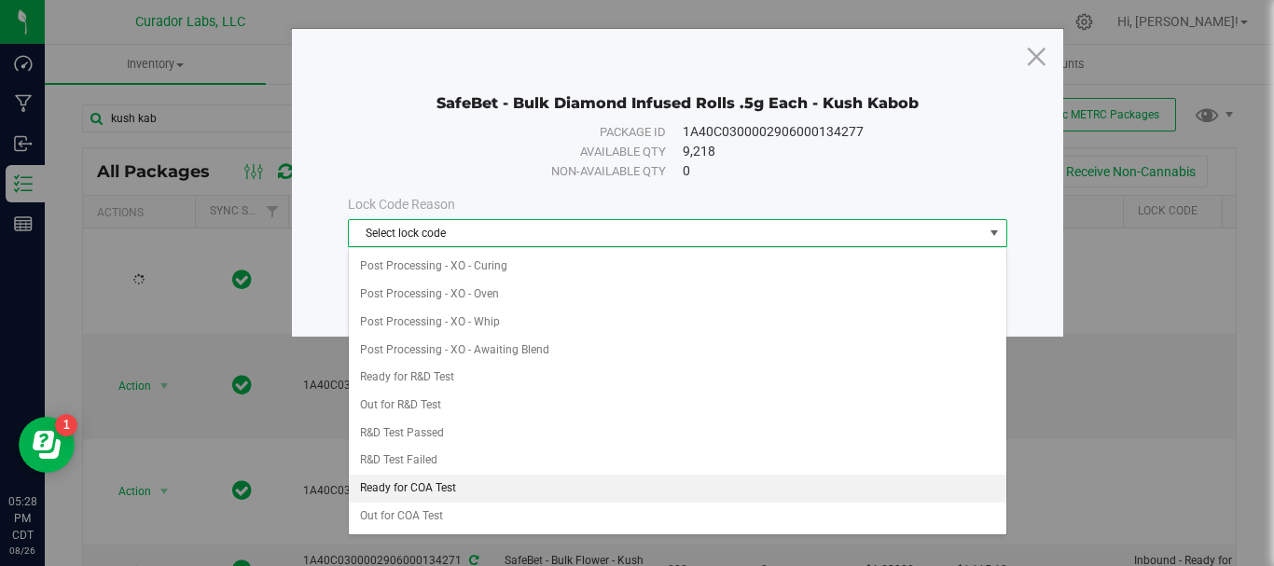
click at [447, 494] on li "Ready for COA Test" at bounding box center [678, 489] width 658 height 28
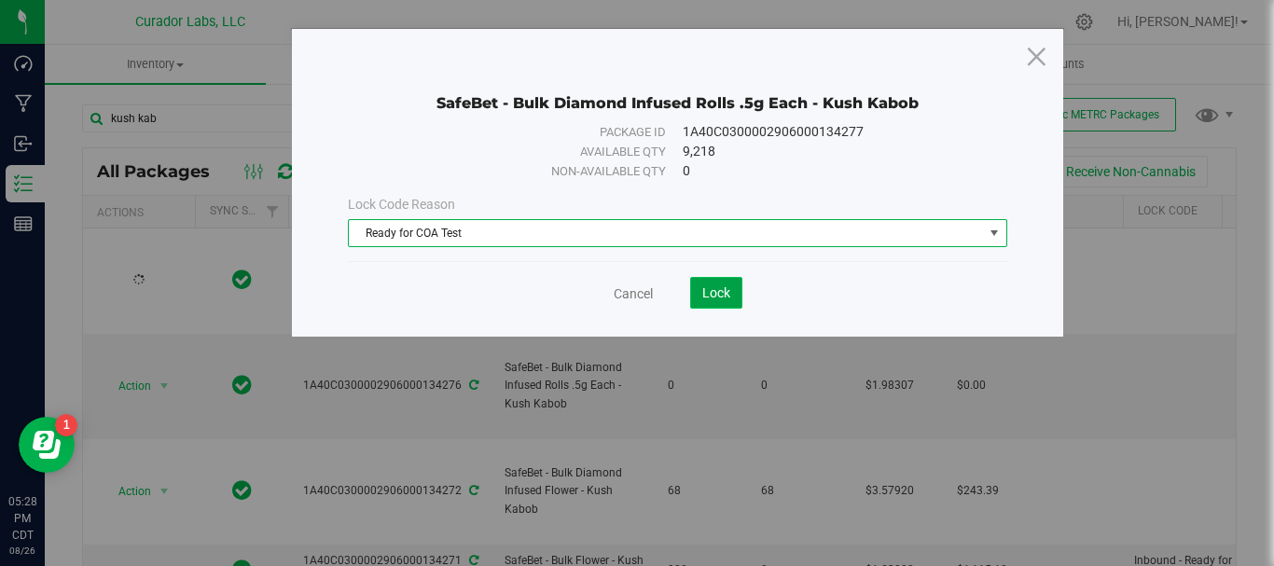
click at [711, 308] on button "Lock" at bounding box center [716, 293] width 52 height 32
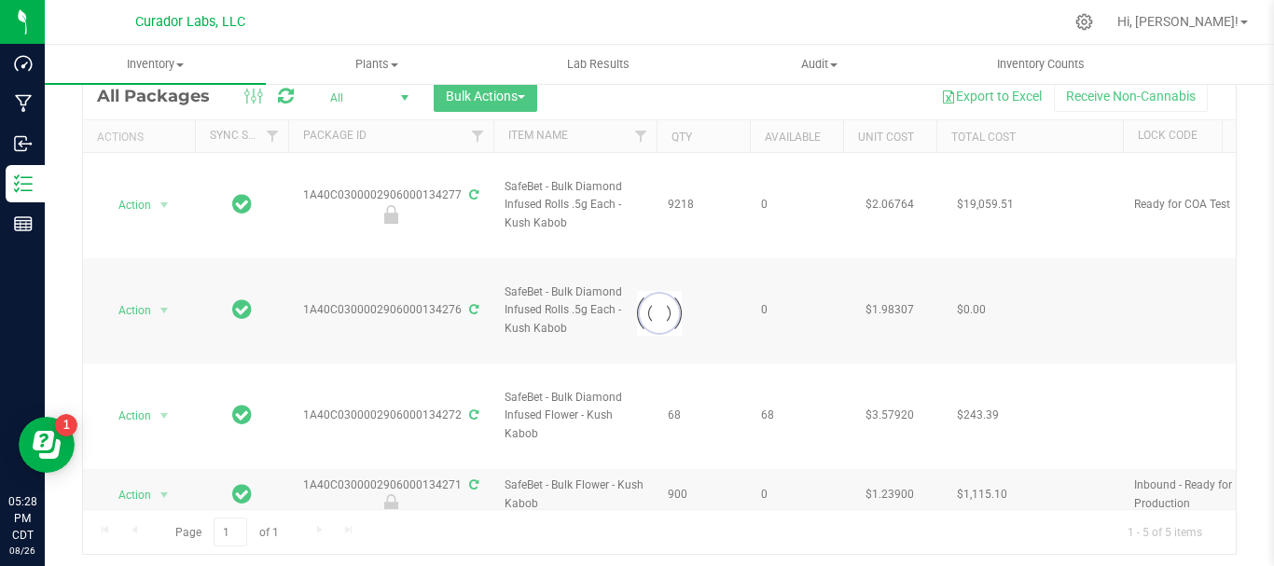
scroll to position [85, 0]
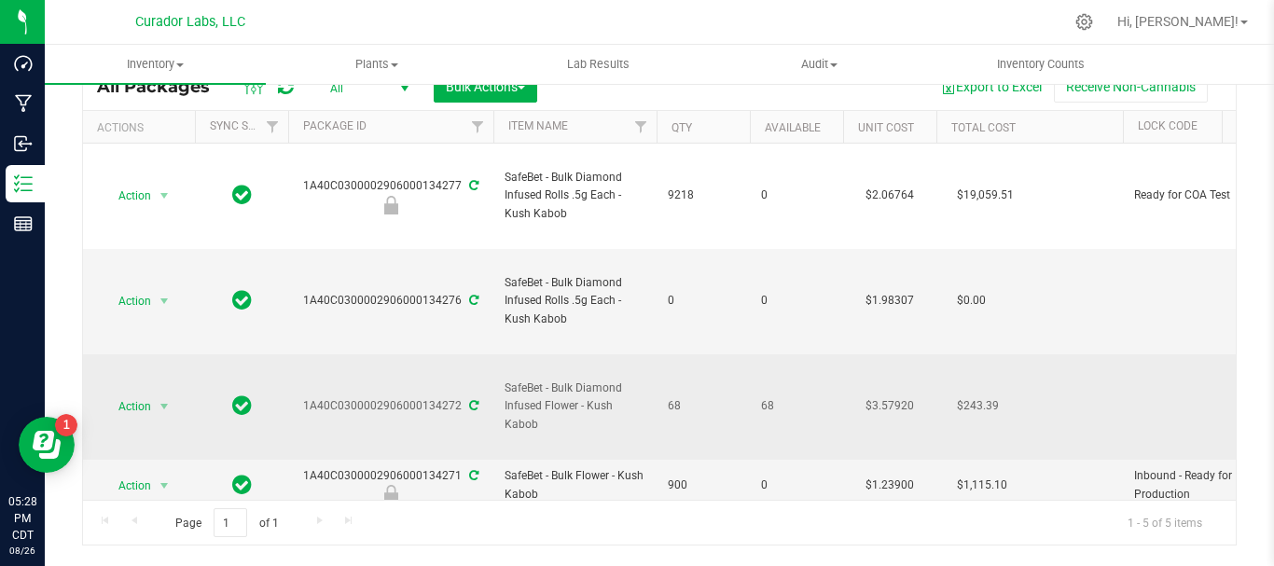
drag, startPoint x: 673, startPoint y: 397, endPoint x: 693, endPoint y: 405, distance: 22.2
click at [693, 405] on td "68" at bounding box center [703, 407] width 93 height 105
click at [693, 405] on span "68" at bounding box center [703, 406] width 71 height 18
drag, startPoint x: 693, startPoint y: 405, endPoint x: 314, endPoint y: 408, distance: 378.8
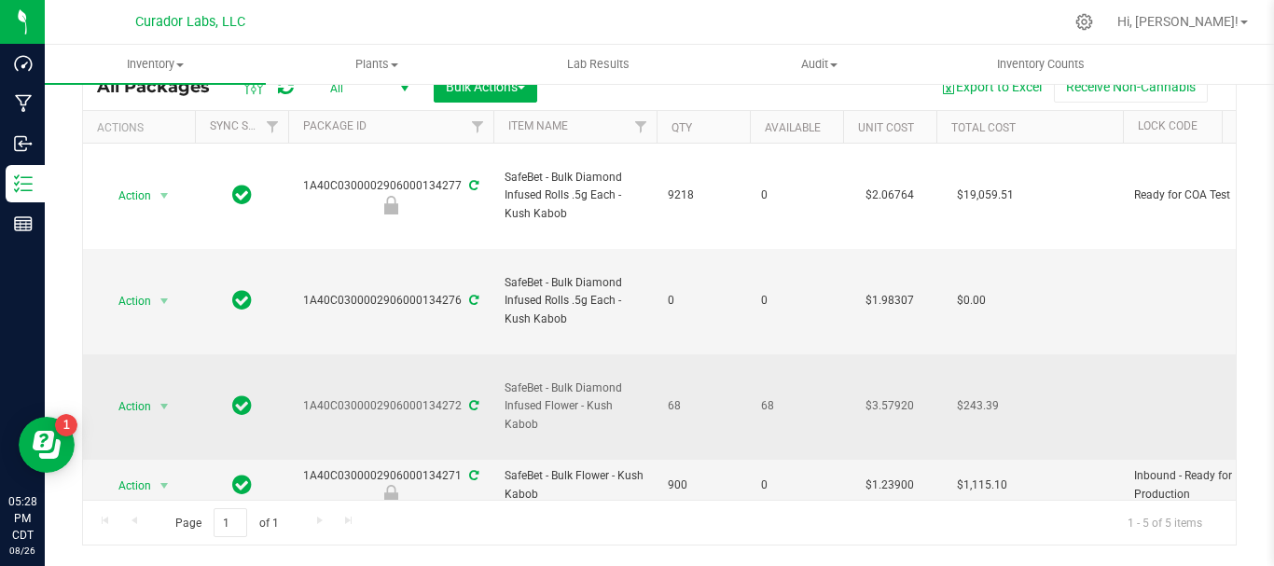
copy tr "1A40C0300002906000134272 SafeBet - Bulk Diamond Infused Flower - Kush Kabob 68"
click at [128, 403] on span "Action" at bounding box center [127, 407] width 50 height 26
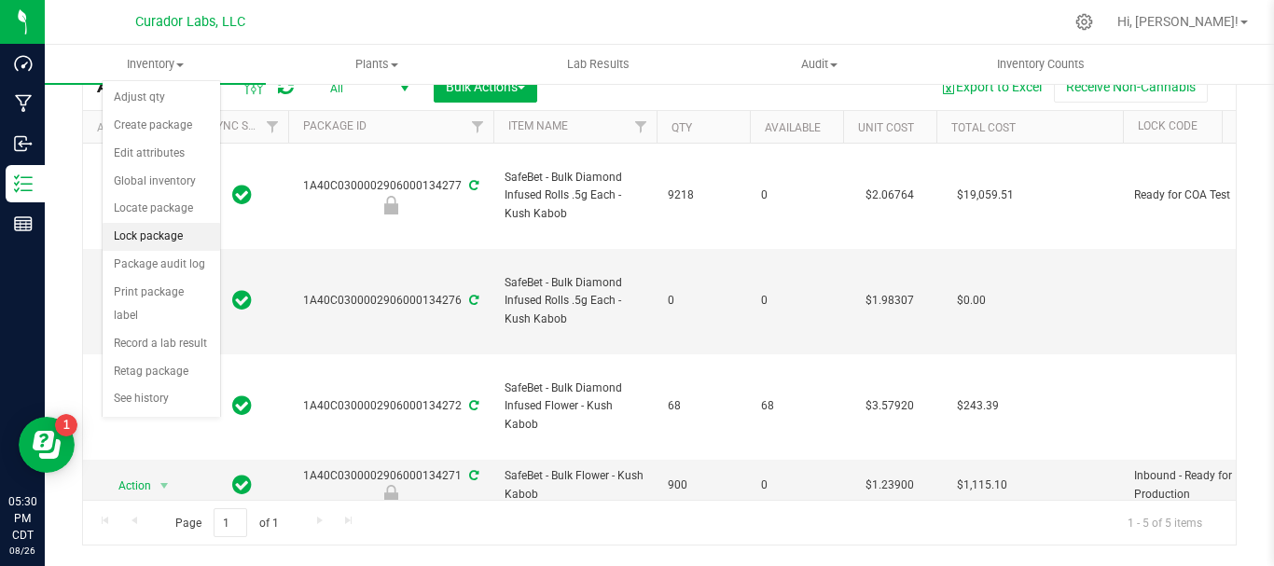
click at [147, 234] on li "Lock package" at bounding box center [162, 237] width 118 height 28
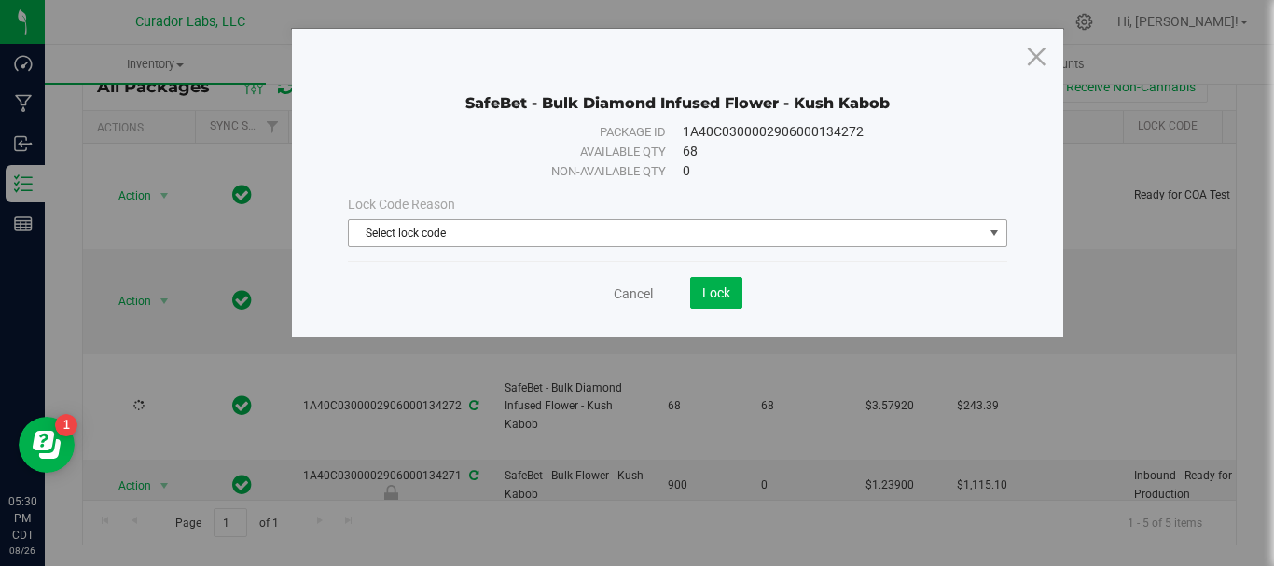
click at [451, 236] on span "Select lock code" at bounding box center [666, 233] width 634 height 26
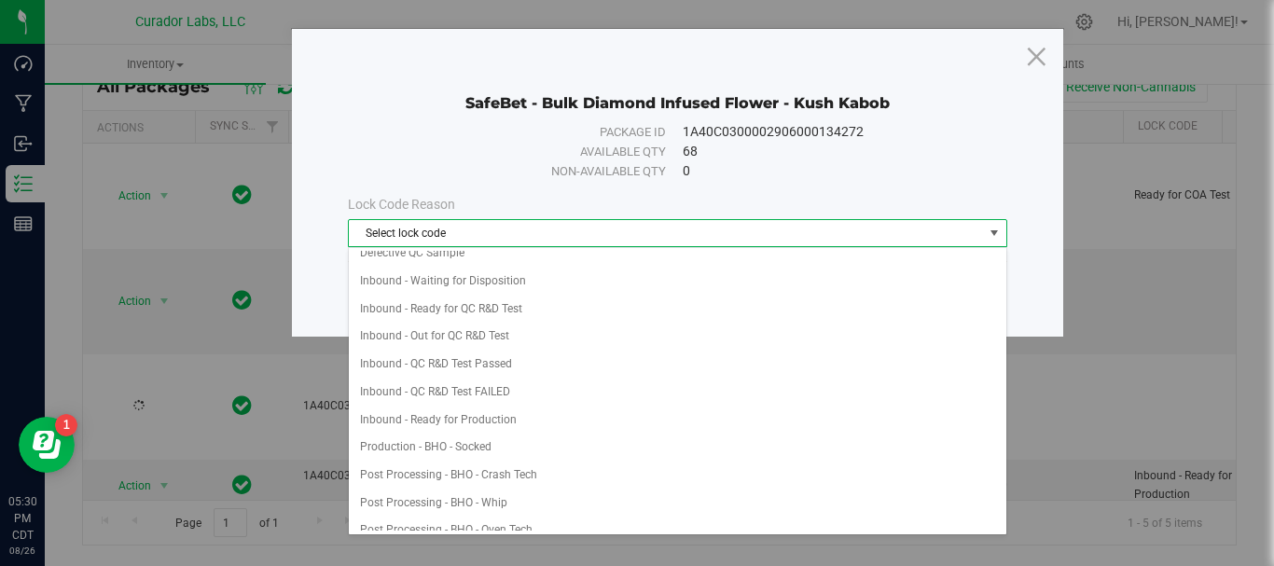
scroll to position [124, 0]
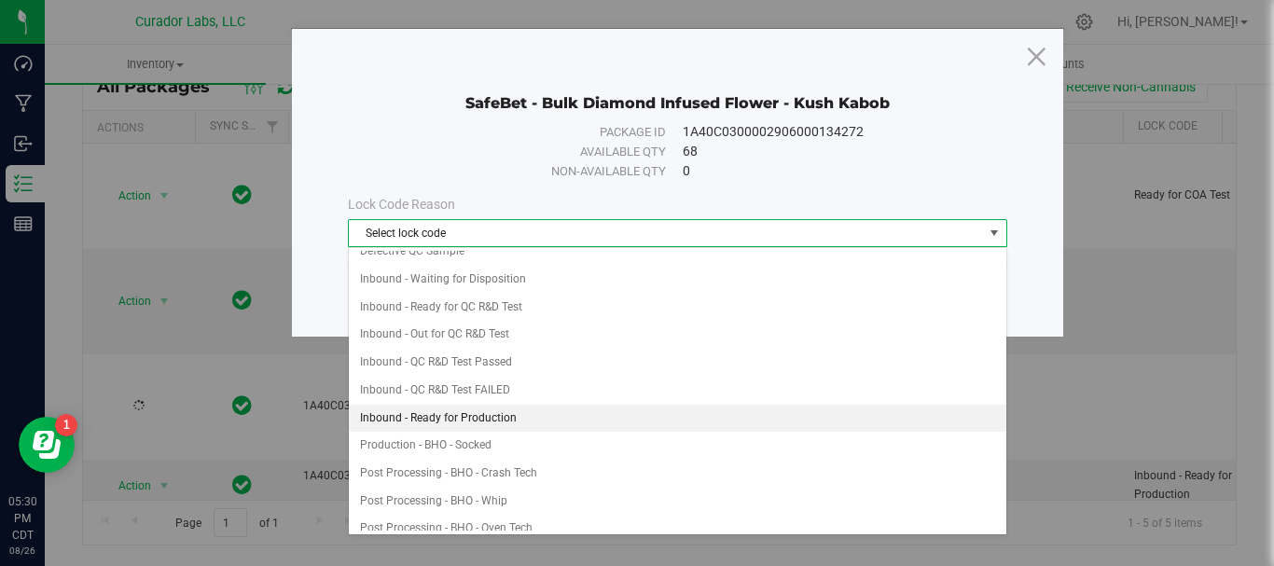
click at [495, 417] on li "Inbound - Ready for Production" at bounding box center [678, 419] width 658 height 28
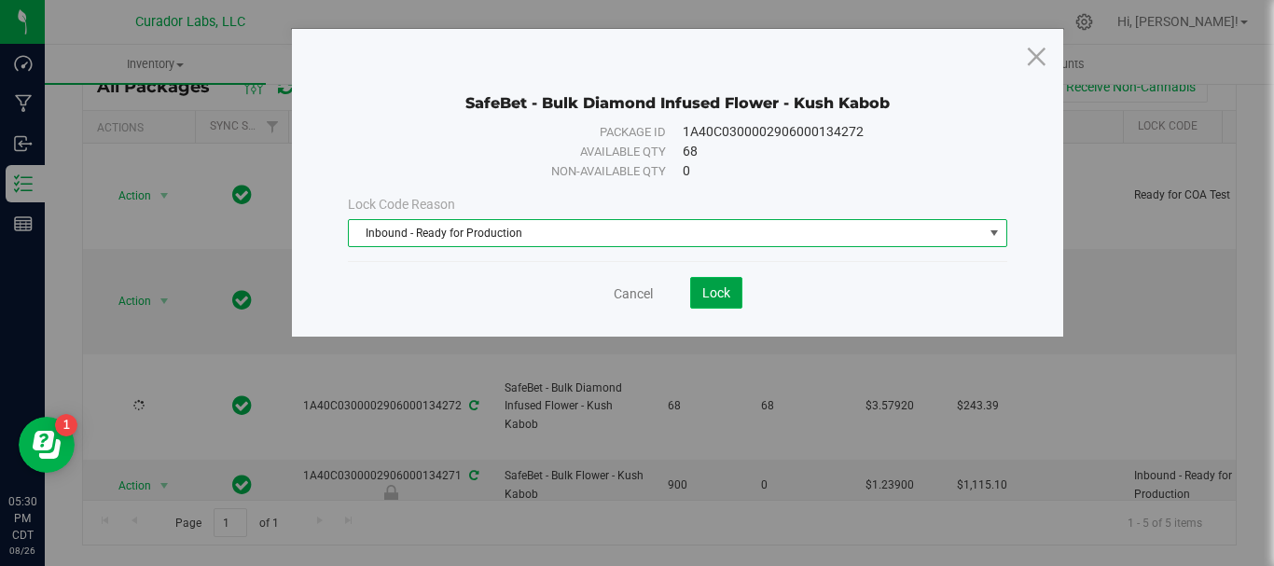
click at [708, 305] on button "Lock" at bounding box center [716, 293] width 52 height 32
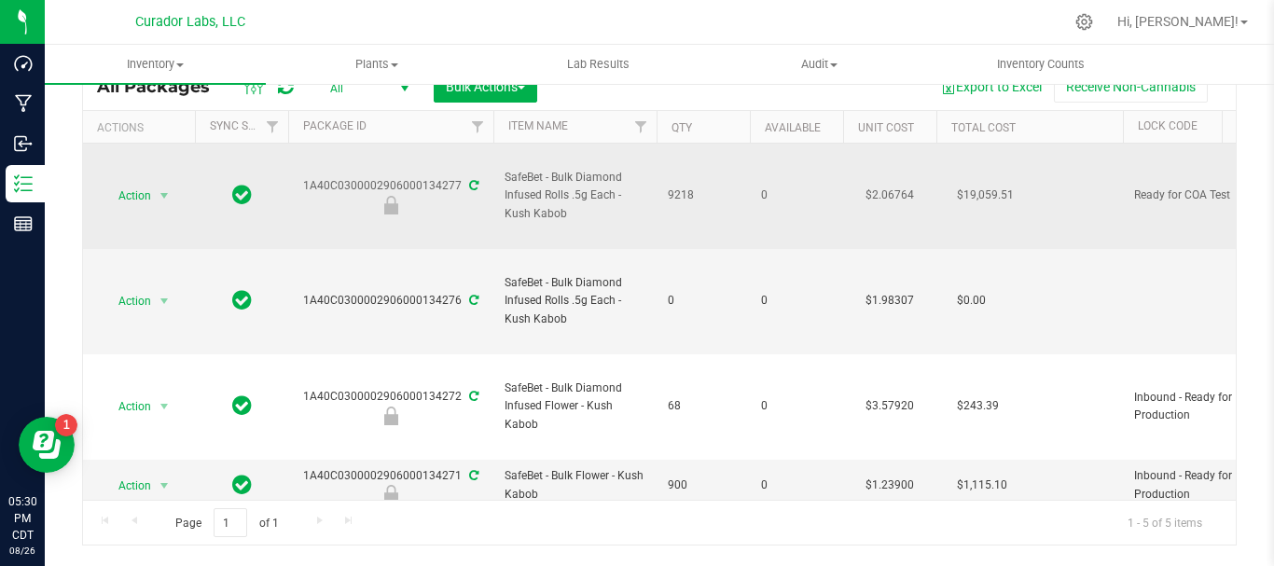
drag, startPoint x: 597, startPoint y: 214, endPoint x: 481, endPoint y: 170, distance: 123.7
copy tr "SafeBet - Bulk Diamond Infused Rolls .5g Each - Kush Kabob"
drag, startPoint x: 292, startPoint y: 185, endPoint x: 460, endPoint y: 177, distance: 168.1
click at [460, 177] on div "1A40C0300002906000134277" at bounding box center [390, 195] width 211 height 36
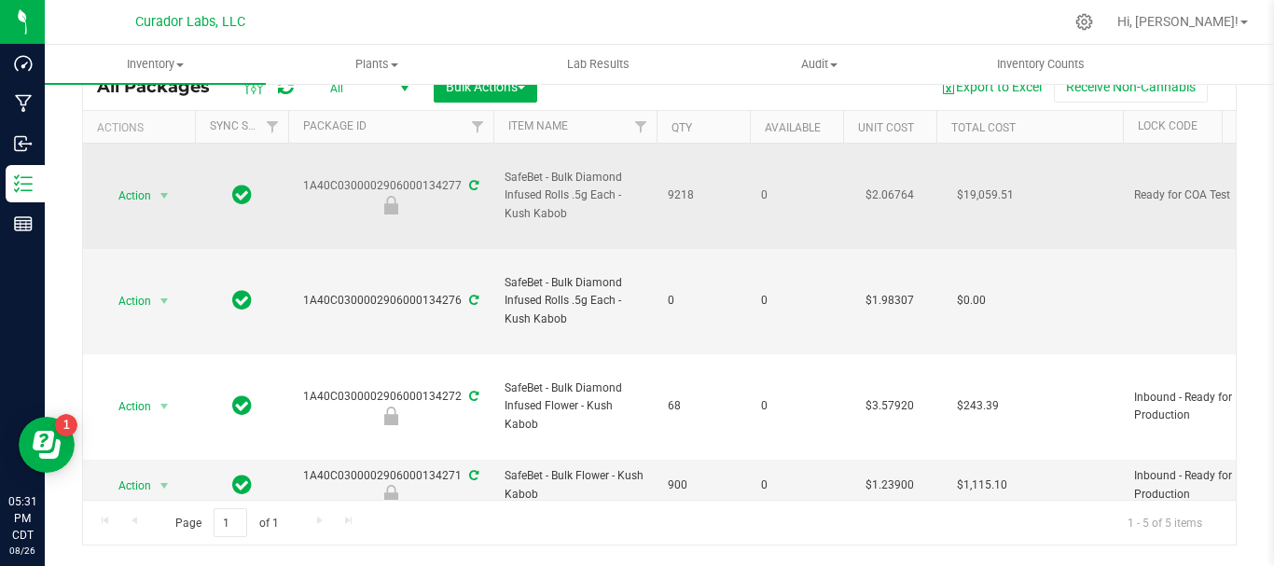
copy div "1A40C0300002906000134277"
click at [460, 177] on div "1A40C0300002906000134277" at bounding box center [390, 195] width 211 height 36
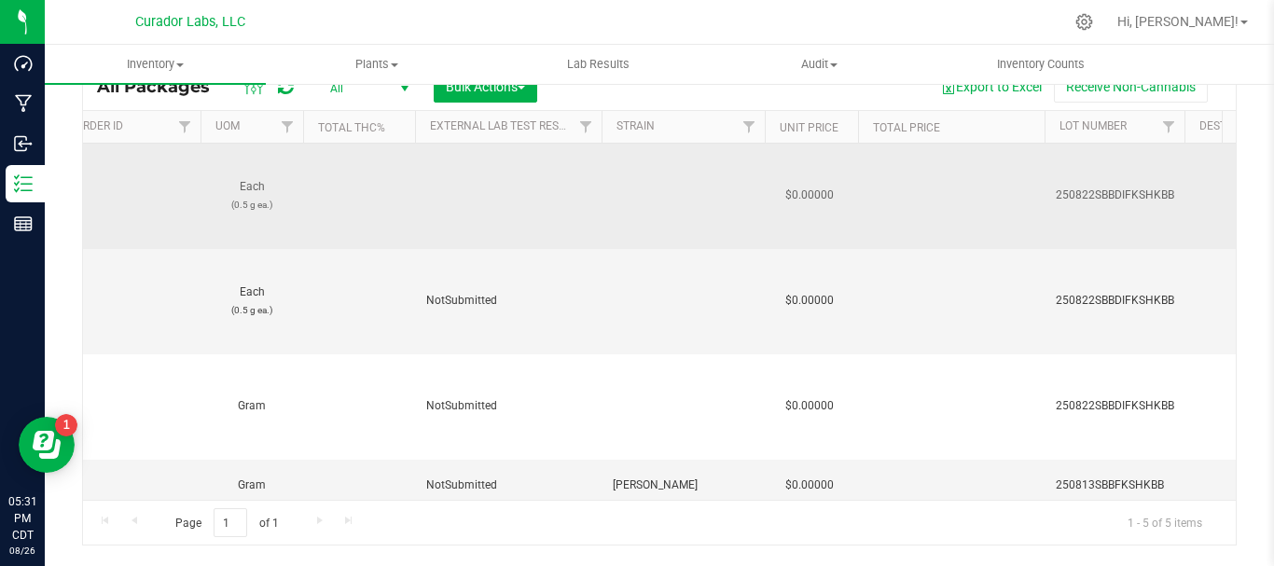
scroll to position [0, 1306]
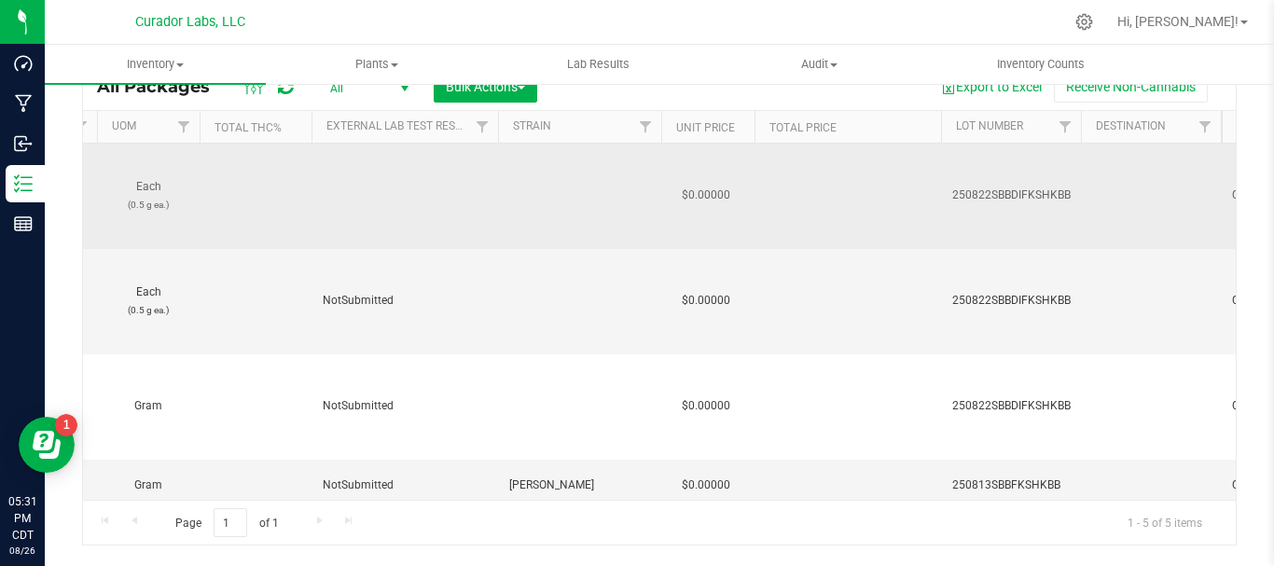
drag, startPoint x: 940, startPoint y: 191, endPoint x: 1073, endPoint y: 186, distance: 132.6
copy span "250822SBBDIFKSHKBB"
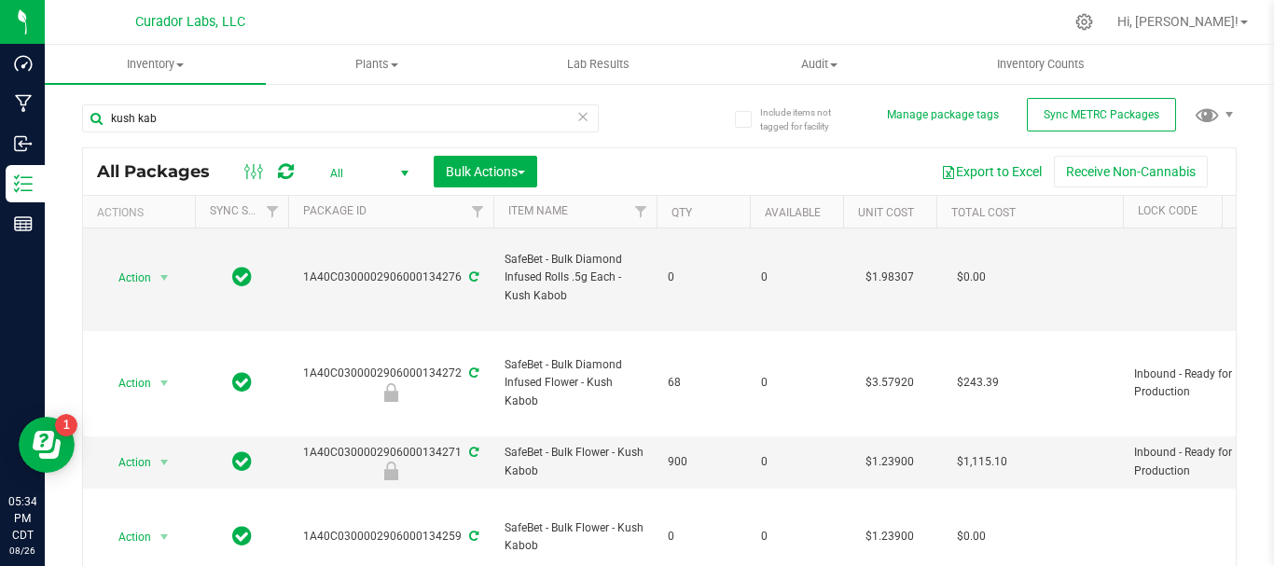
scroll to position [0, 0]
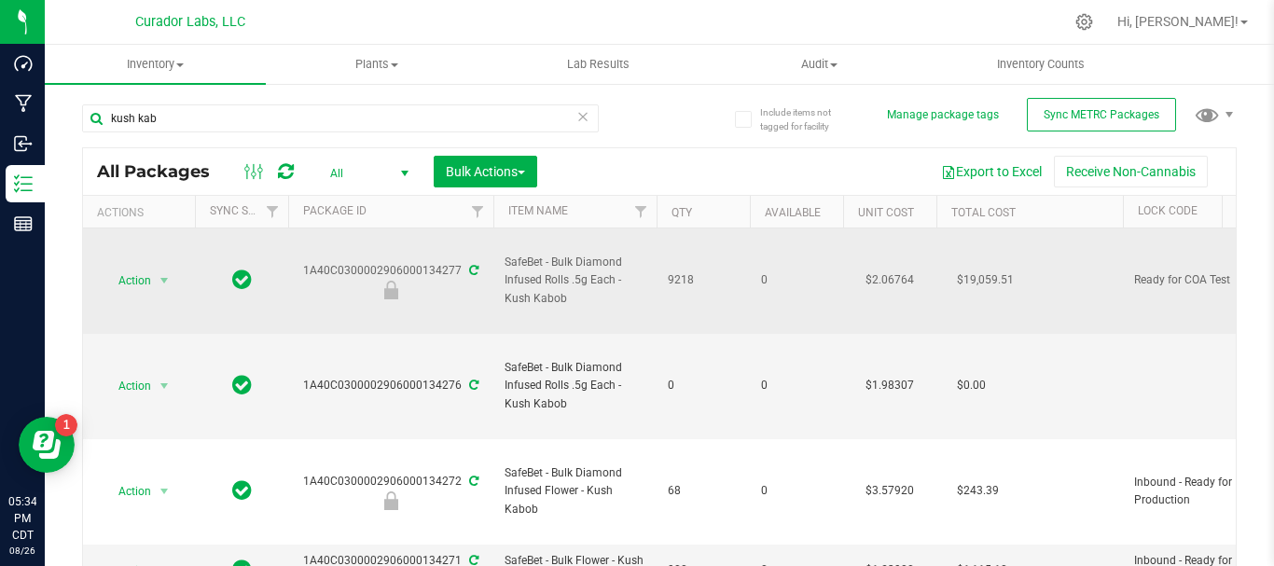
drag, startPoint x: 662, startPoint y: 275, endPoint x: 557, endPoint y: 289, distance: 106.3
click at [726, 274] on span "9218" at bounding box center [703, 280] width 71 height 18
drag, startPoint x: 629, startPoint y: 279, endPoint x: 486, endPoint y: 271, distance: 142.9
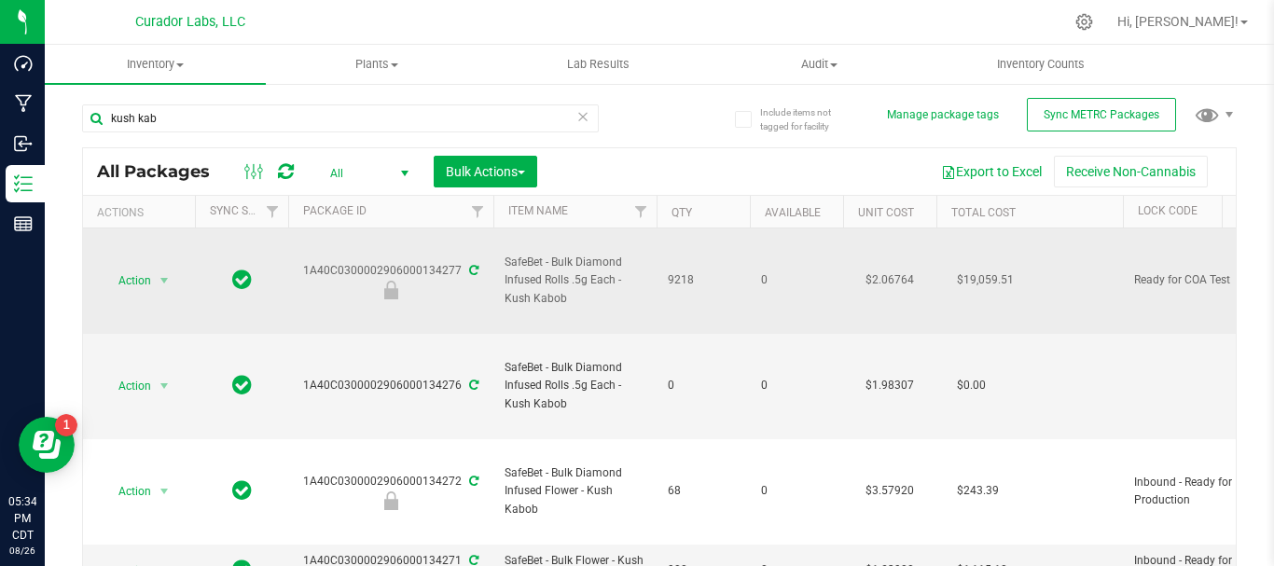
copy tr "SafeBet - Bulk Diamond Infused Rolls .5g Each - Kush Kabob 9218"
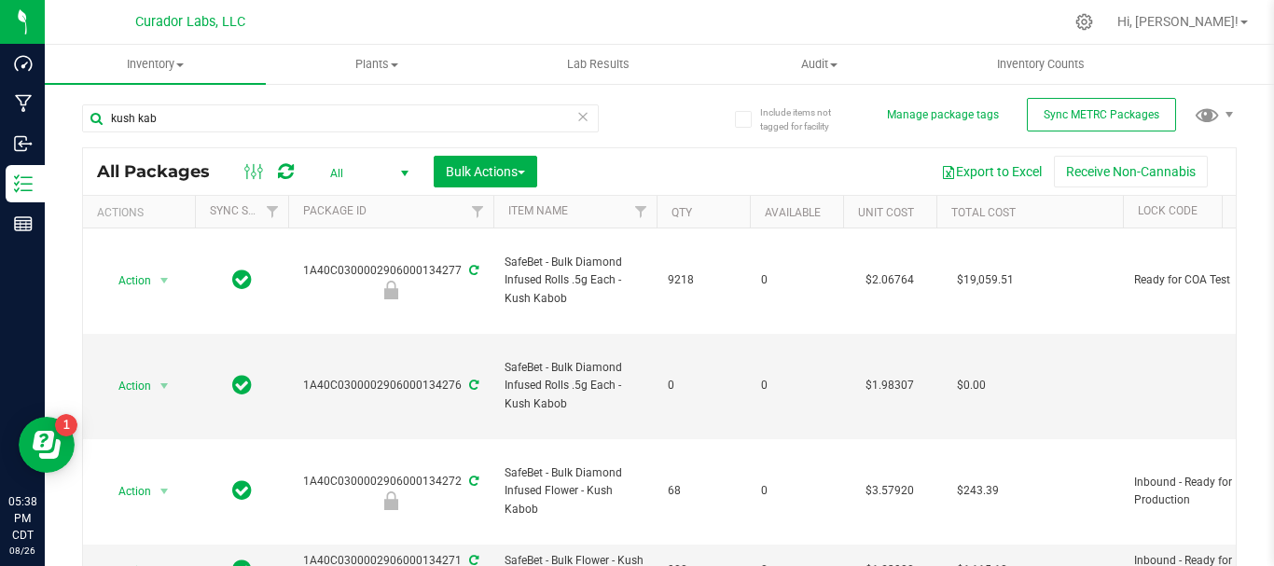
click at [580, 116] on icon at bounding box center [583, 115] width 13 height 22
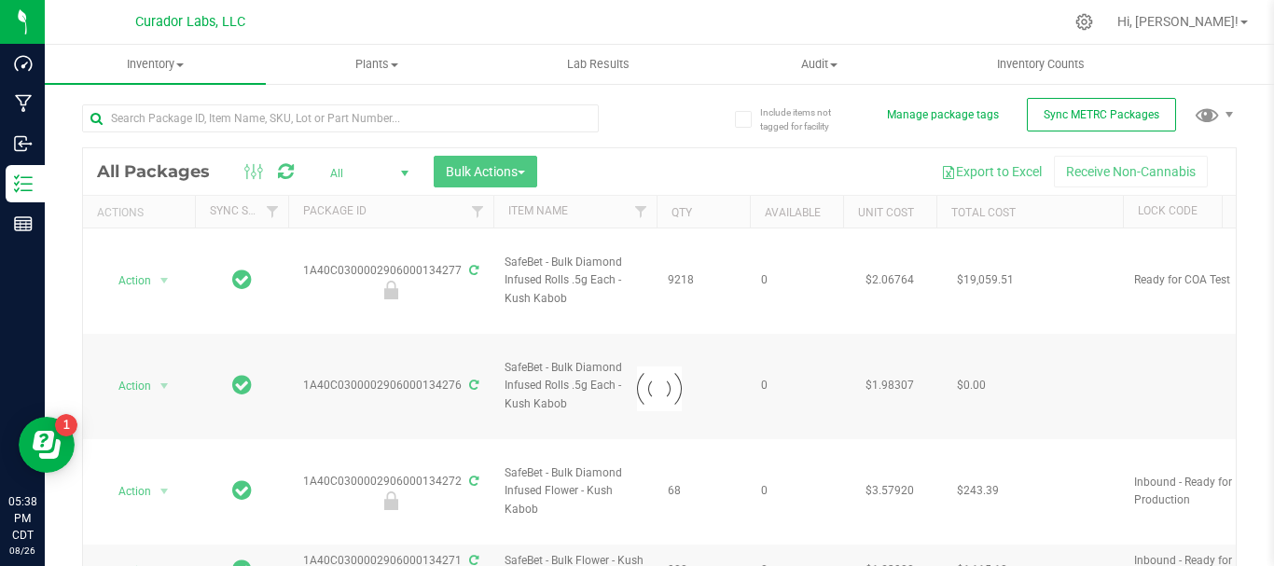
click at [402, 173] on div at bounding box center [659, 388] width 1153 height 481
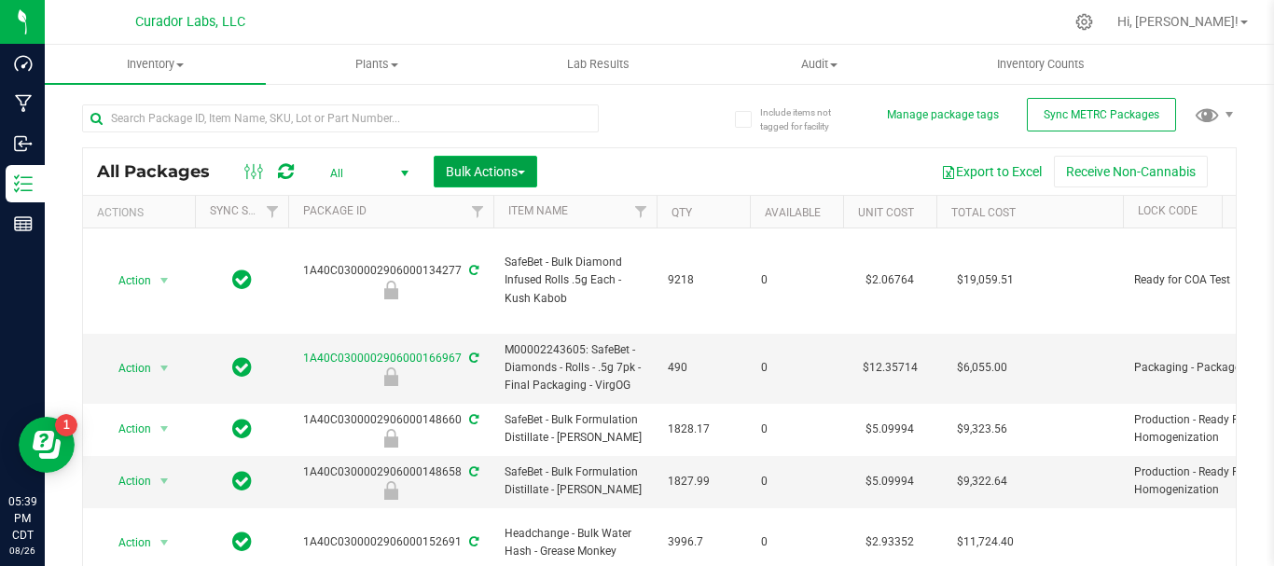
click at [476, 167] on span "Bulk Actions" at bounding box center [485, 171] width 79 height 15
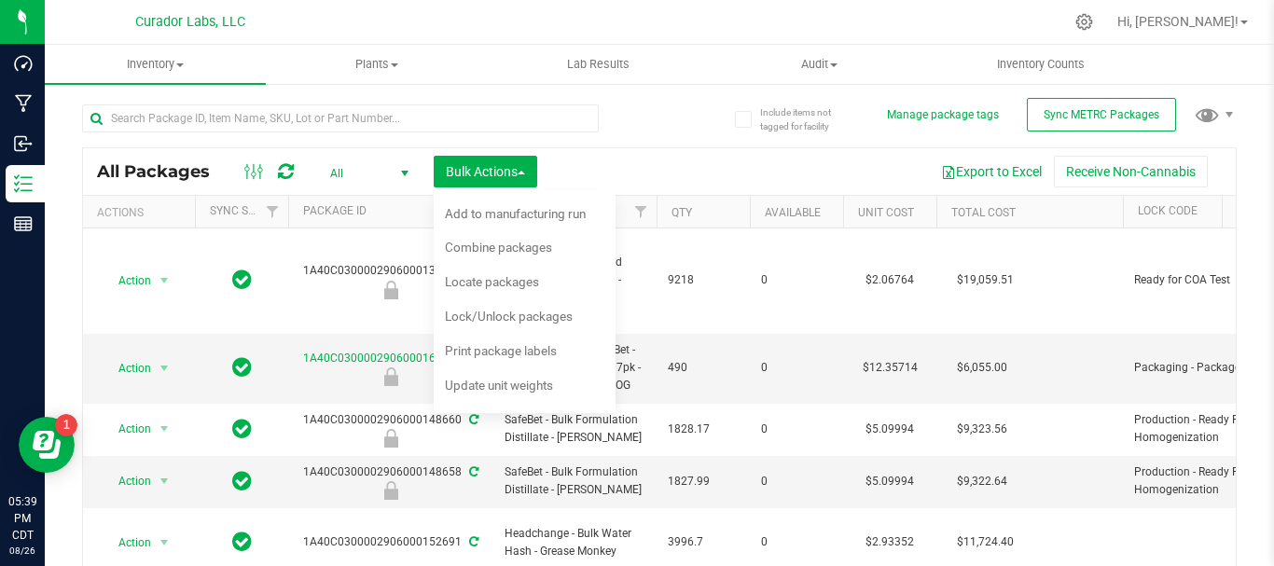
click at [395, 177] on span "select" at bounding box center [404, 173] width 23 height 26
click at [371, 204] on li "Active Only" at bounding box center [364, 203] width 101 height 28
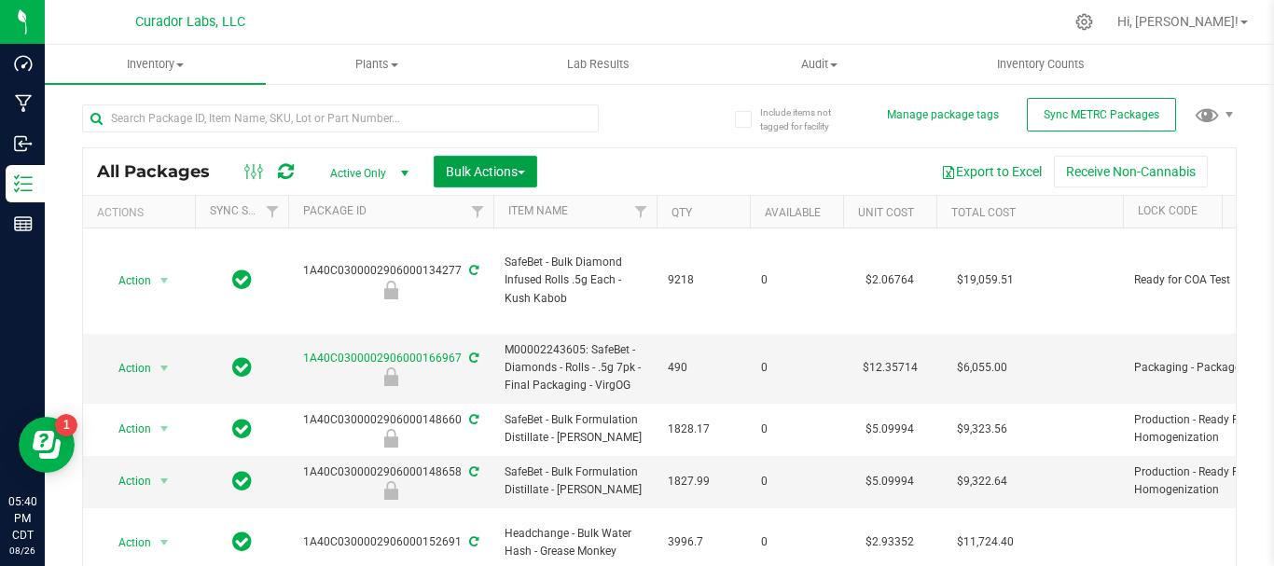
click at [505, 170] on span "Bulk Actions" at bounding box center [485, 171] width 79 height 15
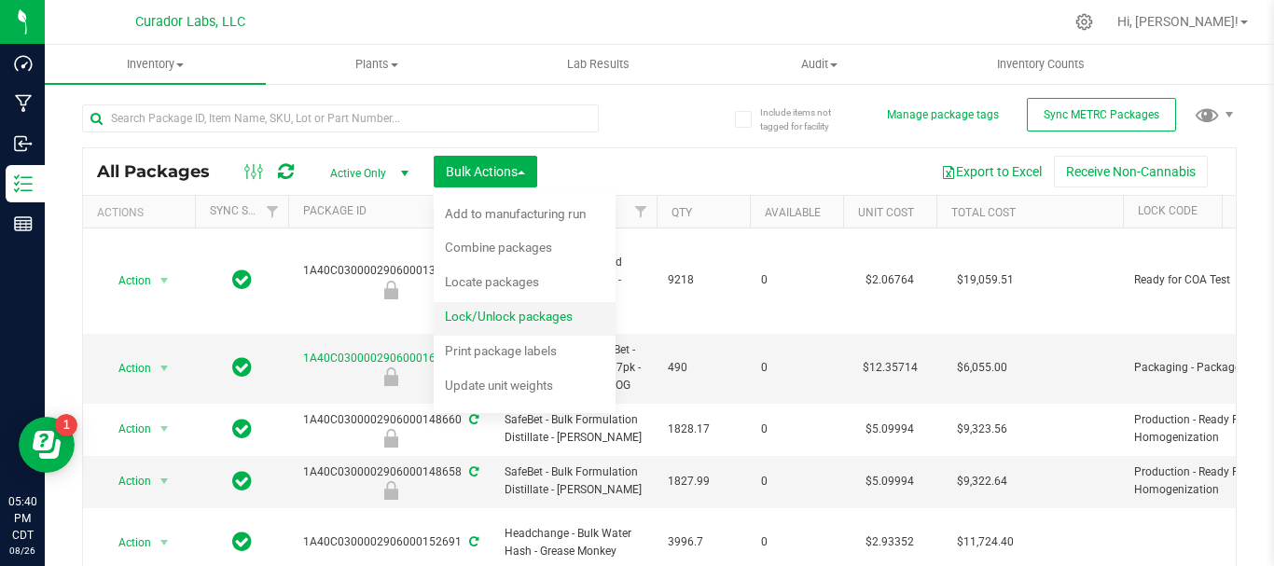
click at [519, 313] on span "Lock/Unlock packages" at bounding box center [509, 316] width 128 height 15
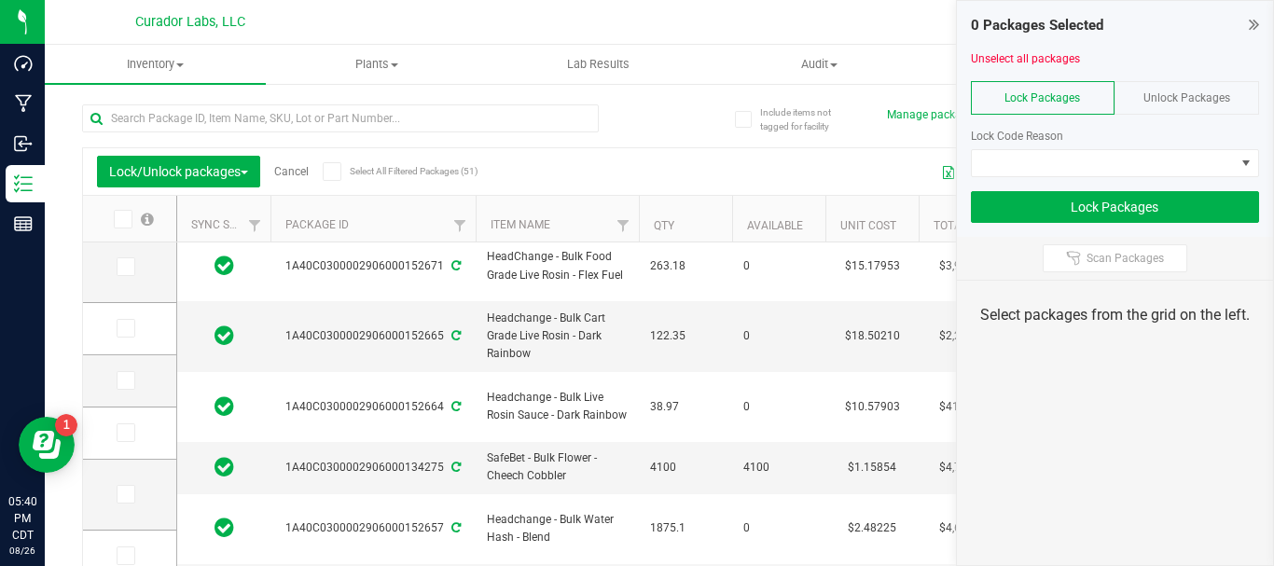
scroll to position [436, 0]
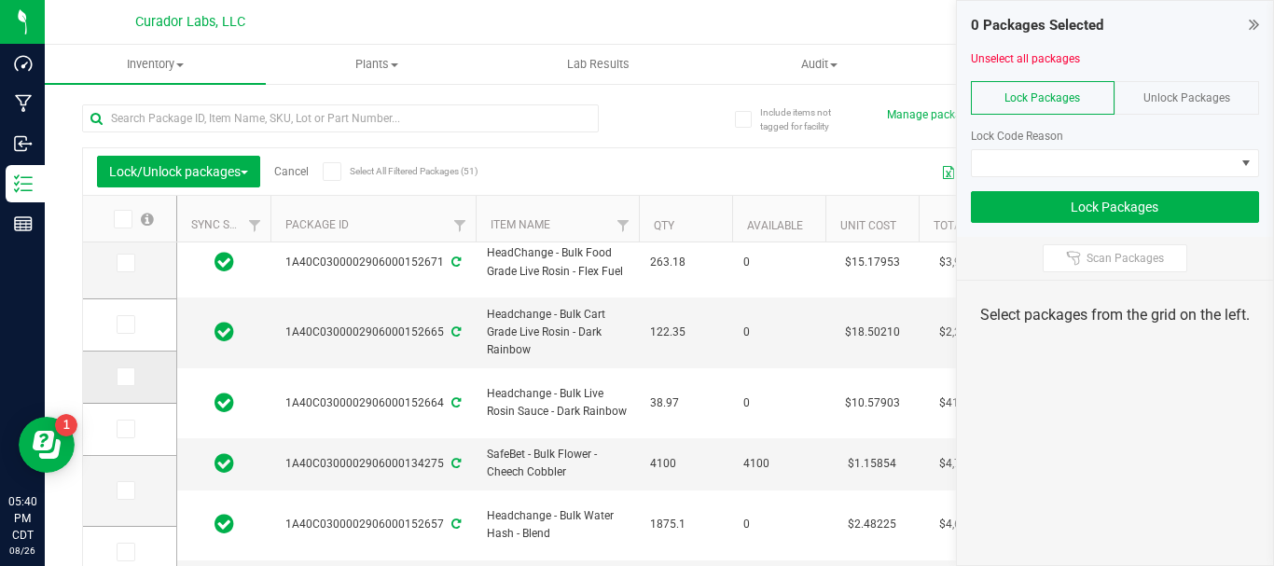
click at [120, 377] on icon at bounding box center [124, 377] width 12 height 0
click at [0, 0] on input "checkbox" at bounding box center [0, 0] width 0 height 0
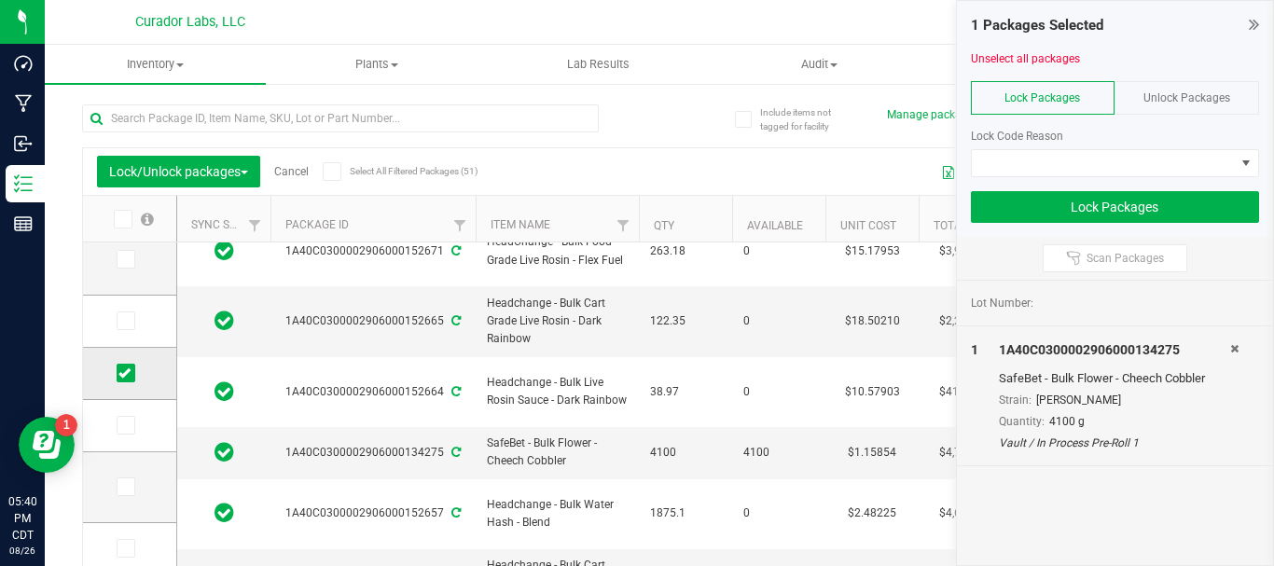
scroll to position [447, 0]
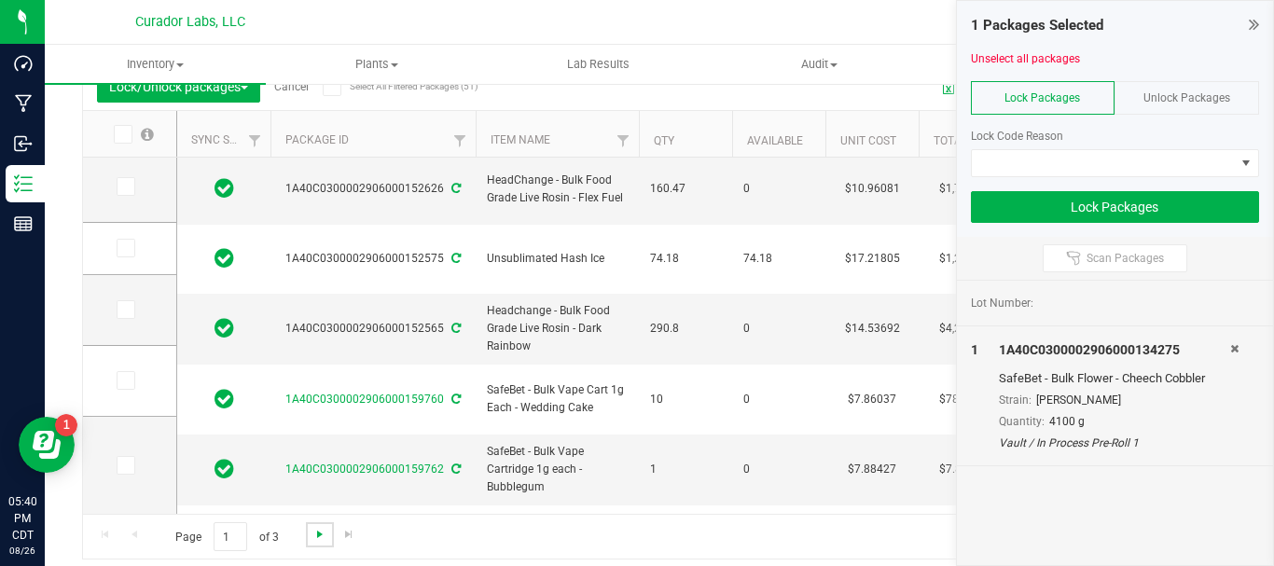
click at [325, 536] on span "Go to the next page" at bounding box center [320, 534] width 15 height 15
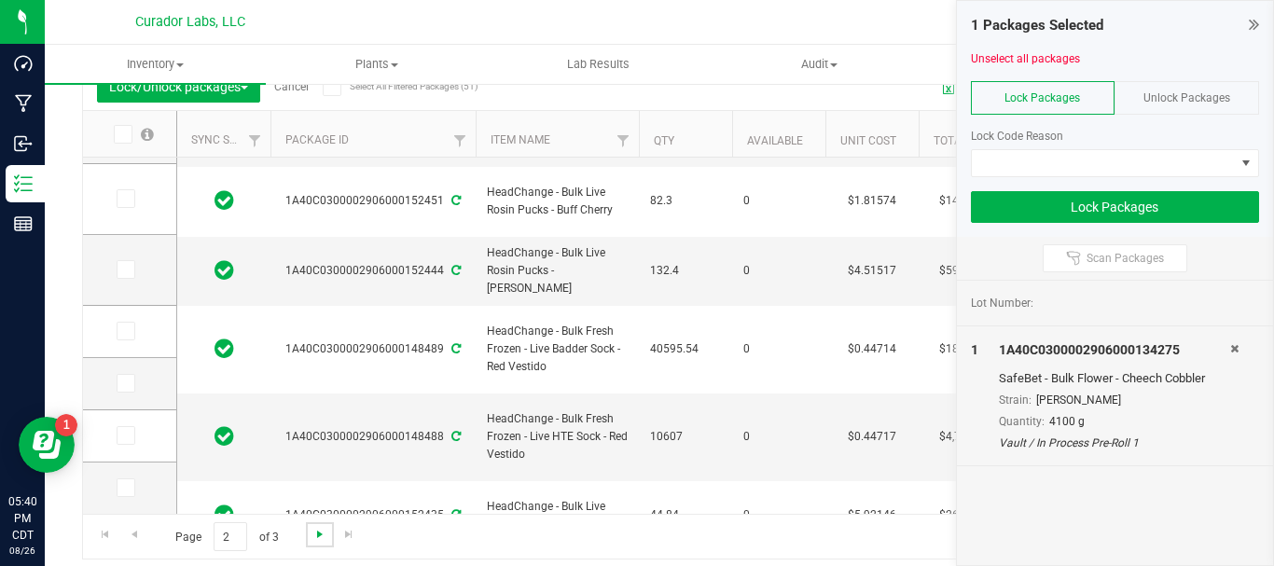
click at [313, 534] on span "Go to the next page" at bounding box center [320, 534] width 15 height 15
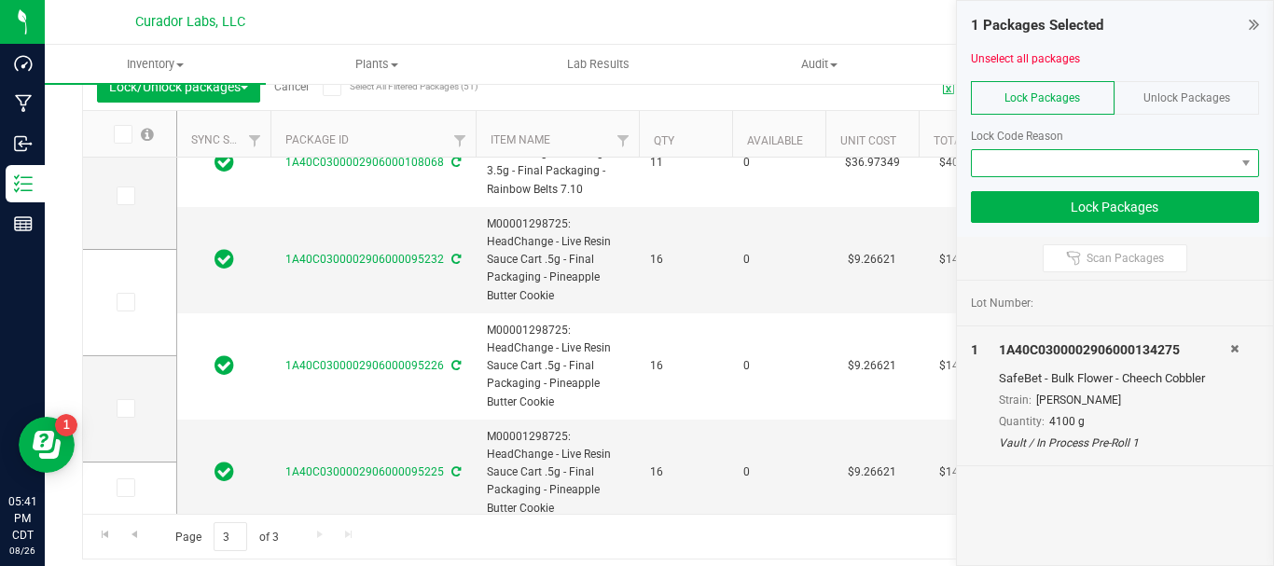
click at [1038, 159] on span at bounding box center [1104, 163] width 264 height 26
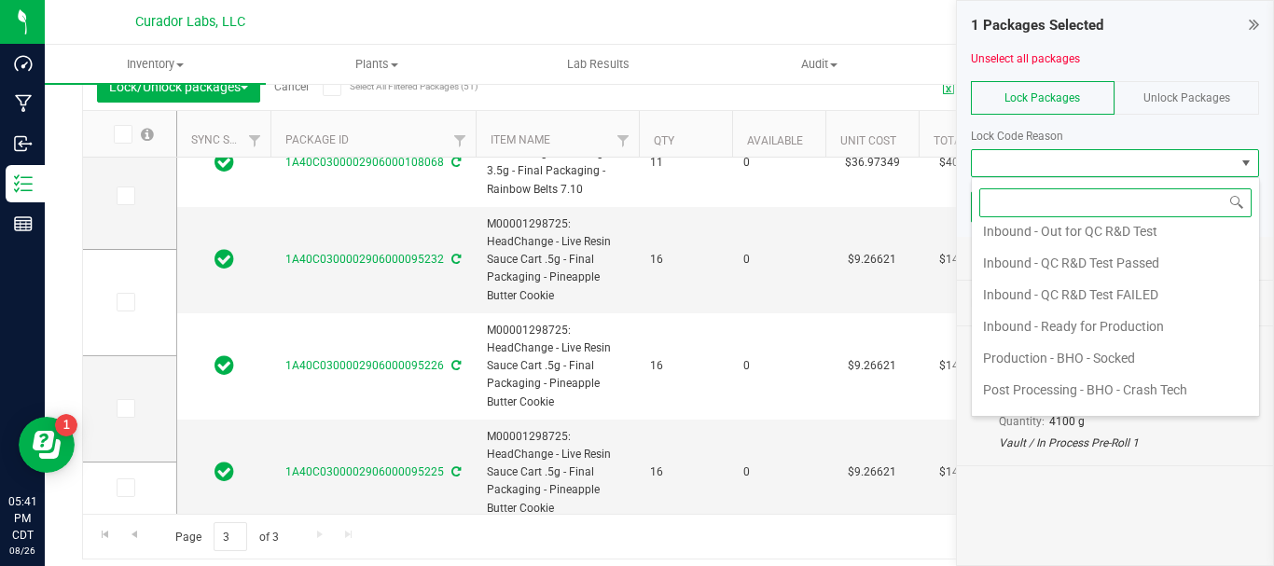
click at [1038, 331] on li "Inbound - Ready for Production" at bounding box center [1115, 327] width 287 height 32
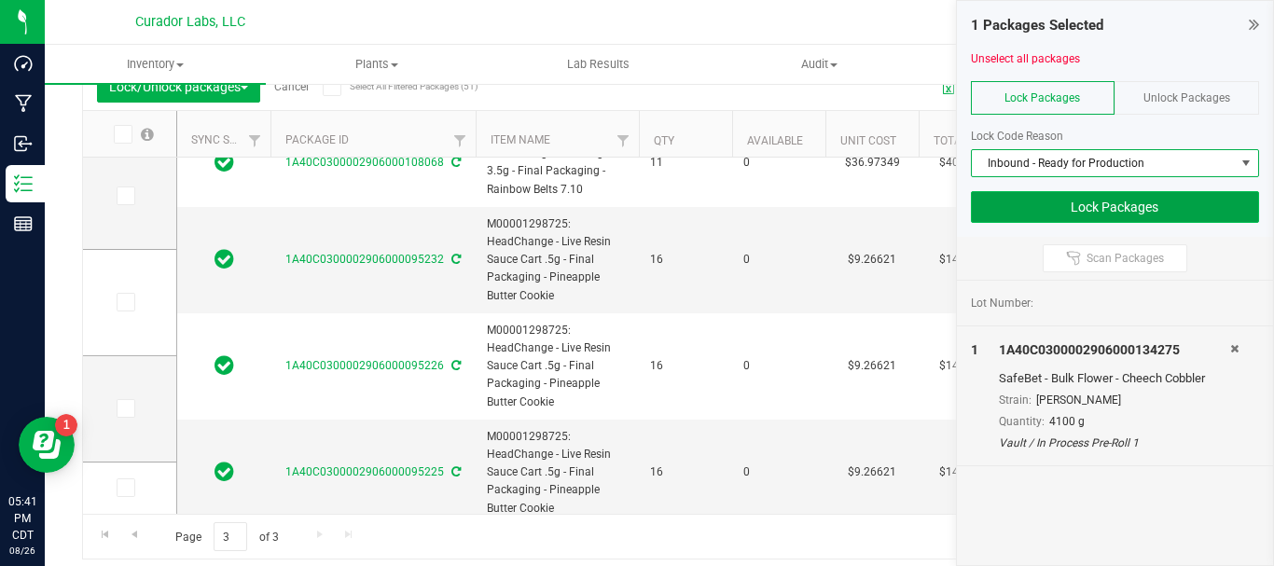
click at [1028, 209] on button "Lock Packages" at bounding box center [1115, 207] width 289 height 32
